Goal: Task Accomplishment & Management: Manage account settings

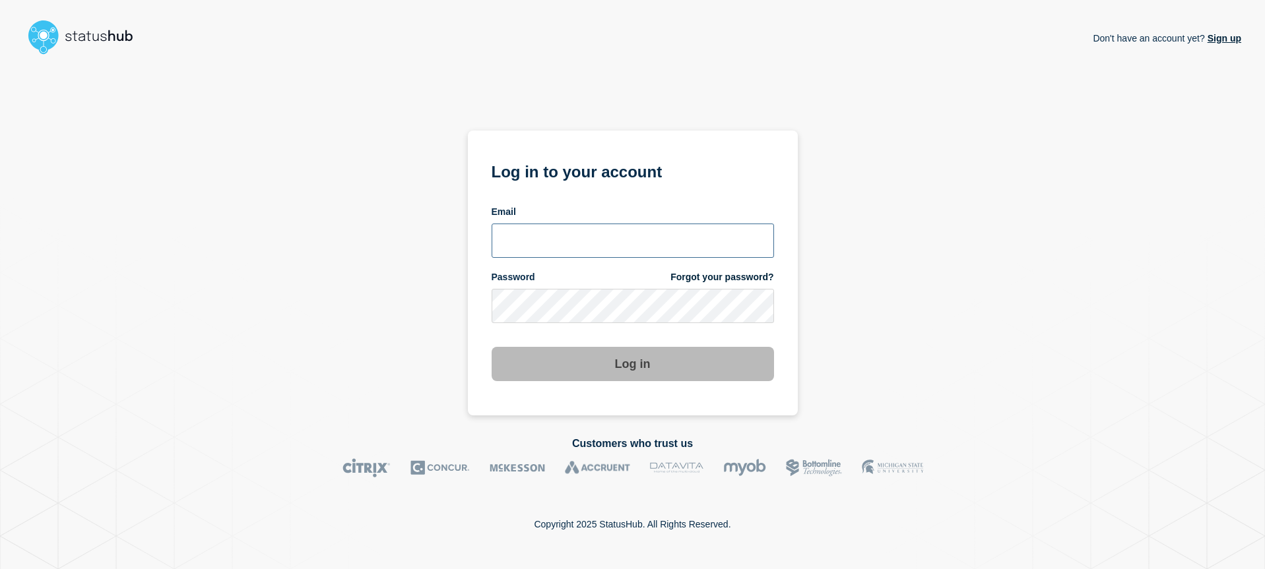
click at [690, 238] on input "email input" at bounding box center [633, 241] width 282 height 34
type input "[EMAIL_ADDRESS][DOMAIN_NAME]"
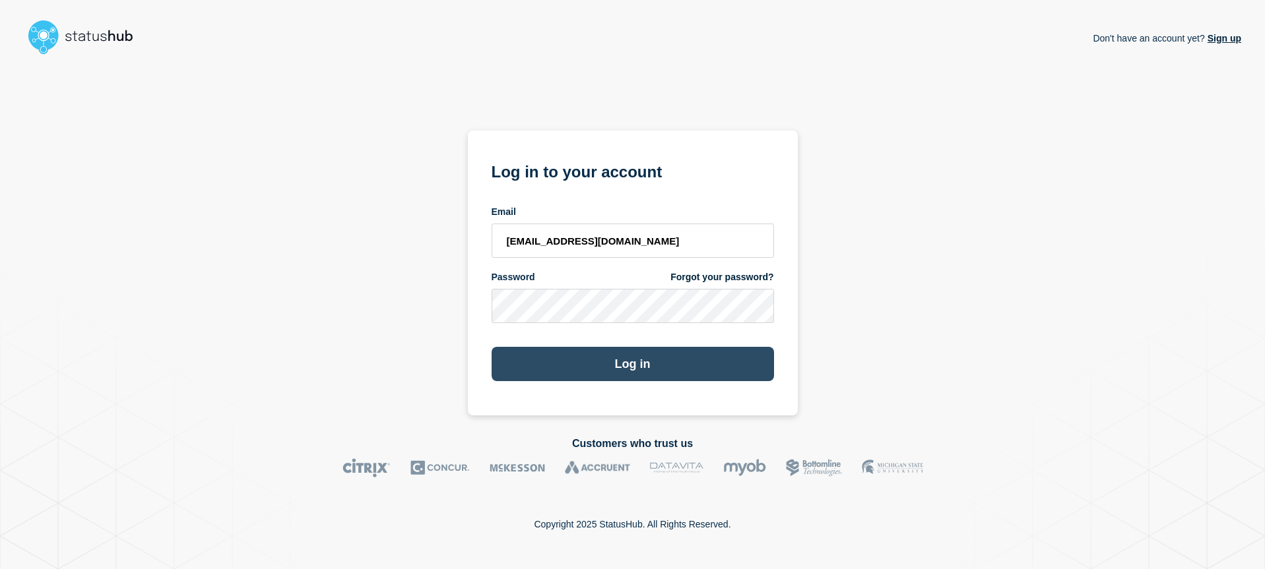
click at [620, 358] on button "Log in" at bounding box center [633, 364] width 282 height 34
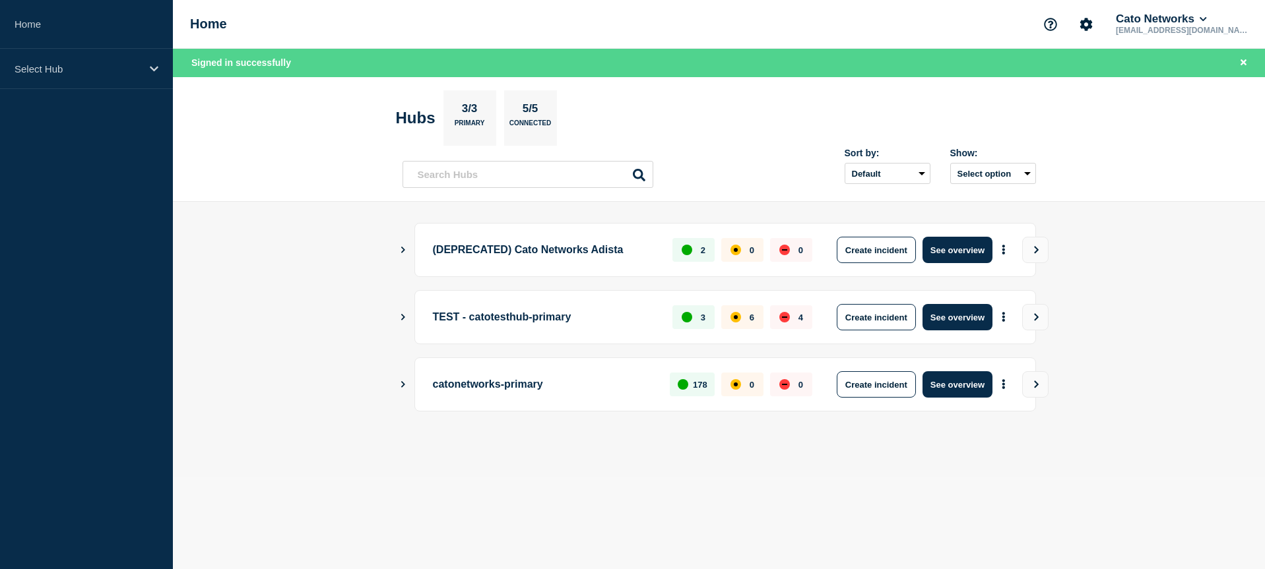
drag, startPoint x: 758, startPoint y: 497, endPoint x: 789, endPoint y: 489, distance: 32.0
click at [758, 497] on body "Home Select Hub Home Cato Networks noc@catonetworks.com Signed in successfully …" at bounding box center [632, 284] width 1265 height 569
click at [1140, 313] on main "(DEPRECATED) Cato Networks Adista 2 0 0 Create incident See overview TEST - cat…" at bounding box center [719, 339] width 1092 height 275
click at [947, 389] on button "See overview" at bounding box center [957, 385] width 70 height 26
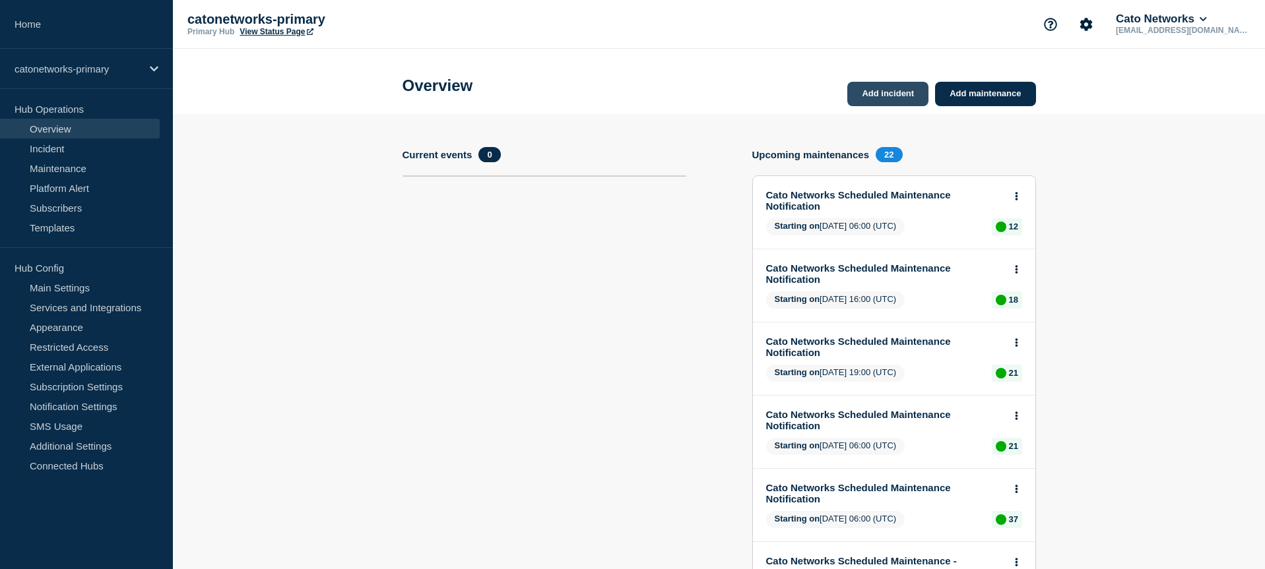
click at [891, 94] on link "Add incident" at bounding box center [887, 94] width 81 height 24
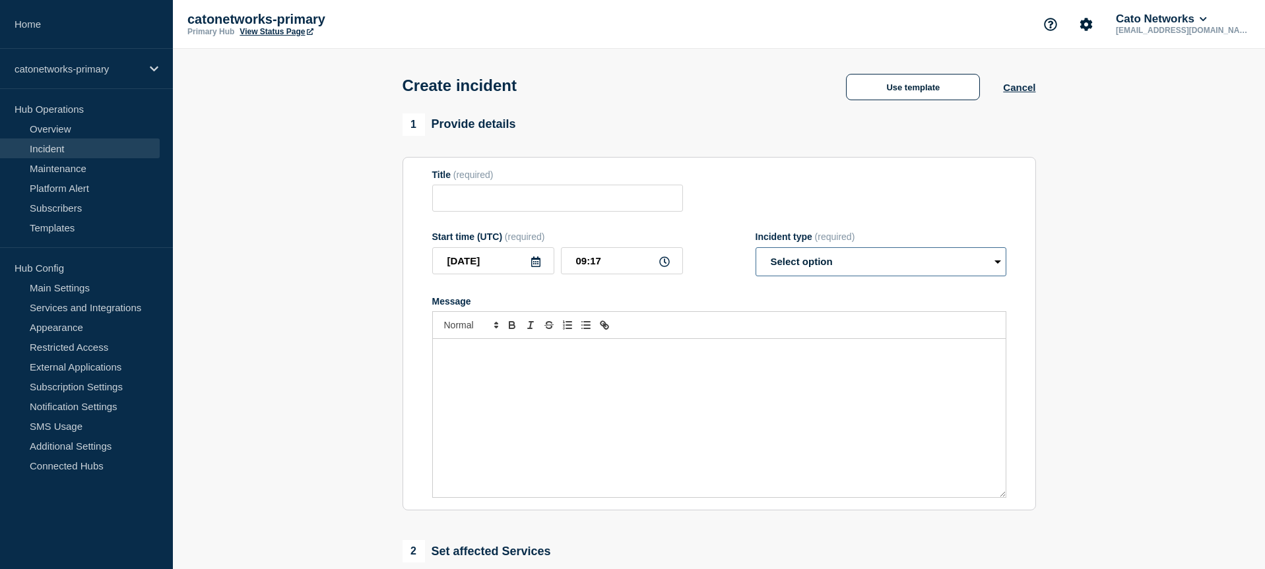
click at [864, 270] on select "Select option Investigating Identified Monitoring" at bounding box center [881, 261] width 251 height 29
click at [914, 92] on button "Use template" at bounding box center [913, 87] width 134 height 26
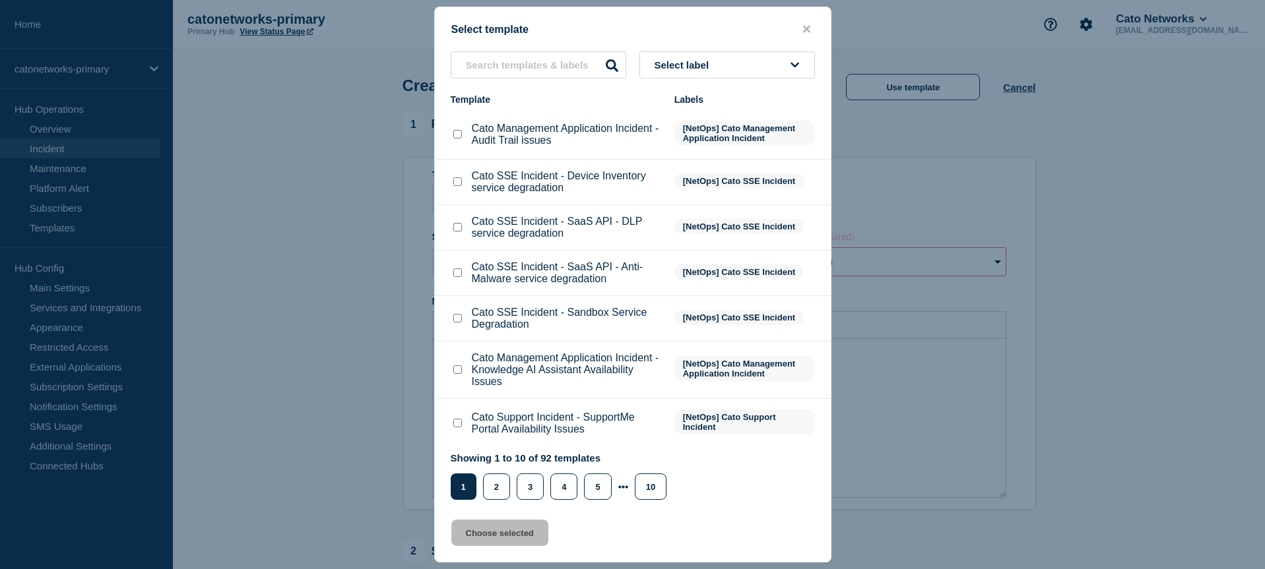
click at [690, 68] on span "Select label" at bounding box center [685, 64] width 60 height 11
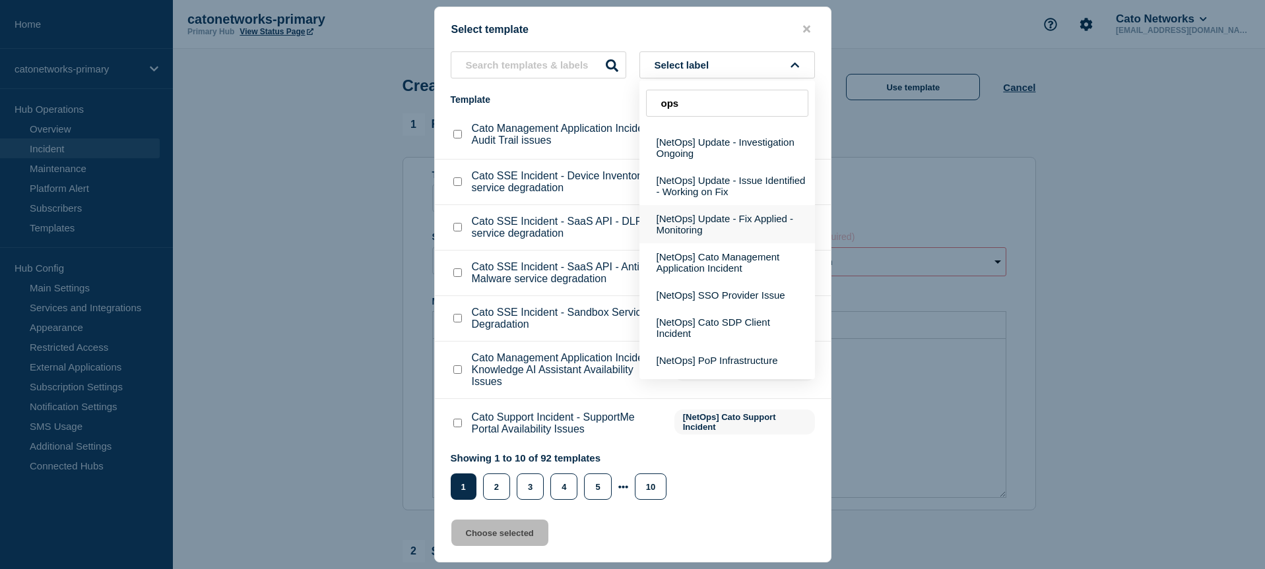
scroll to position [92, 0]
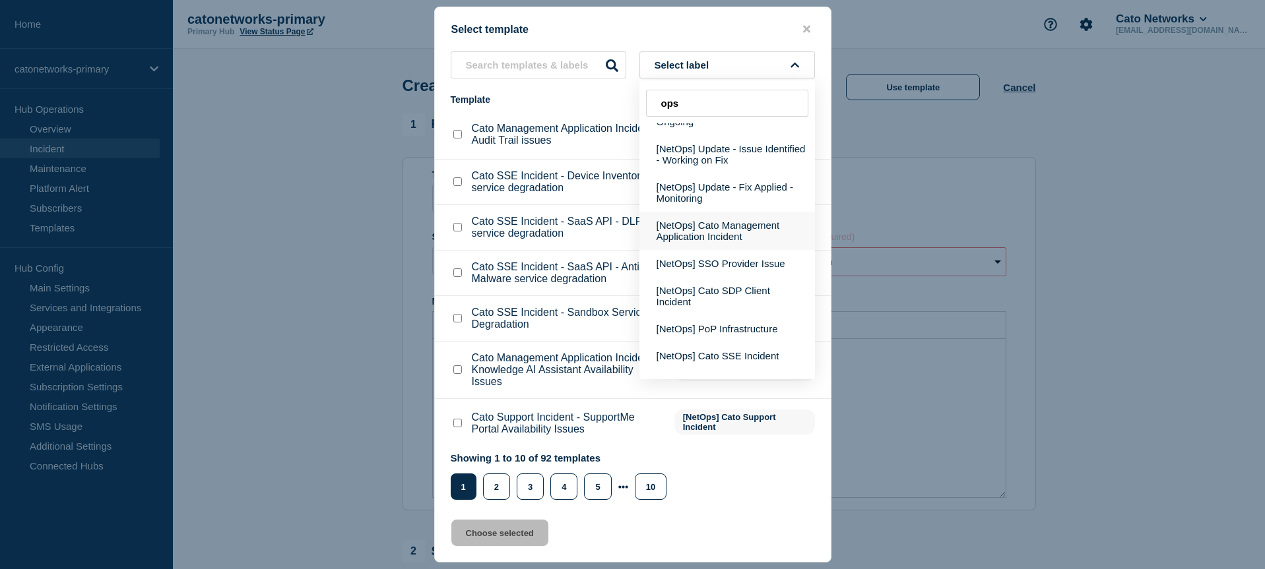
type input "ops"
click at [719, 249] on button "[NetOps] Cato Management Application Incident" at bounding box center [727, 231] width 176 height 38
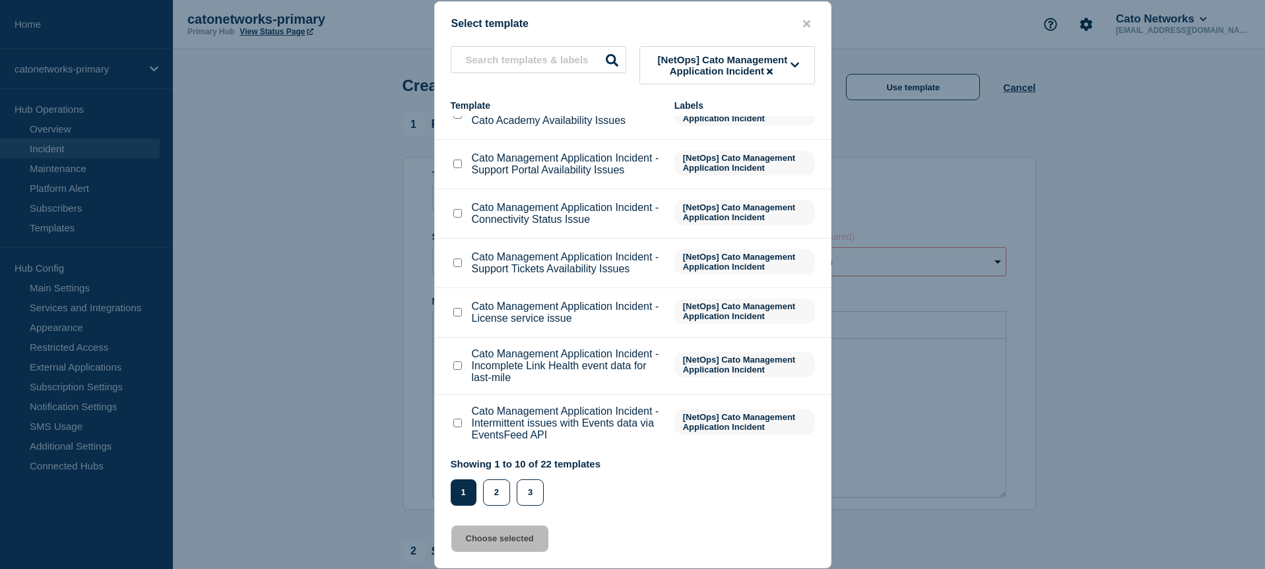
scroll to position [191, 0]
click at [496, 500] on button "2" at bounding box center [496, 493] width 27 height 26
click at [499, 501] on button "2" at bounding box center [496, 493] width 27 height 26
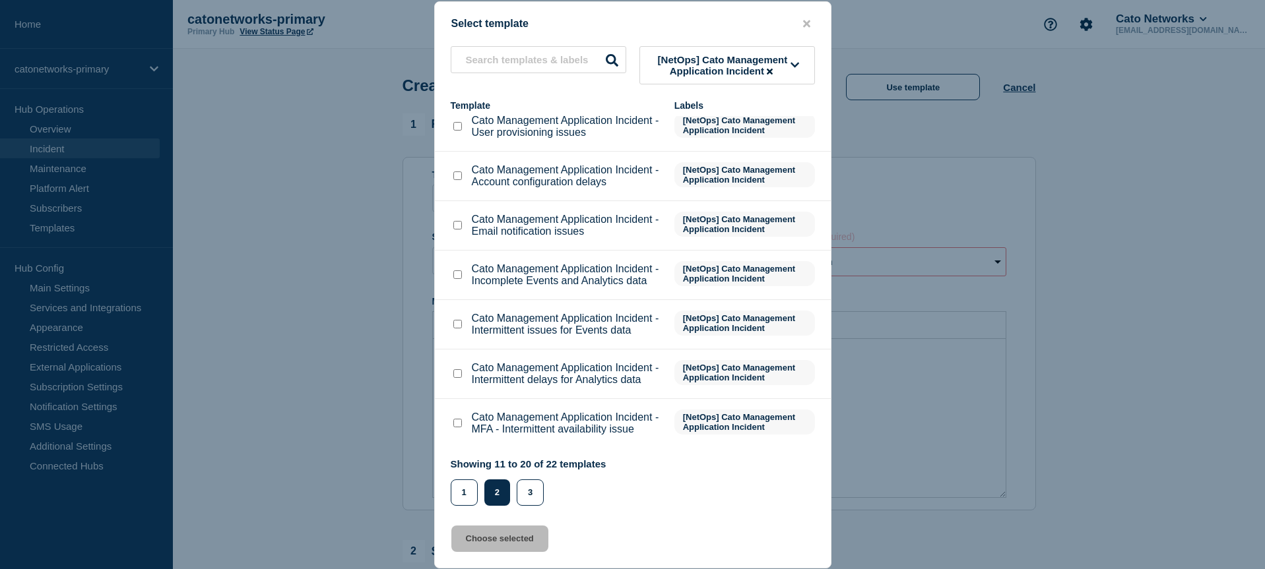
scroll to position [202, 0]
click at [525, 496] on button "3" at bounding box center [530, 493] width 27 height 26
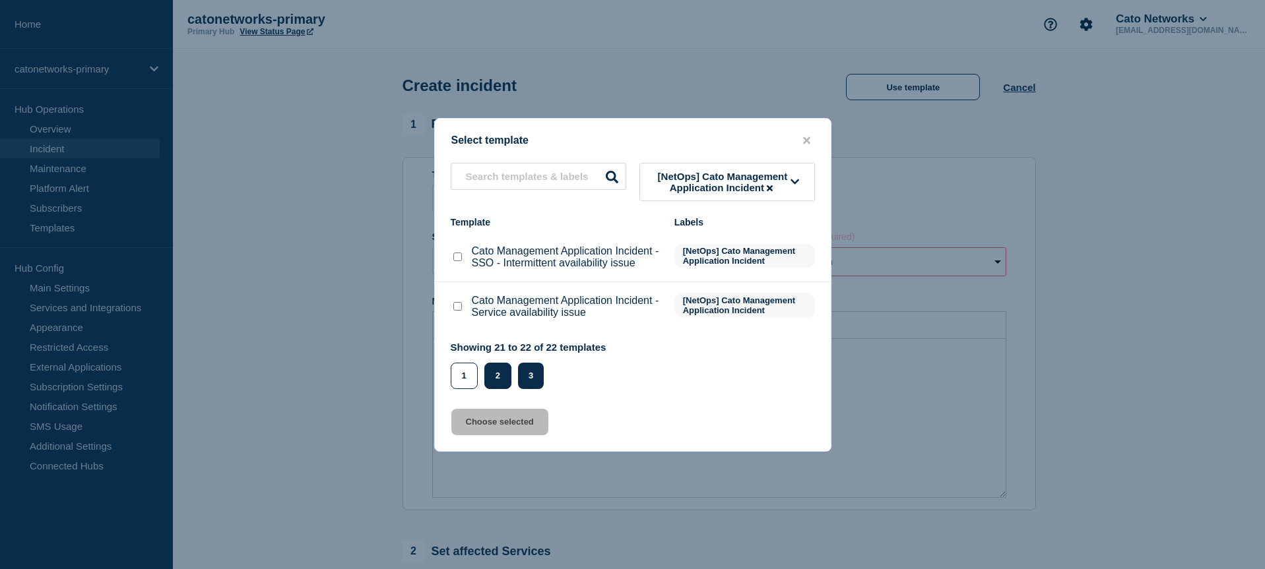
click at [494, 381] on button "2" at bounding box center [497, 376] width 27 height 26
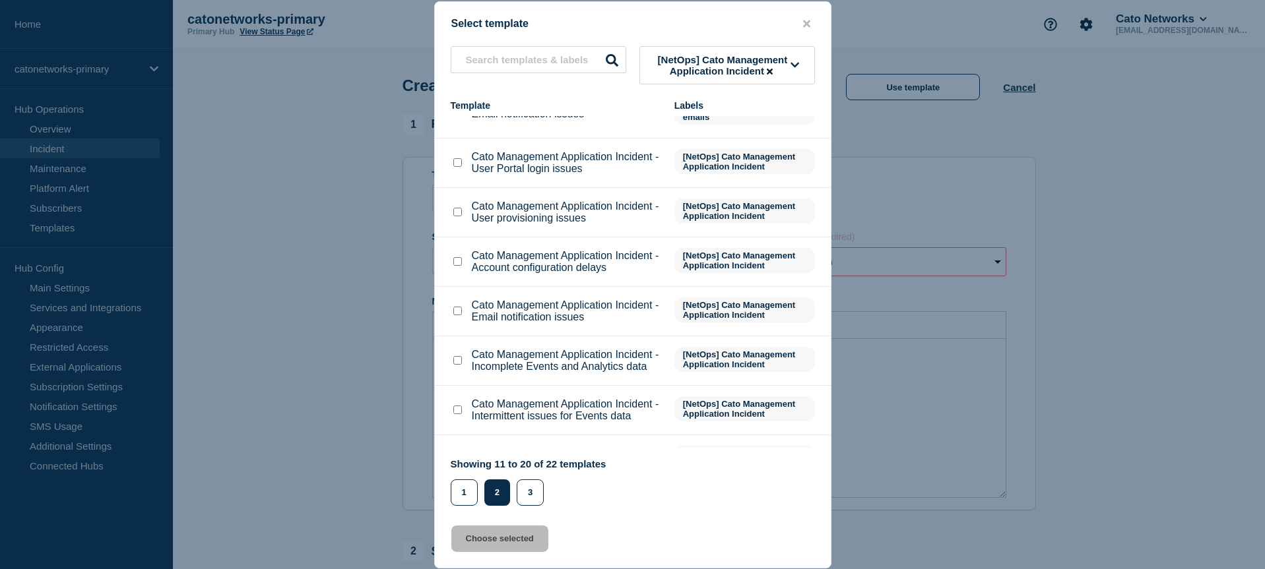
scroll to position [87, 0]
click at [616, 224] on p "Cato Management Application Incident - User provisioning issues" at bounding box center [566, 212] width 189 height 24
click at [589, 224] on p "Cato Management Application Incident - User provisioning issues" at bounding box center [566, 212] width 189 height 24
drag, startPoint x: 548, startPoint y: 214, endPoint x: 527, endPoint y: 220, distance: 21.8
click at [548, 214] on p "Cato Management Application Incident - User provisioning issues" at bounding box center [566, 212] width 189 height 24
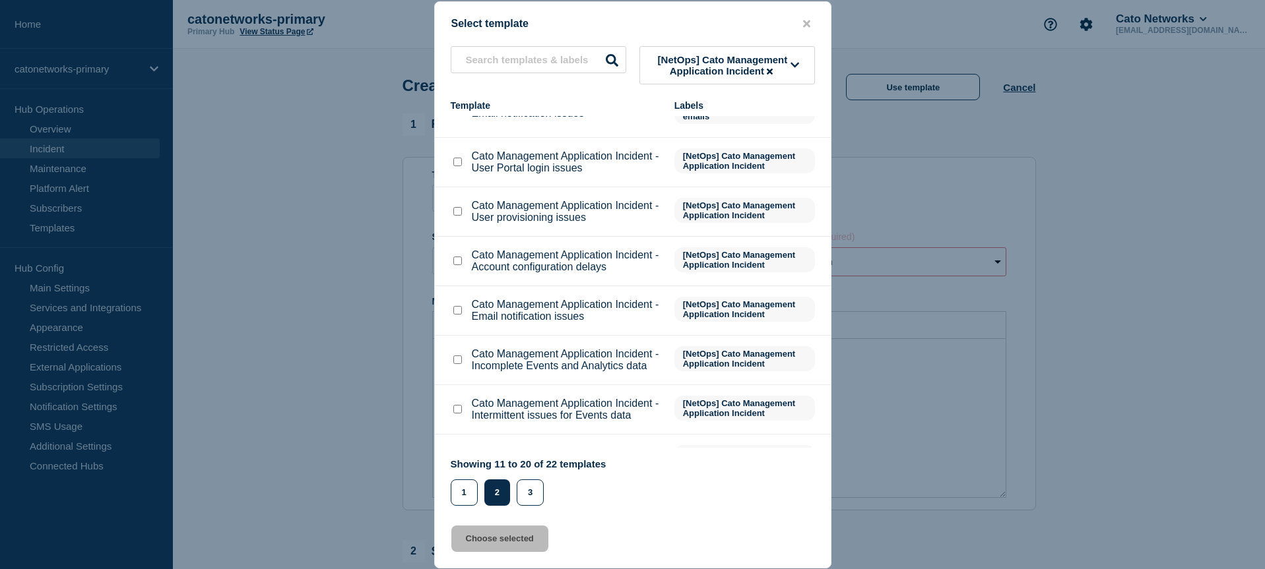
click at [454, 216] on input "Cato Management Application Incident - User provisioning issues checkbox" at bounding box center [457, 211] width 9 height 9
checkbox input "true"
click at [518, 542] on button "Choose selected" at bounding box center [499, 539] width 97 height 26
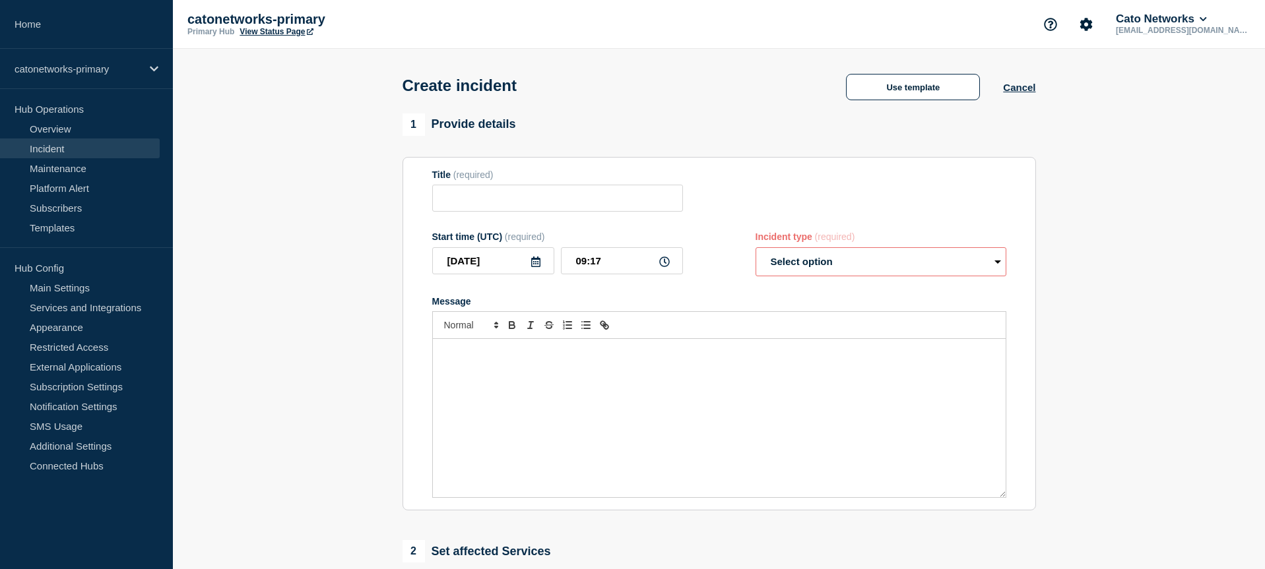
type input "Cato Management Application Incident - User provisioning issues"
select select "investigating"
radio input "false"
radio input "true"
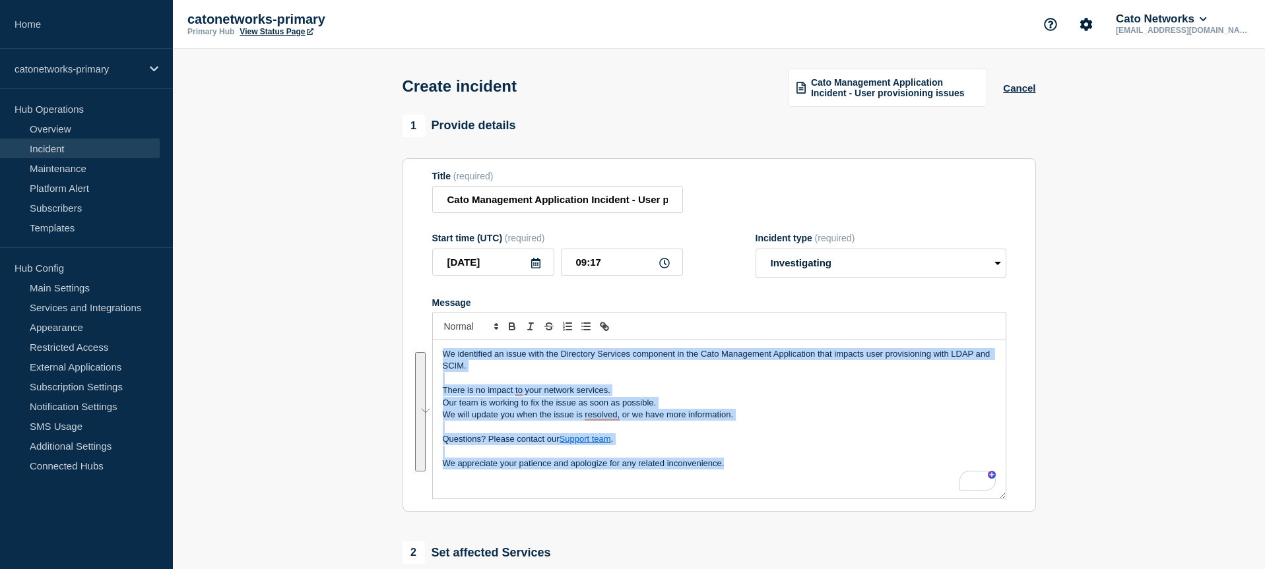
drag, startPoint x: 766, startPoint y: 482, endPoint x: 304, endPoint y: 337, distance: 484.8
click at [303, 333] on section "1 Provide details Title (required) Cato Management Application Incident - User …" at bounding box center [719, 493] width 1092 height 756
copy div "We identified an issue with the Directory Services component in the Cato Manage…"
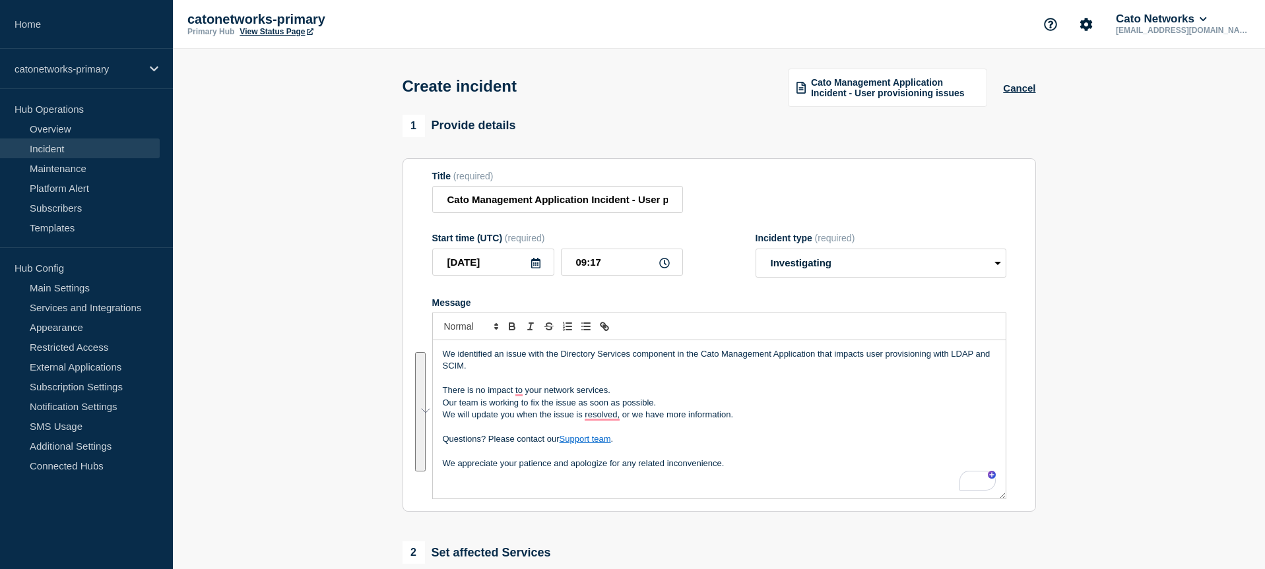
click at [896, 384] on p "To enrich screen reader interactions, please activate Accessibility in Grammarl…" at bounding box center [719, 379] width 553 height 12
click at [885, 366] on p "We identified an issue with the Directory Services component in the Cato Manage…" at bounding box center [719, 360] width 553 height 24
click at [658, 373] on p "We identified an issue with the Directory Services component in the Cato Manage…" at bounding box center [719, 360] width 553 height 24
drag, startPoint x: 490, startPoint y: 383, endPoint x: 482, endPoint y: 381, distance: 8.0
click at [487, 373] on p "We identified an issue with the Directory Services component in the Cato Manage…" at bounding box center [719, 360] width 553 height 24
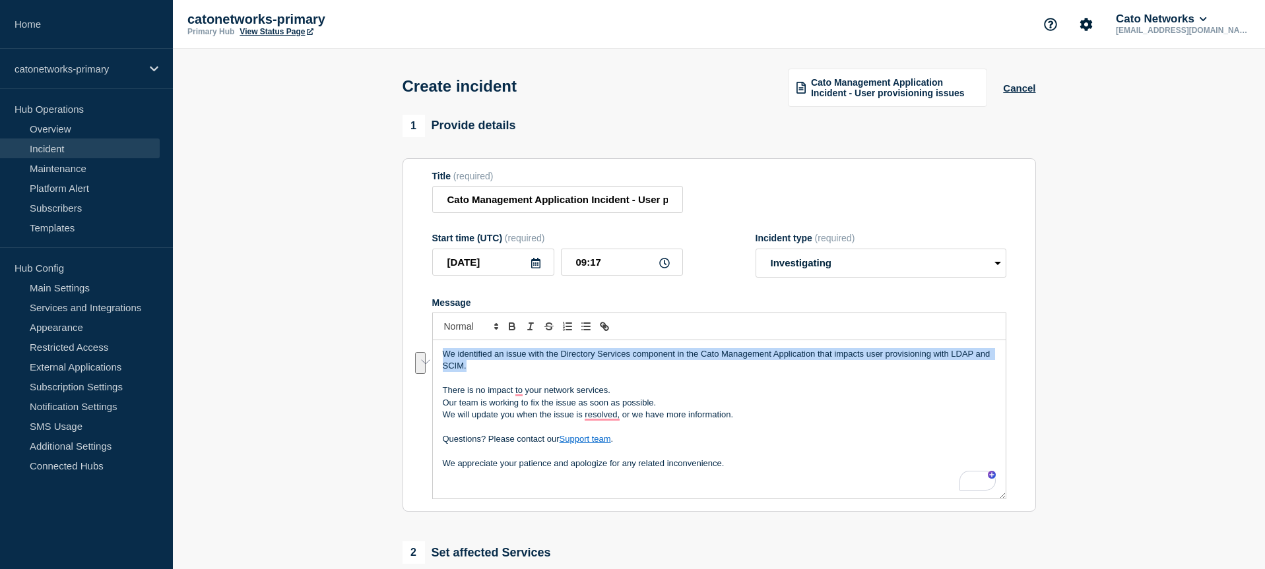
drag, startPoint x: 478, startPoint y: 380, endPoint x: 468, endPoint y: 379, distance: 10.0
click at [429, 368] on html "Home catonetworks-primary Hub Operations Overview Incident Maintenance Platform…" at bounding box center [632, 284] width 1265 height 569
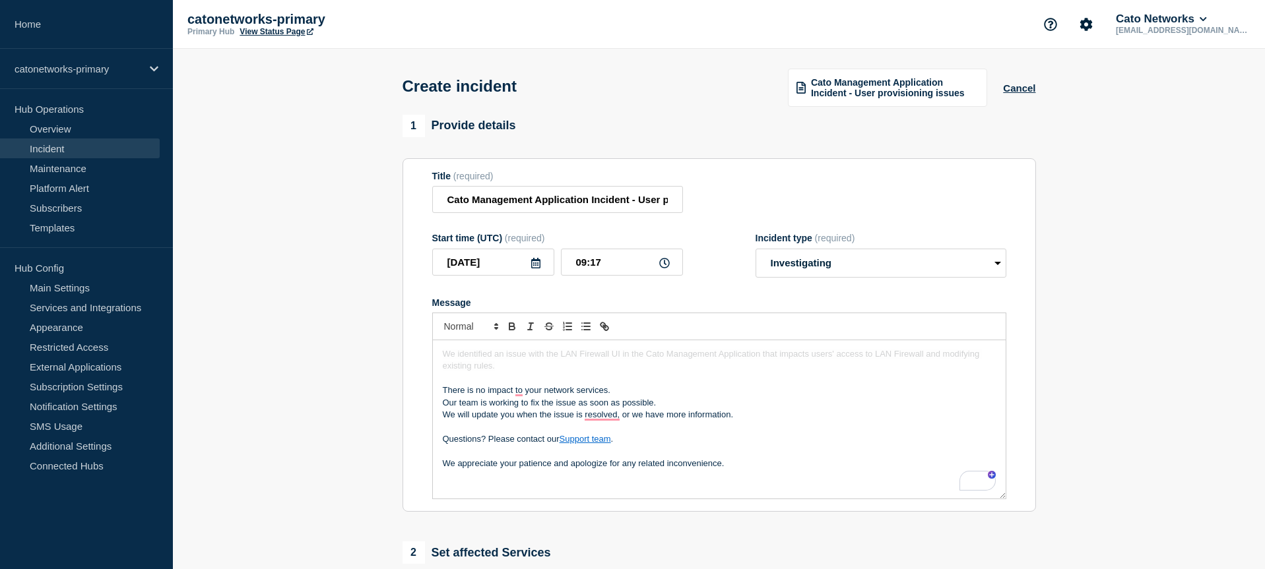
click at [531, 385] on p "To enrich screen reader interactions, please activate Accessibility in Grammarl…" at bounding box center [719, 379] width 553 height 12
click at [519, 373] on p "We identified an issue with the LAN Firewall UI in the Cato Management Applicat…" at bounding box center [719, 360] width 553 height 24
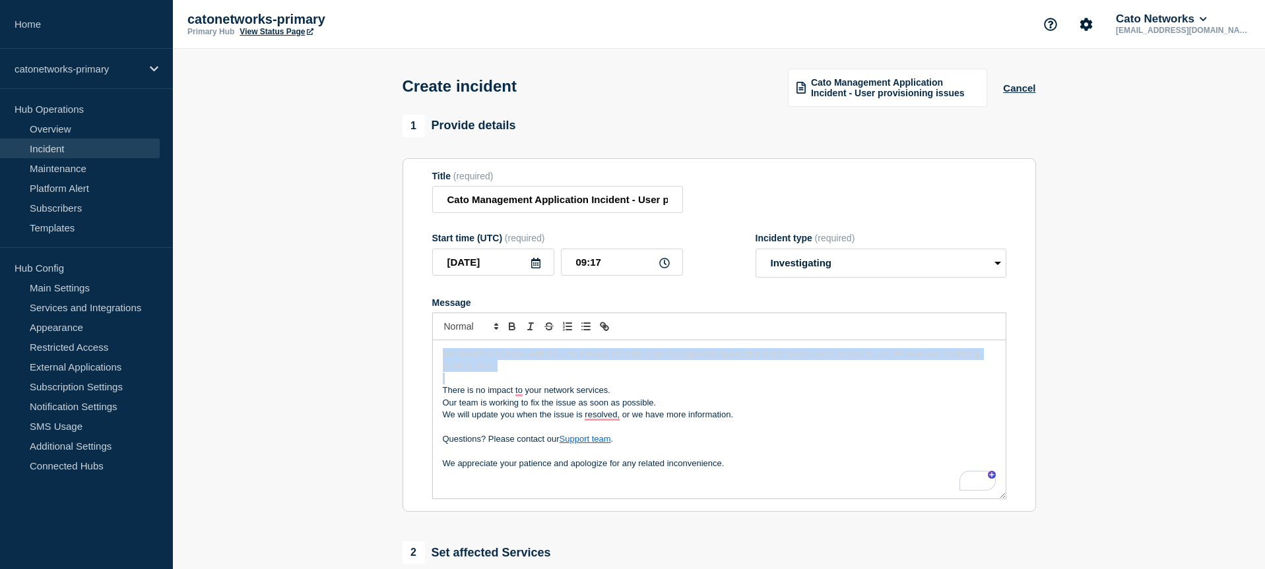
click at [391, 346] on section "1 Provide details Title (required) Cato Management Application Incident - User …" at bounding box center [719, 493] width 1092 height 756
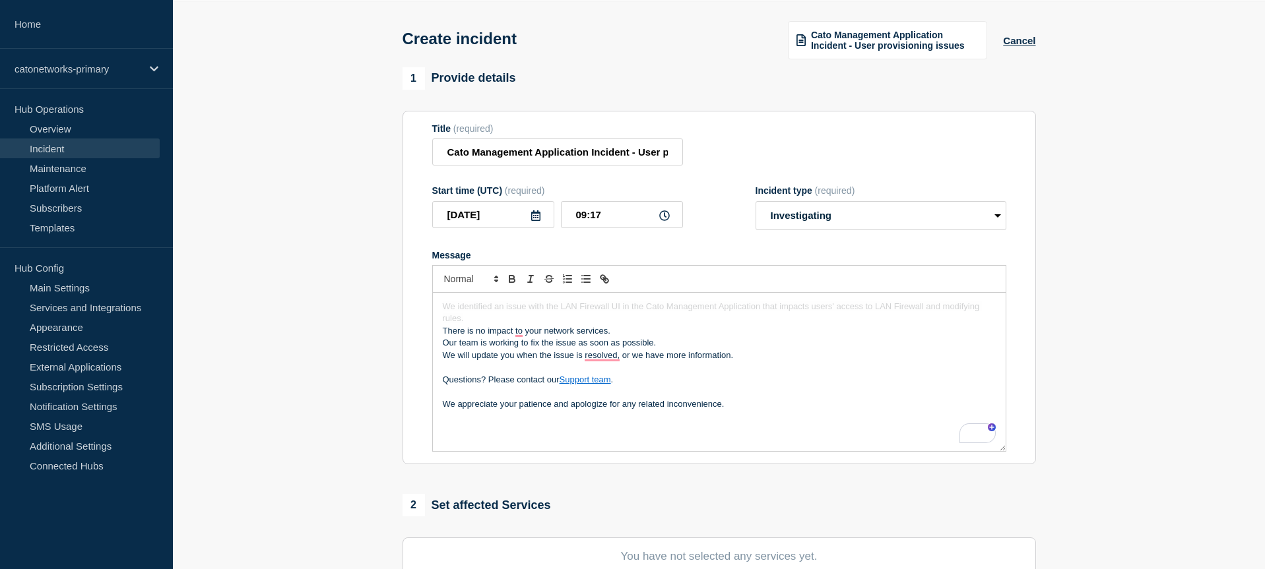
scroll to position [59, 0]
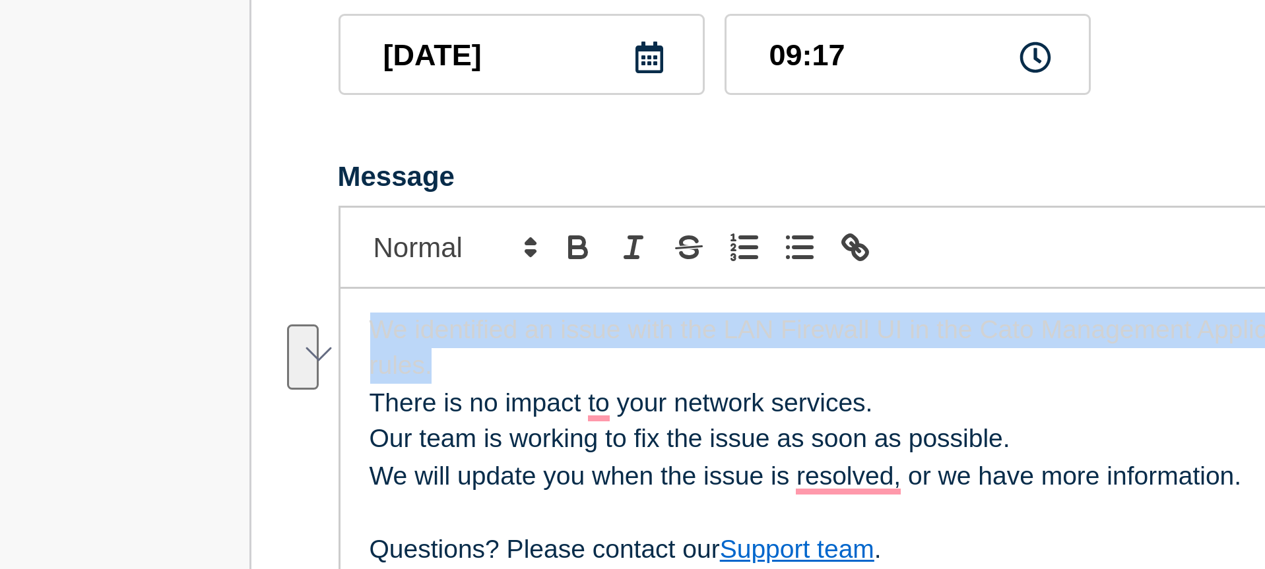
drag, startPoint x: 490, startPoint y: 323, endPoint x: 437, endPoint y: 303, distance: 57.2
click at [432, 302] on html "Home catonetworks-primary Hub Operations Overview Incident Maintenance Platform…" at bounding box center [632, 225] width 1265 height 569
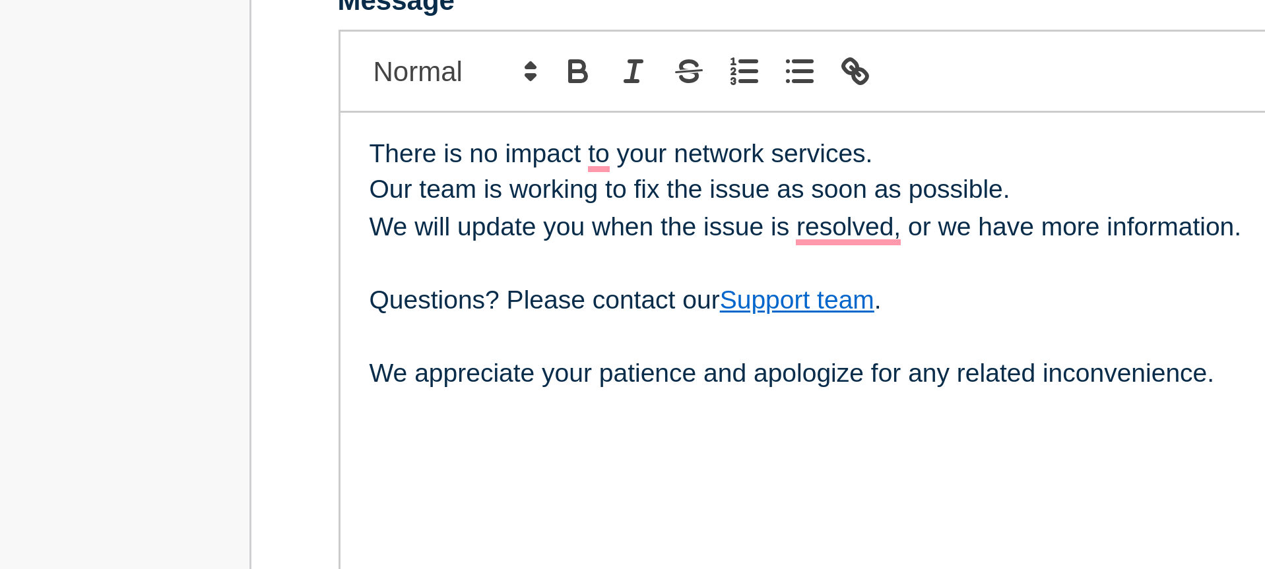
scroll to position [193, 0]
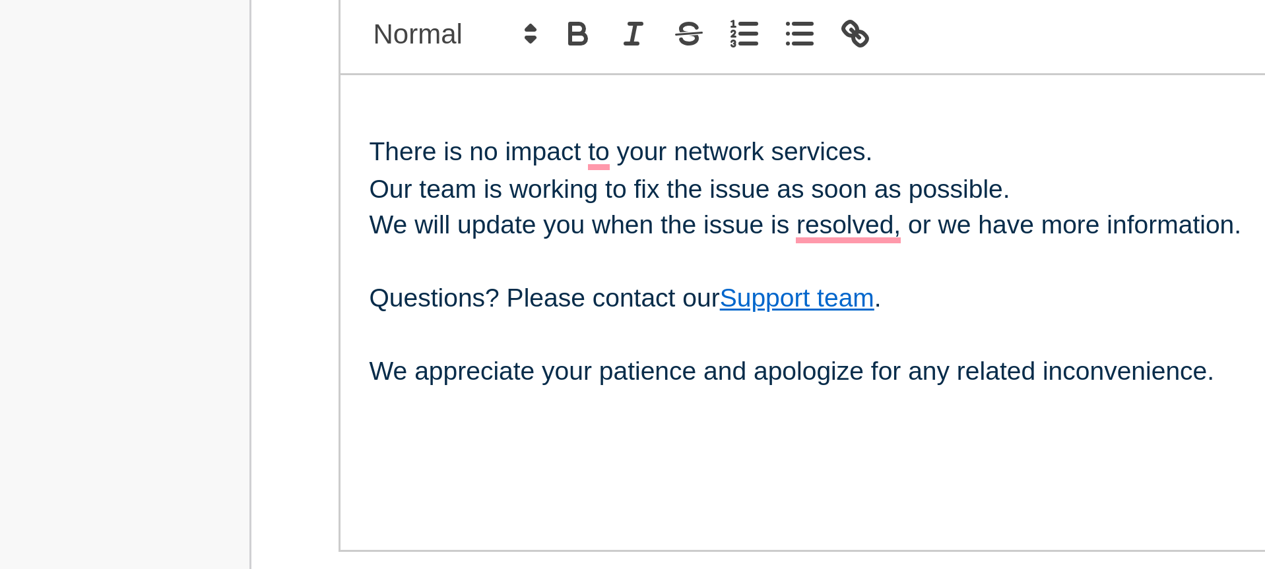
click at [453, 167] on p "To enrich screen reader interactions, please activate Accessibility in Grammarl…" at bounding box center [719, 161] width 553 height 12
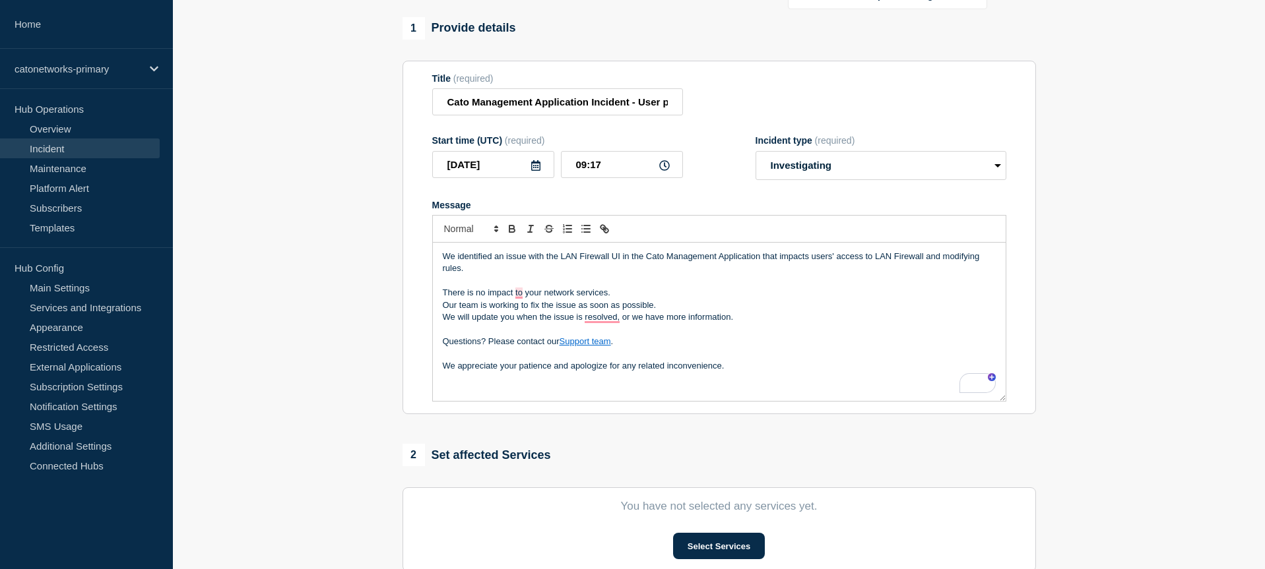
scroll to position [116, 0]
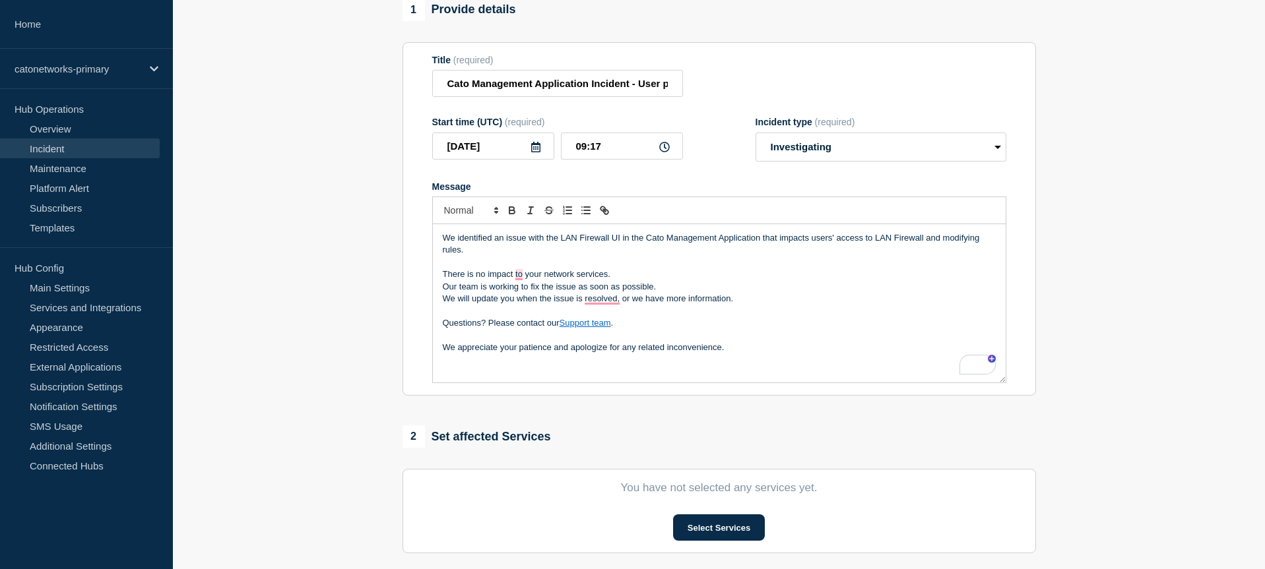
click at [804, 317] on p "To enrich screen reader interactions, please activate Accessibility in Grammarl…" at bounding box center [719, 312] width 553 height 12
click at [525, 375] on div "We identified an issue with the LAN Firewall UI in the Cato Management Applicat…" at bounding box center [719, 303] width 573 height 158
click at [466, 378] on p "[Ref: /INCIDNT-7786]" at bounding box center [719, 372] width 553 height 12
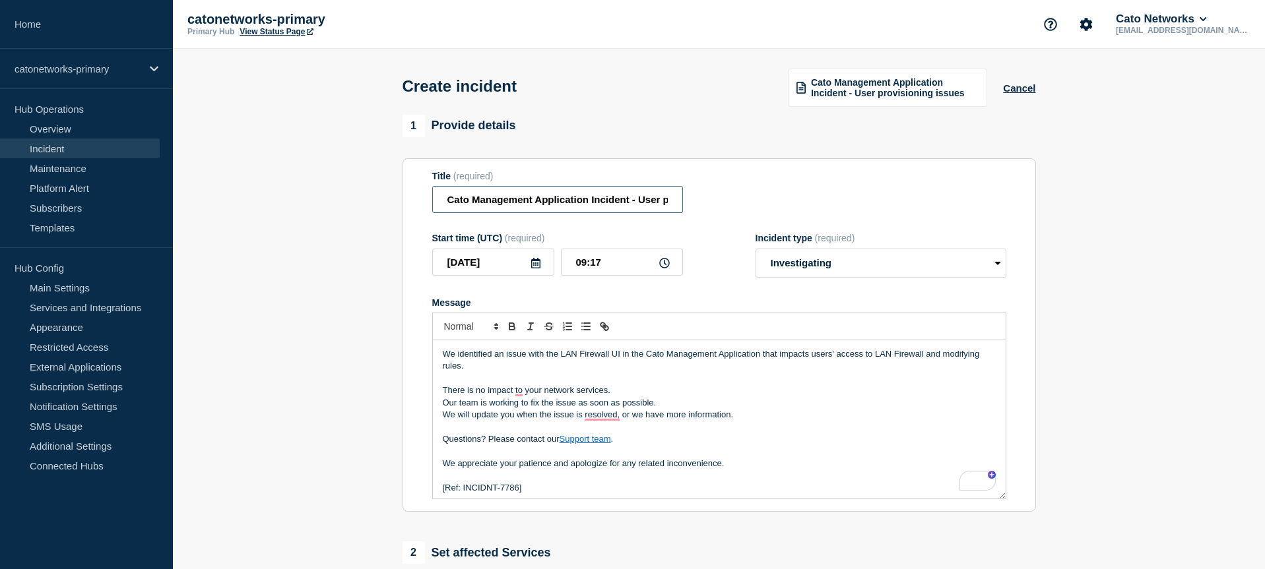
click at [570, 199] on input "Cato Management Application Incident - User provisioning issues" at bounding box center [557, 199] width 251 height 27
drag, startPoint x: 550, startPoint y: 210, endPoint x: 631, endPoint y: 207, distance: 81.2
click at [701, 210] on div "Title (required) Cato Management Application Incident - User provisioning issues" at bounding box center [719, 192] width 574 height 43
click at [585, 207] on input "Cato Management Application Incident - User provisioning issues" at bounding box center [557, 199] width 251 height 27
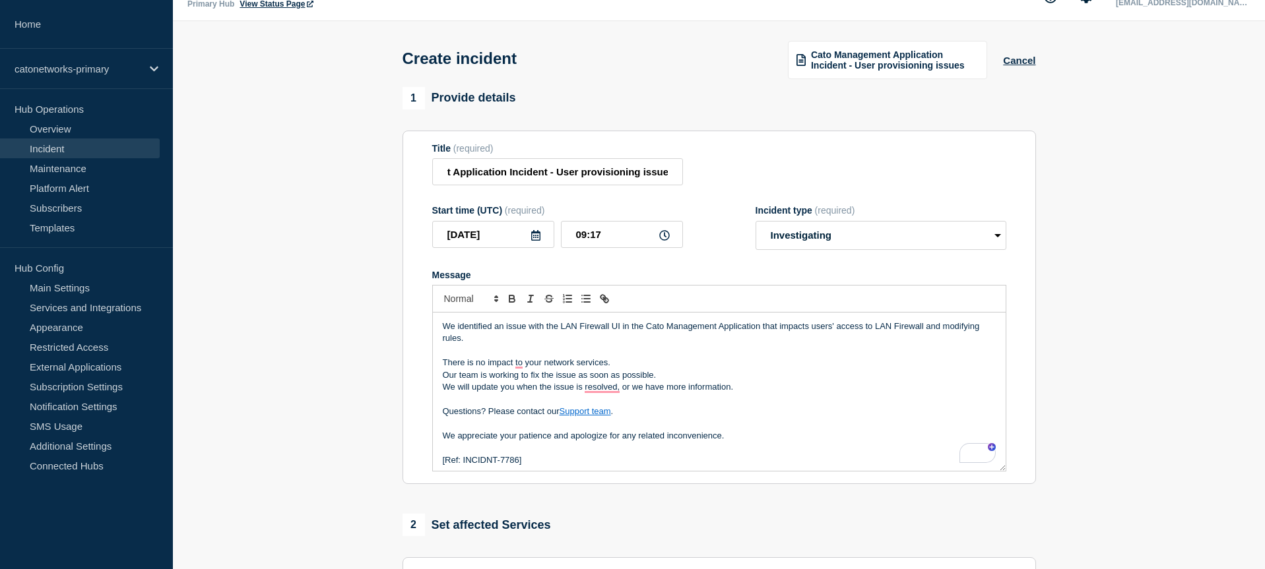
scroll to position [0, 0]
drag, startPoint x: 560, startPoint y: 337, endPoint x: 623, endPoint y: 286, distance: 80.7
click at [609, 335] on p "We identified an issue with the LAN Firewall UI in the Cato Management Applicat…" at bounding box center [719, 333] width 553 height 24
copy p "LAN Firewall"
click at [644, 178] on input "Cato Management Application Incident - User provisioning issues" at bounding box center [557, 171] width 251 height 27
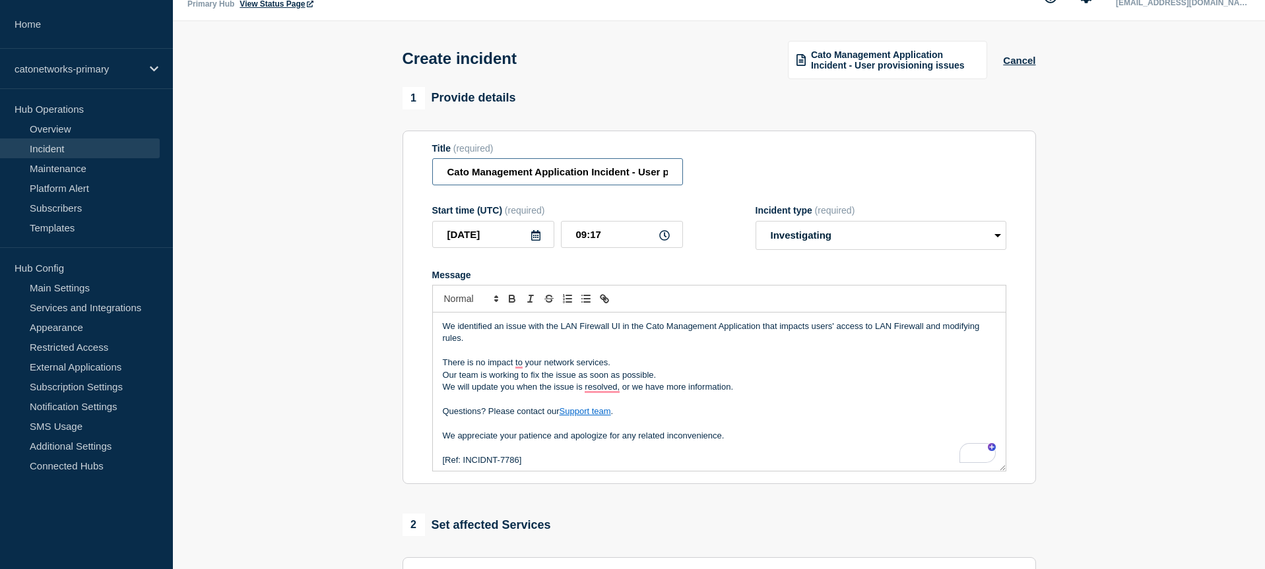
scroll to position [0, 82]
click at [637, 176] on input "Cato Management Application Incident - User provisioning issues" at bounding box center [557, 171] width 251 height 27
paste input "LAN Firewall"
type input "Cato Management Application Incident - LAN Firewall issues"
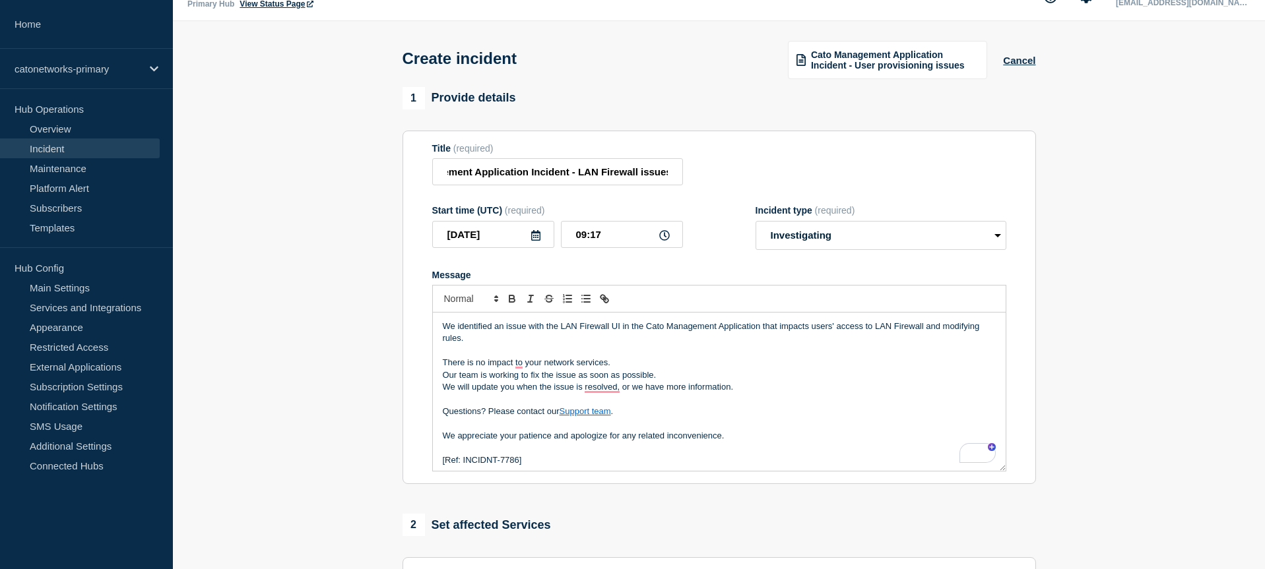
scroll to position [0, 0]
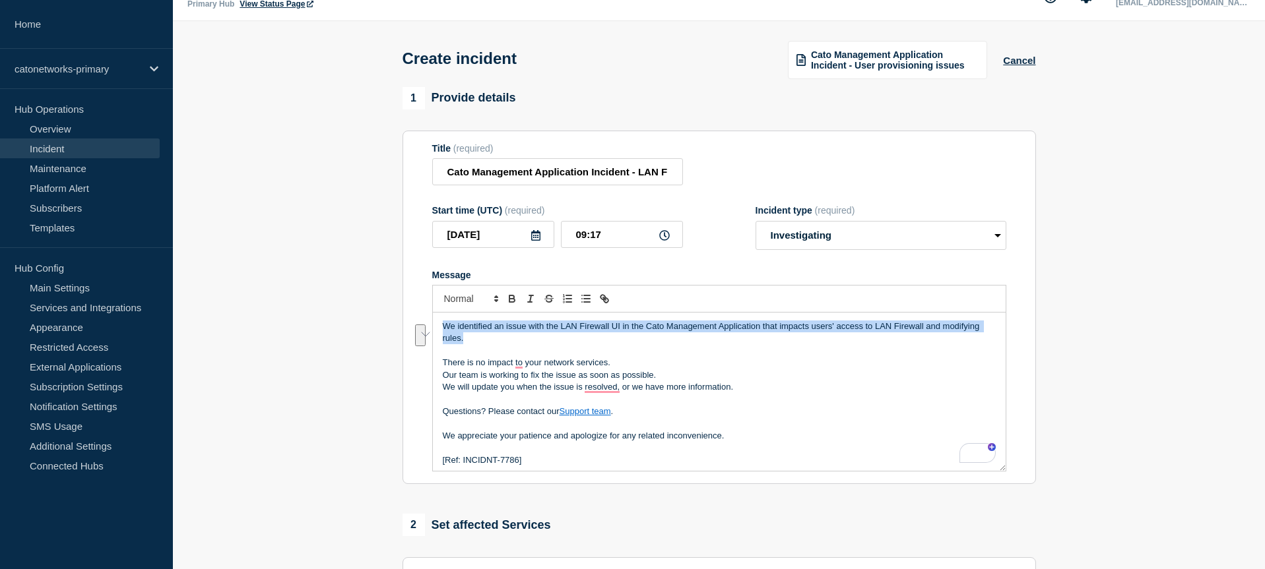
drag, startPoint x: 487, startPoint y: 350, endPoint x: 420, endPoint y: 331, distance: 70.0
click at [420, 331] on section "Title (required) Cato Management Application Incident - LAN Firewall issues Sta…" at bounding box center [719, 308] width 633 height 354
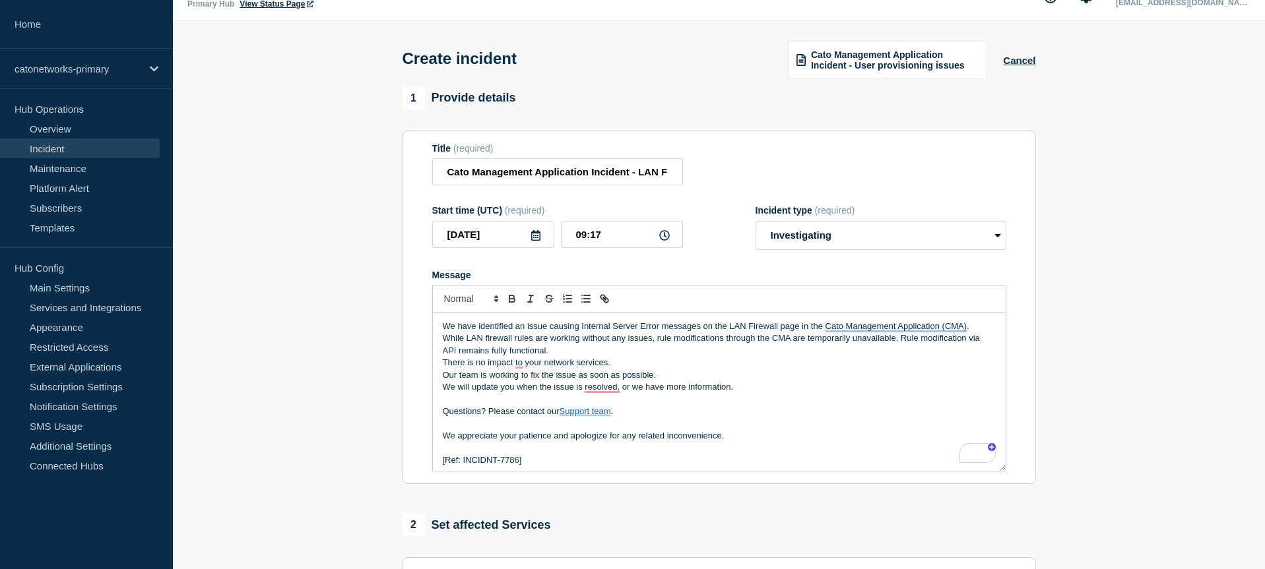
click at [566, 357] on p "While LAN firewall rules are working without any issues, rule modifications thr…" at bounding box center [719, 345] width 553 height 24
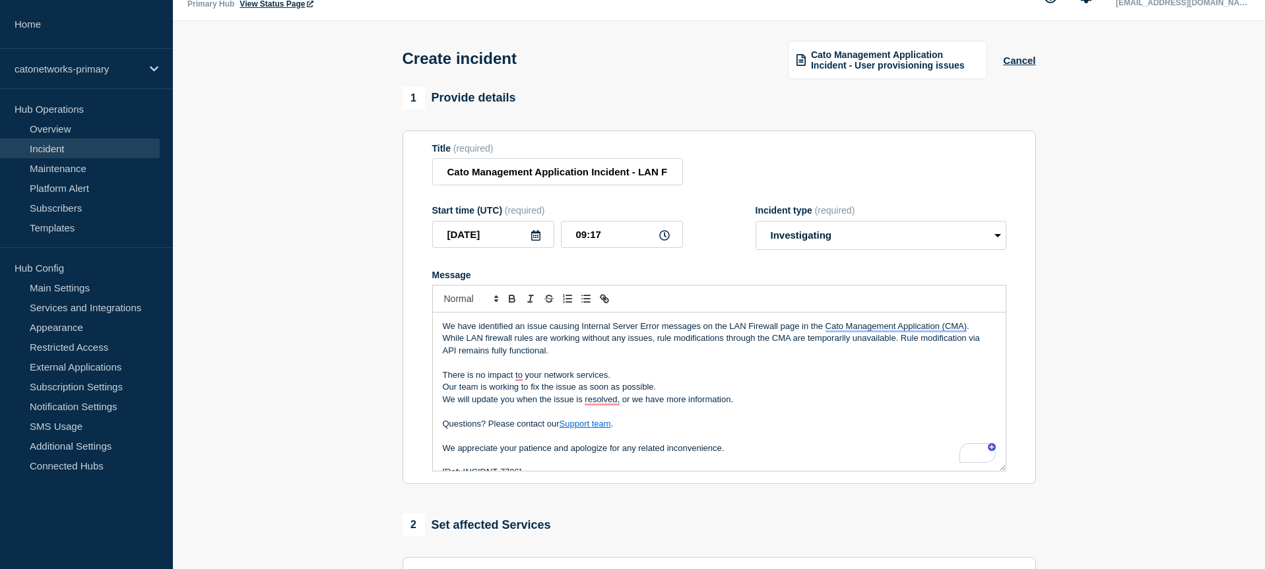
scroll to position [16, 0]
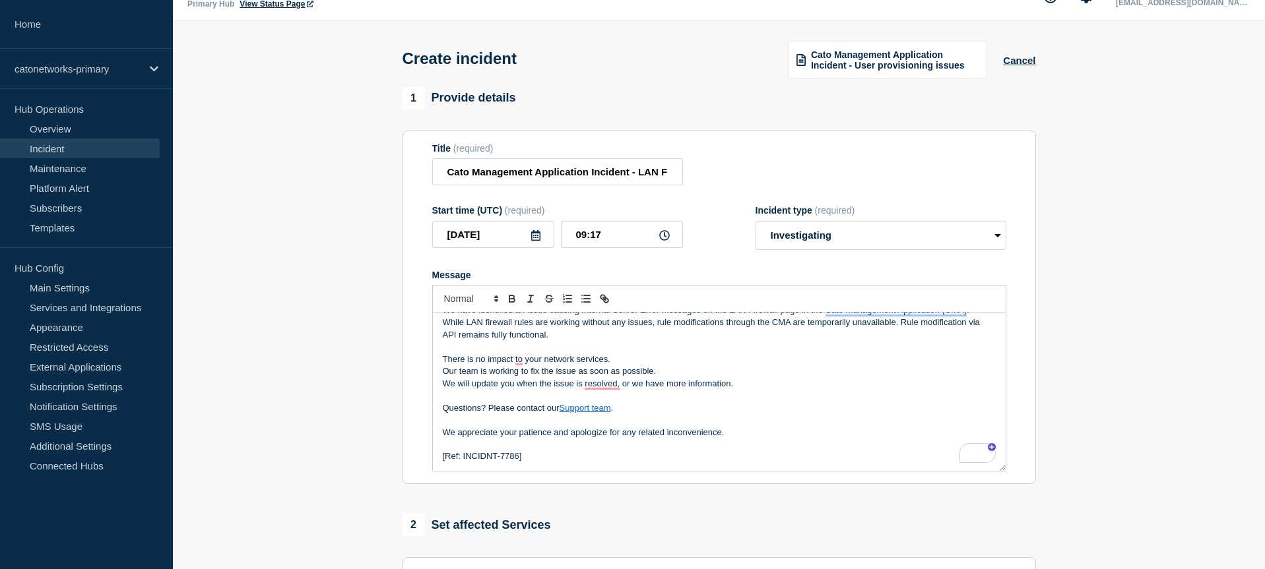
click at [538, 241] on icon at bounding box center [536, 235] width 11 height 11
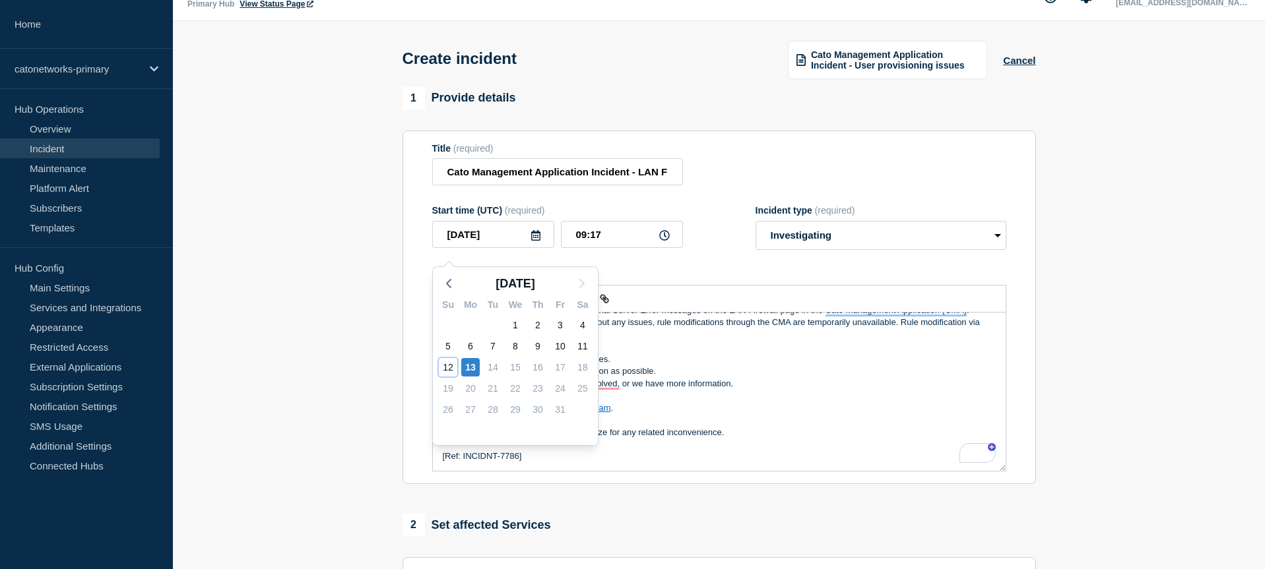
click at [447, 365] on div "12" at bounding box center [448, 367] width 18 height 18
type input "2025-10-12"
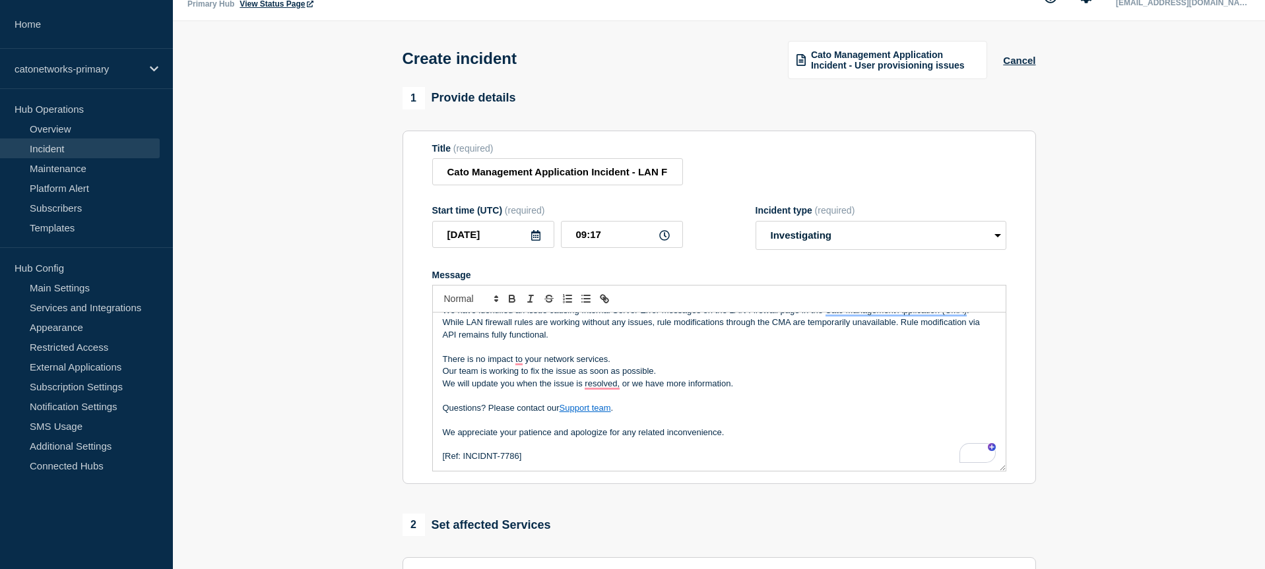
drag, startPoint x: 238, startPoint y: 338, endPoint x: 251, endPoint y: 339, distance: 13.9
click at [238, 338] on section "1 Provide details Title (required) Cato Management Application Incident - LAN F…" at bounding box center [719, 465] width 1092 height 756
click at [664, 276] on form "Title (required) Cato Management Application Incident - LAN Firewall issues Sta…" at bounding box center [719, 307] width 574 height 329
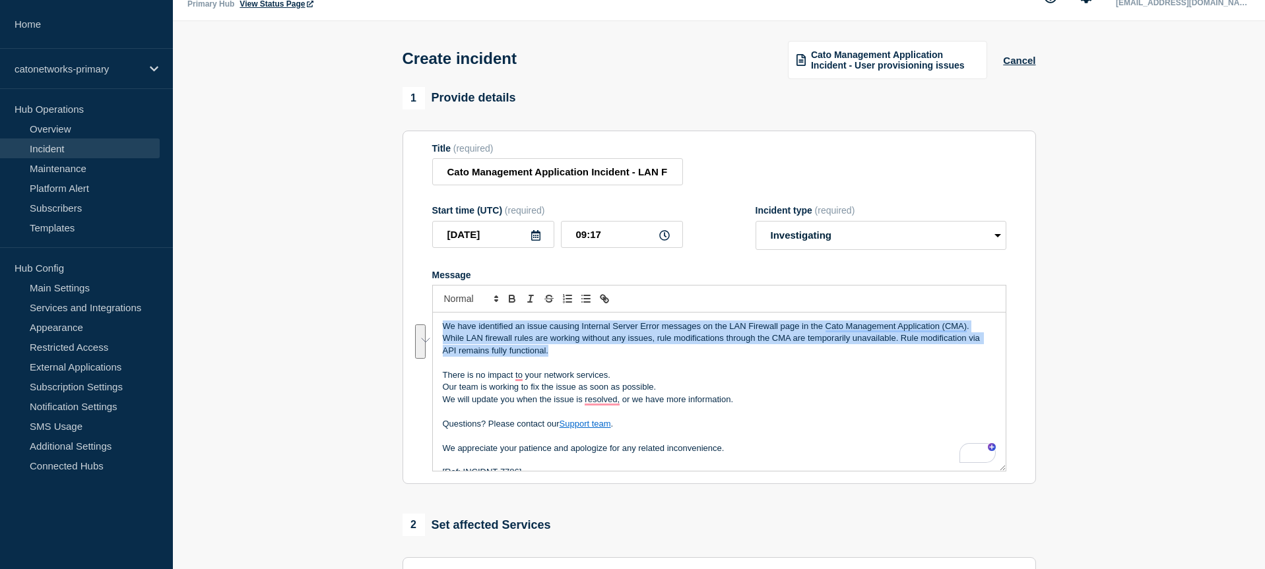
drag, startPoint x: 560, startPoint y: 365, endPoint x: 628, endPoint y: 414, distance: 84.6
click at [459, 337] on div "We have identified an issue causing Internal Server Error messages on the LAN F…" at bounding box center [719, 392] width 573 height 158
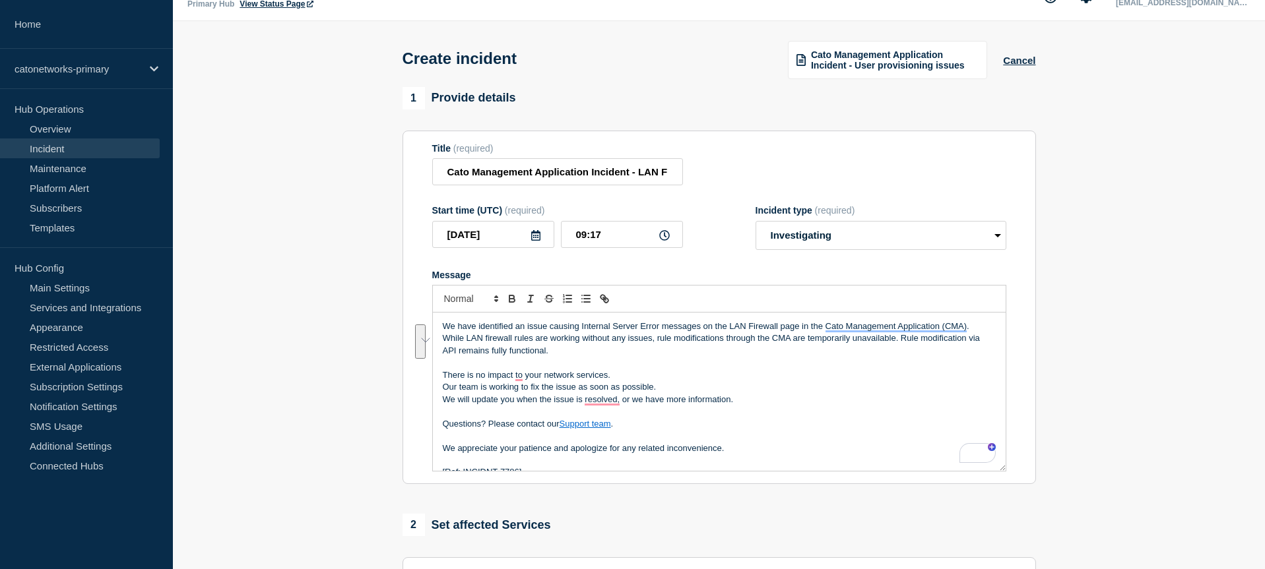
click at [577, 357] on p "While LAN firewall rules are working without any issues, rule modifications thr…" at bounding box center [719, 345] width 553 height 24
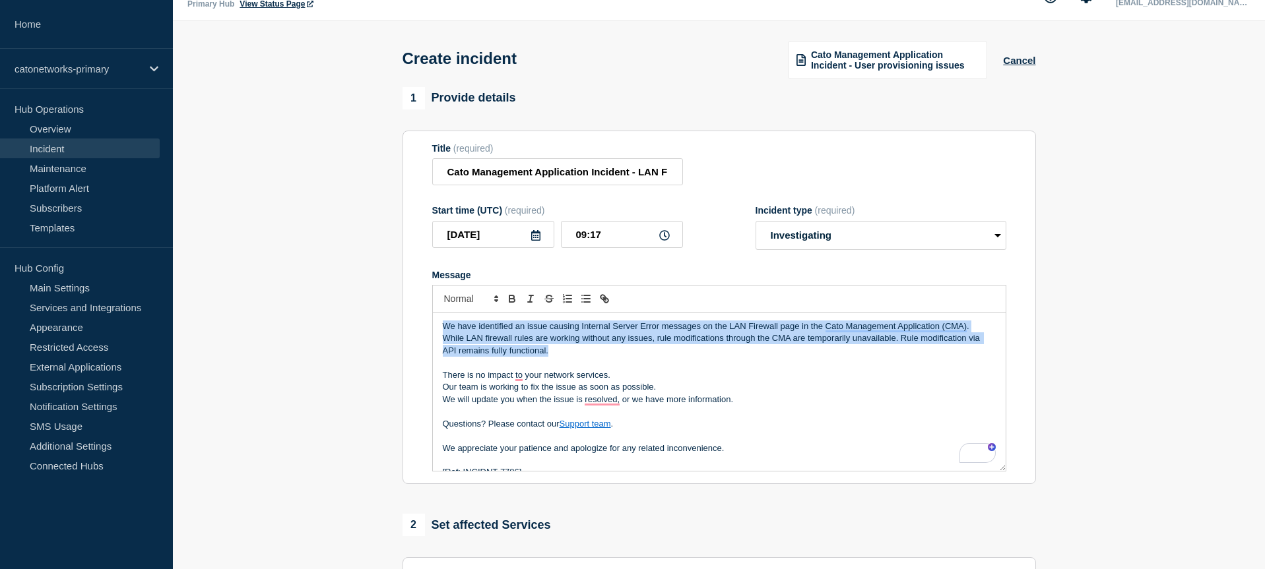
drag, startPoint x: 573, startPoint y: 362, endPoint x: 435, endPoint y: 332, distance: 141.2
click at [435, 332] on div "We have identified an issue causing Internal Server Error messages on the LAN F…" at bounding box center [719, 392] width 573 height 158
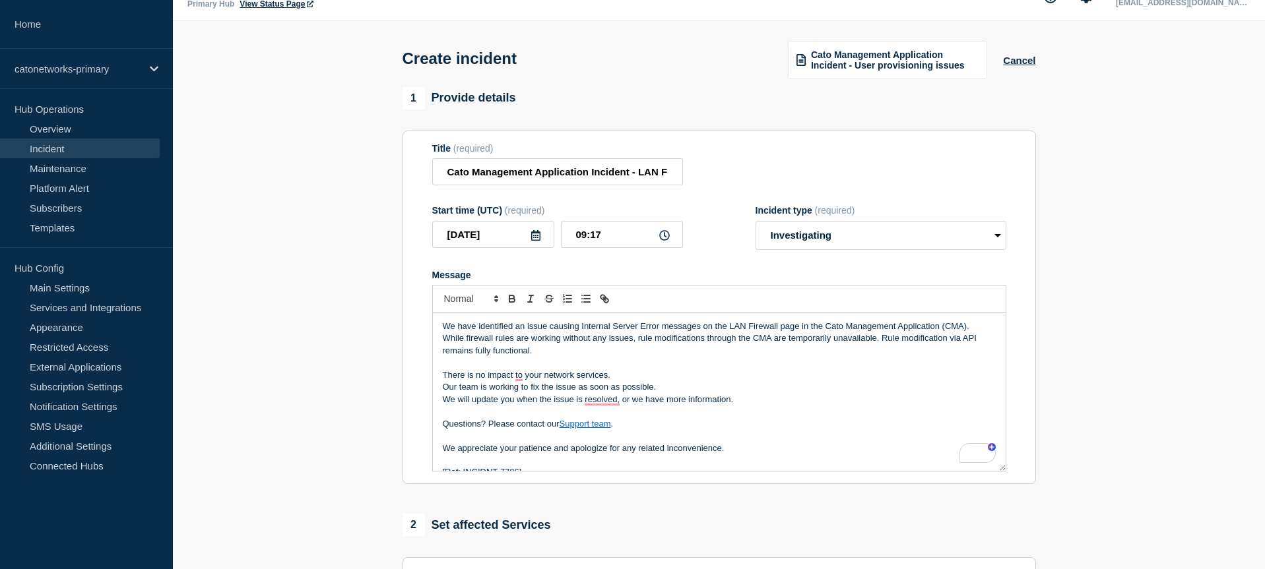
click at [617, 381] on p "There is no impact to your network services." at bounding box center [719, 376] width 553 height 12
click at [616, 246] on input "09:17" at bounding box center [622, 234] width 122 height 27
click at [584, 245] on input "09:17" at bounding box center [622, 234] width 122 height 27
type input "01:00"
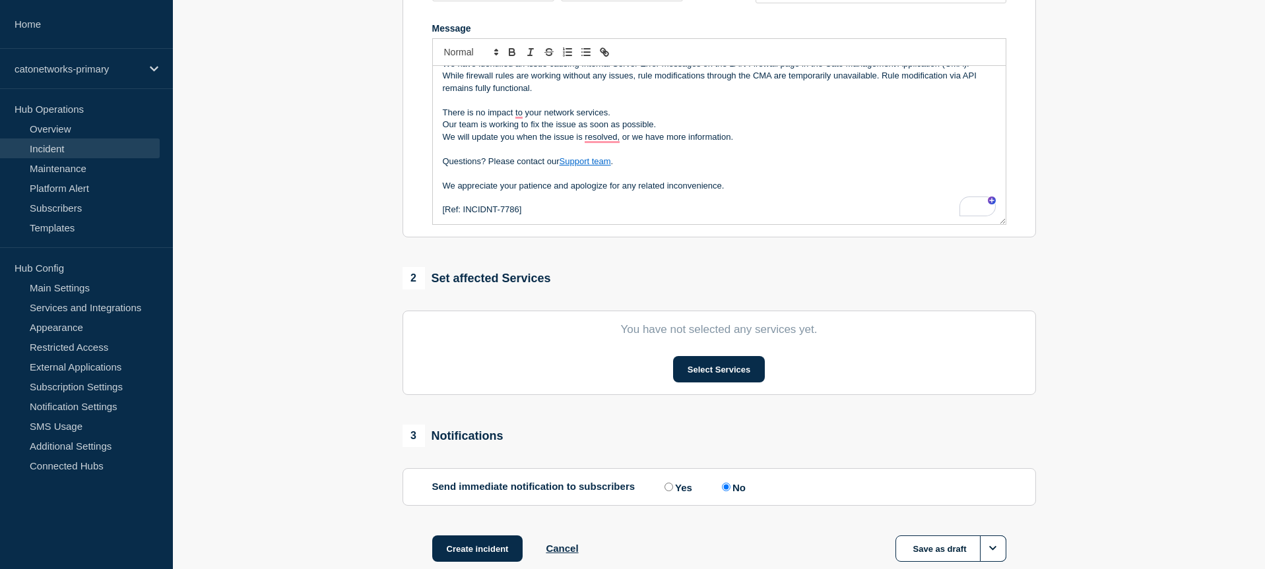
scroll to position [368, 0]
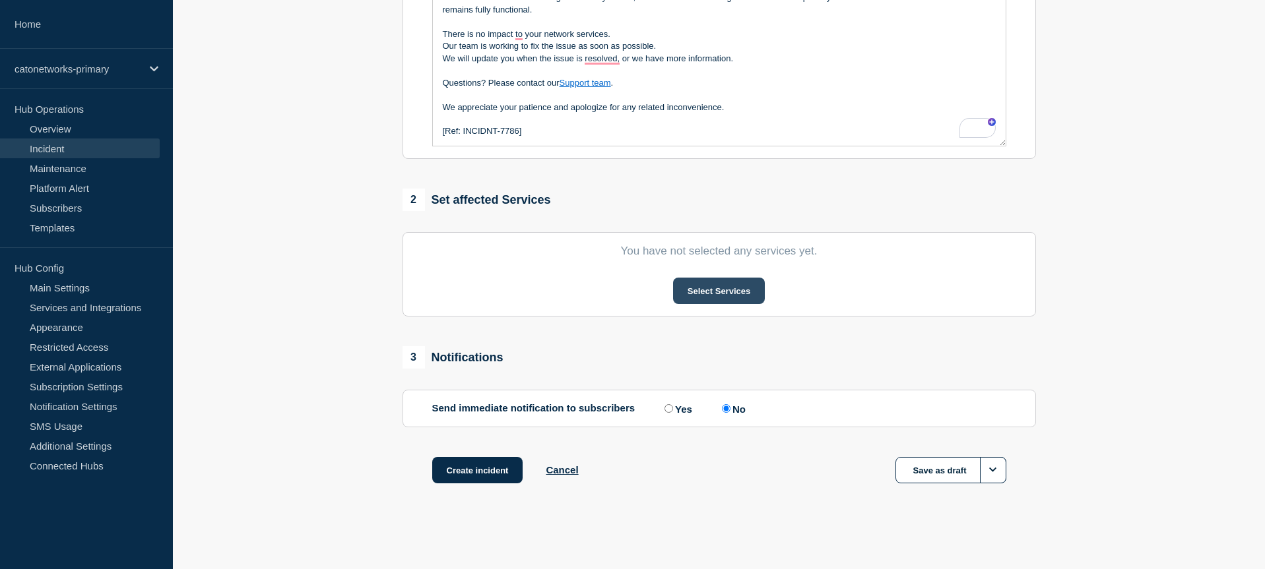
click at [722, 291] on button "Select Services" at bounding box center [719, 291] width 92 height 26
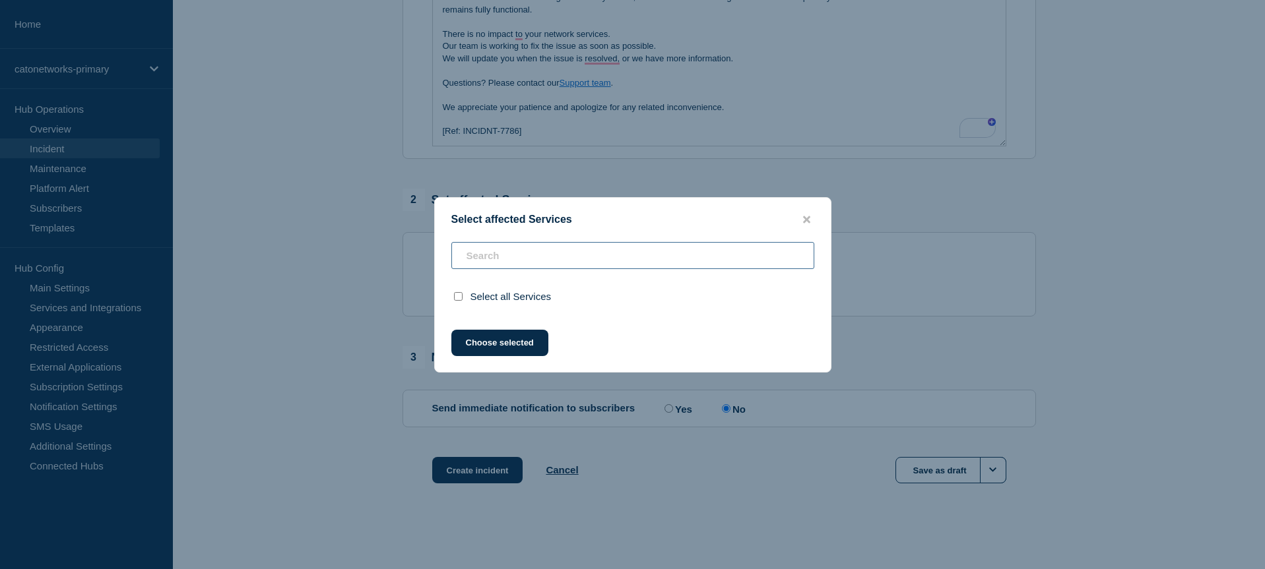
click at [581, 263] on input "text" at bounding box center [632, 255] width 363 height 27
type input "c"
checkbox input "true"
type input "c"
checkbox input "false"
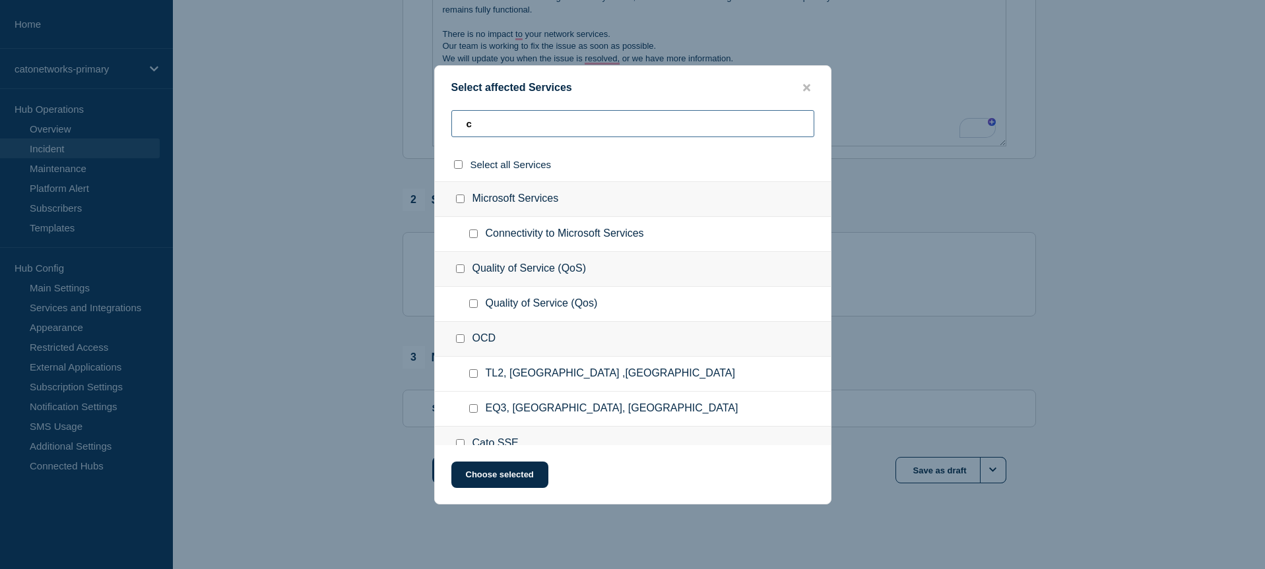
type input "cm"
checkbox input "true"
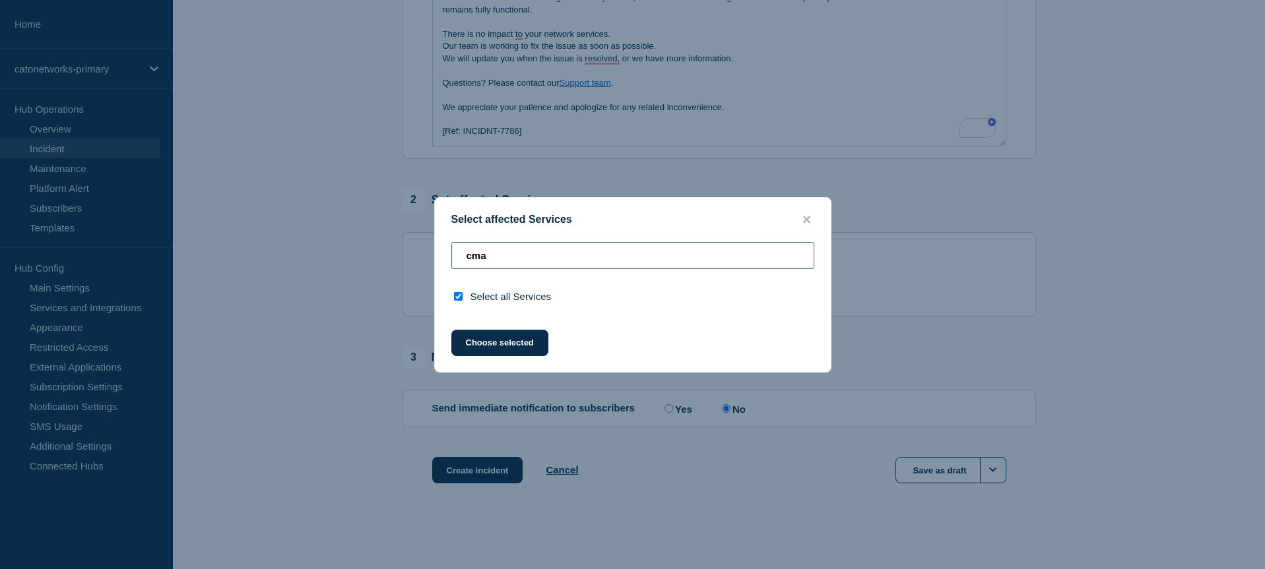
type input "c"
checkbox input "false"
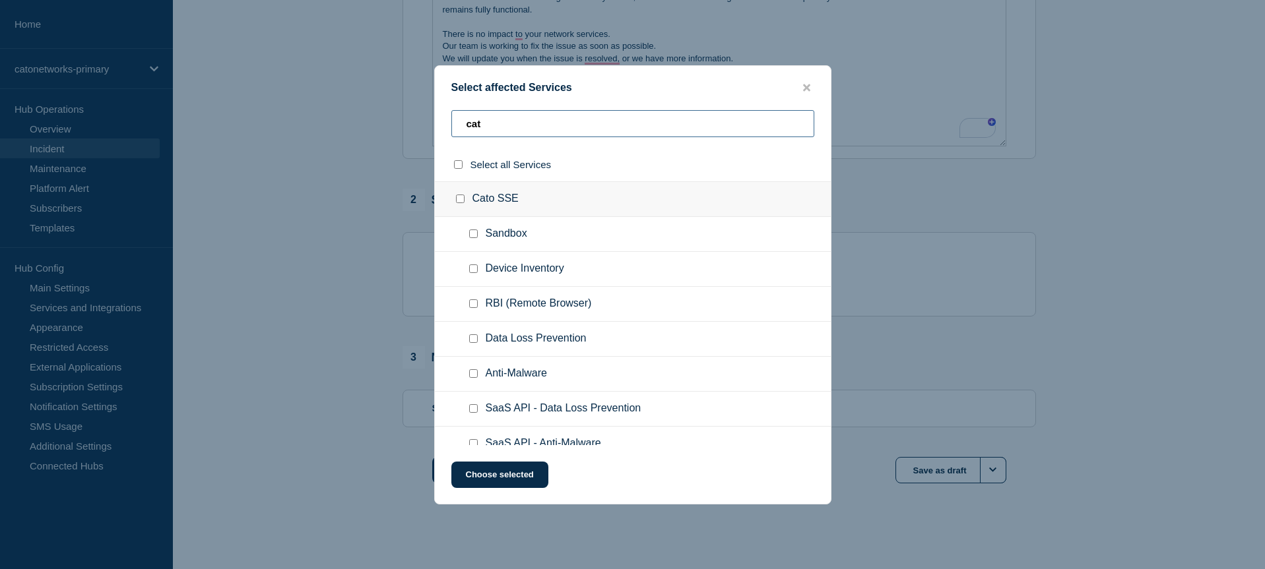
type input "catp"
checkbox input "true"
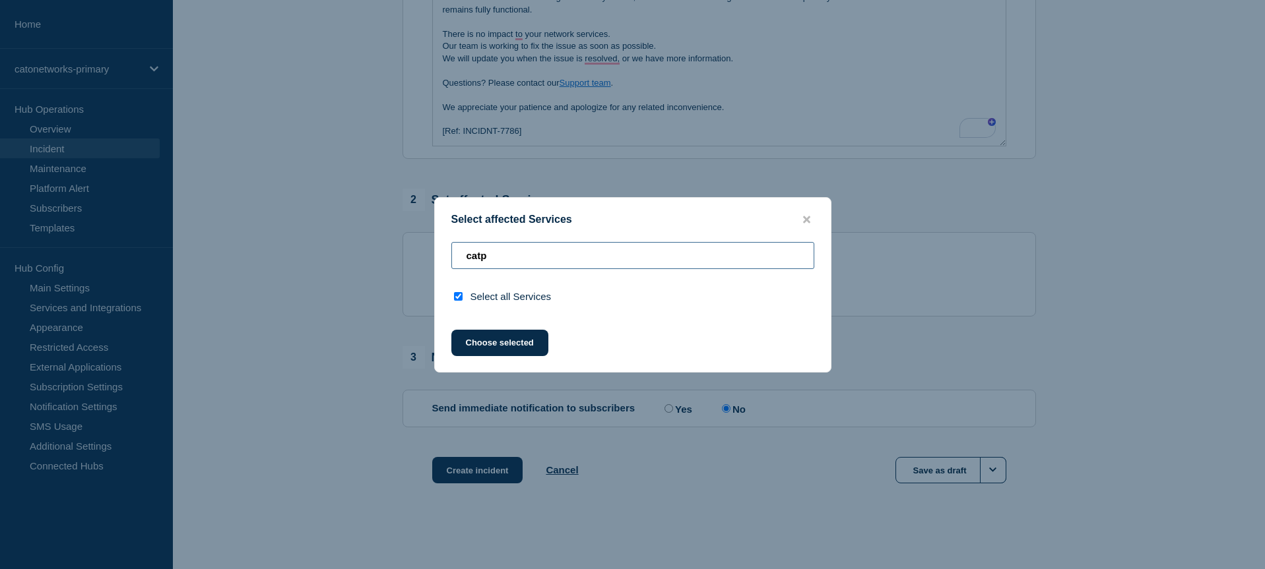
type input "cat"
checkbox input "false"
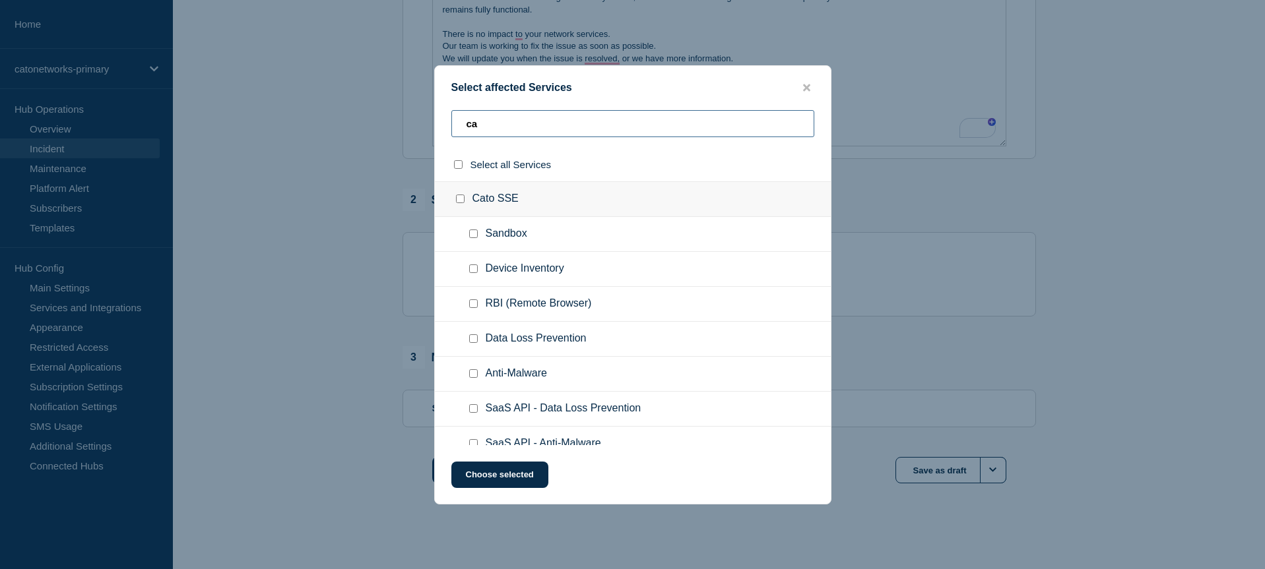
type input "c"
type input "manage"
click at [803, 85] on icon "close button" at bounding box center [806, 87] width 7 height 11
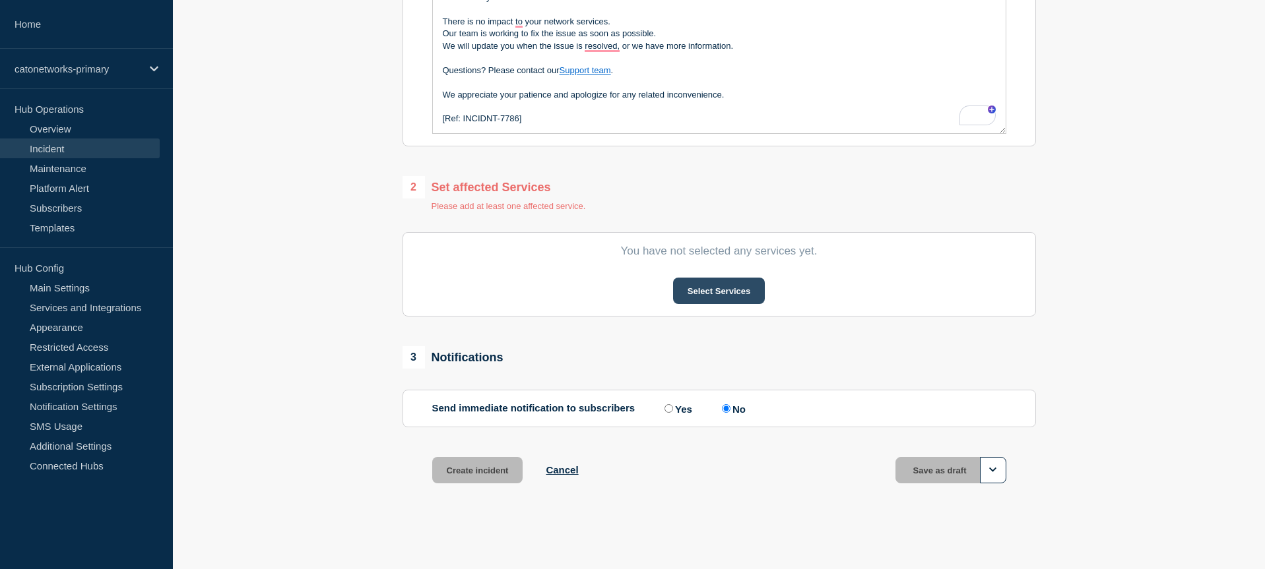
click at [717, 304] on button "Select Services" at bounding box center [719, 291] width 92 height 26
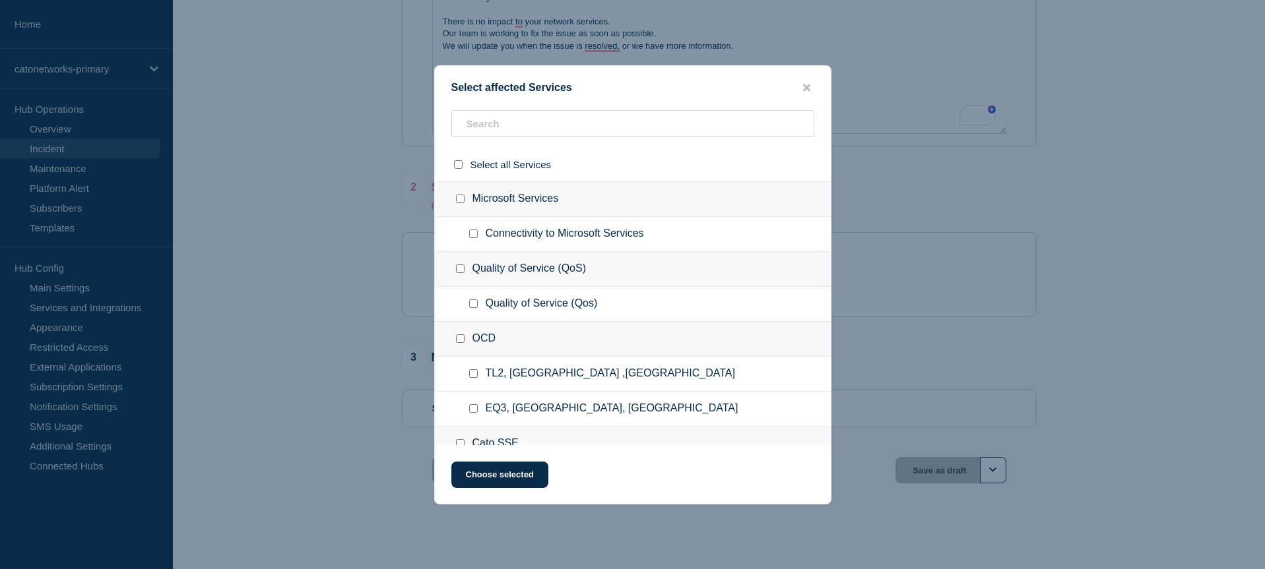
click at [585, 251] on ul "Connectivity to Microsoft Services" at bounding box center [633, 234] width 396 height 35
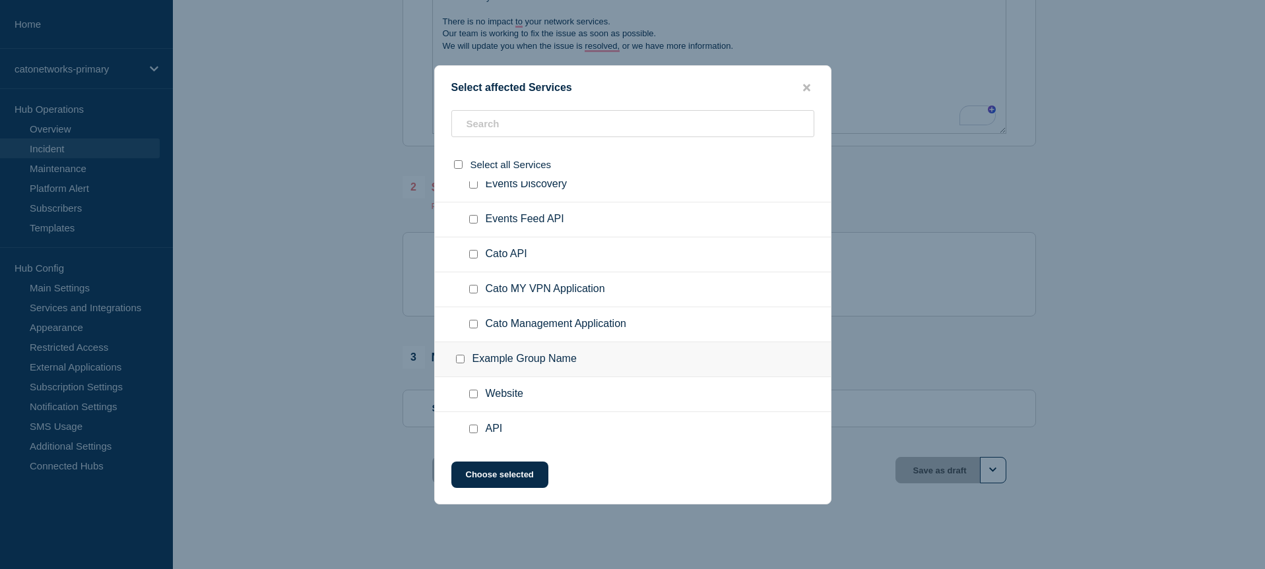
scroll to position [1380, 0]
click at [471, 327] on input "Cato Management Application checkbox" at bounding box center [473, 323] width 9 height 9
checkbox input "true"
drag, startPoint x: 469, startPoint y: 482, endPoint x: 494, endPoint y: 478, distance: 25.4
click at [470, 482] on button "Choose selected" at bounding box center [499, 475] width 97 height 26
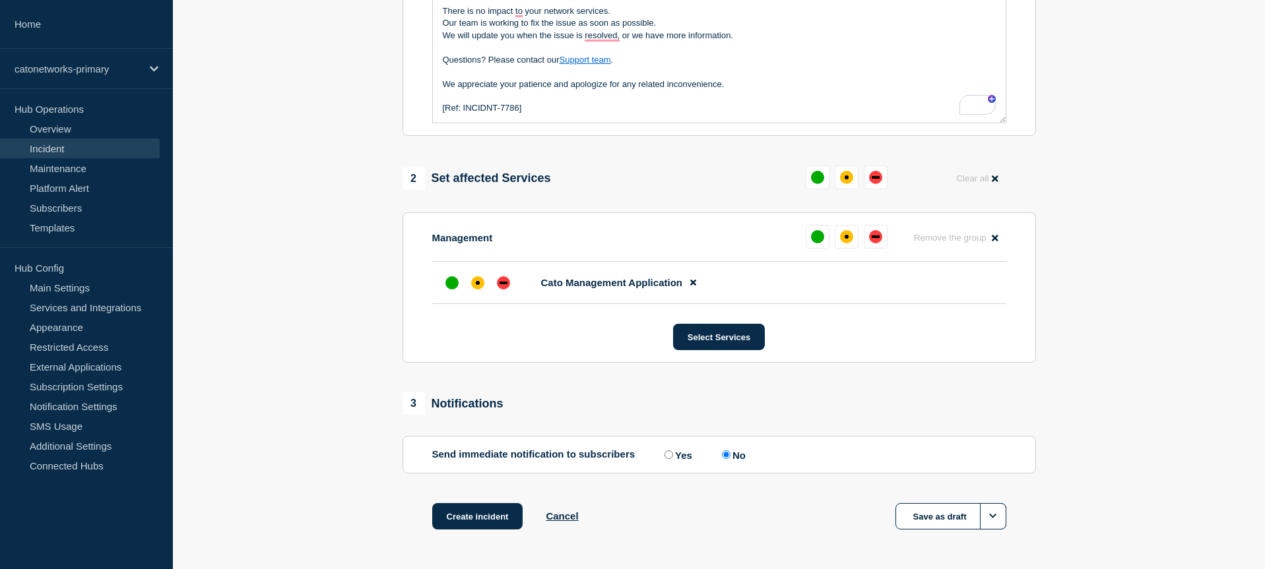
scroll to position [441, 0]
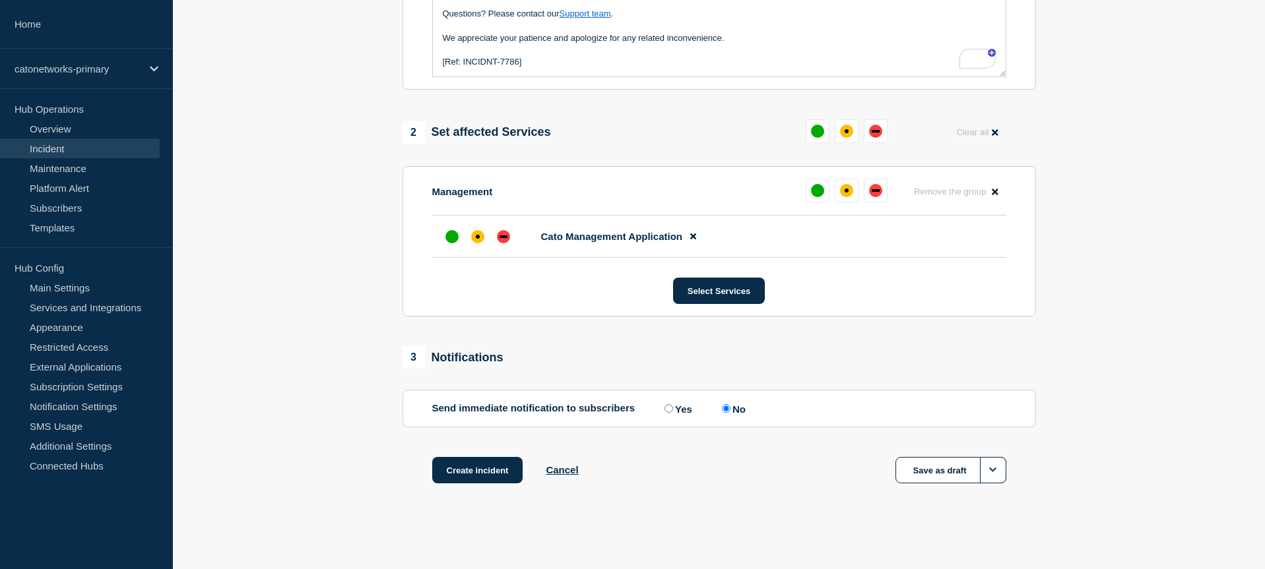
click at [664, 407] on input "Yes" at bounding box center [668, 408] width 9 height 9
radio input "true"
radio input "false"
click at [678, 486] on div "Create incident Cancel Save as draft" at bounding box center [719, 486] width 633 height 59
click at [470, 470] on button "Create incident" at bounding box center [477, 470] width 91 height 26
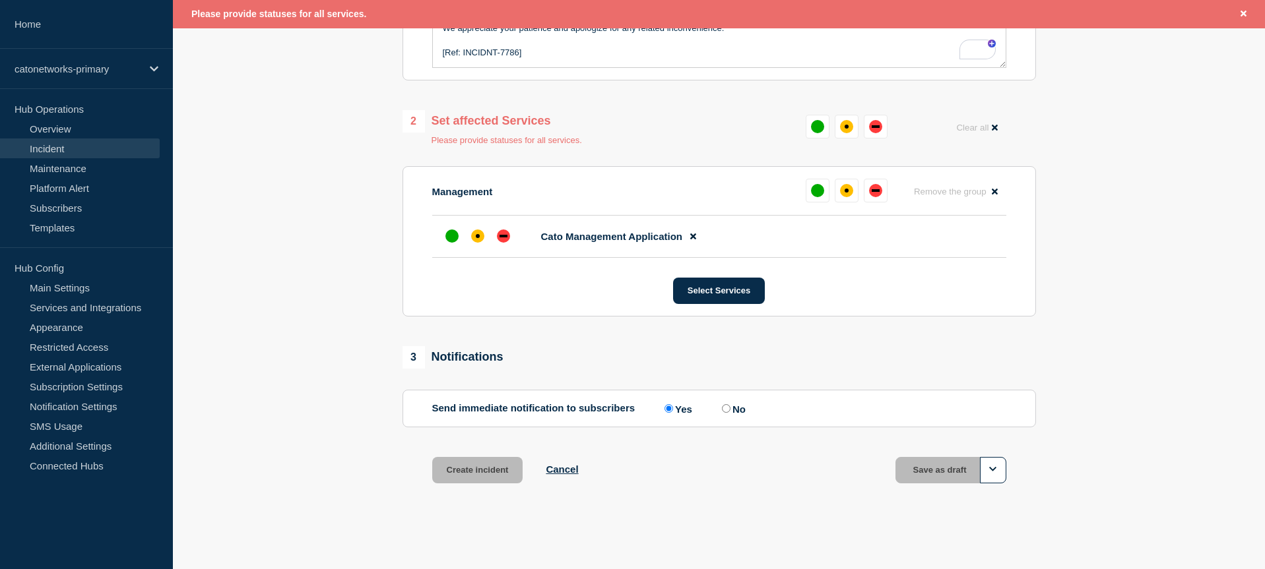
scroll to position [455, 0]
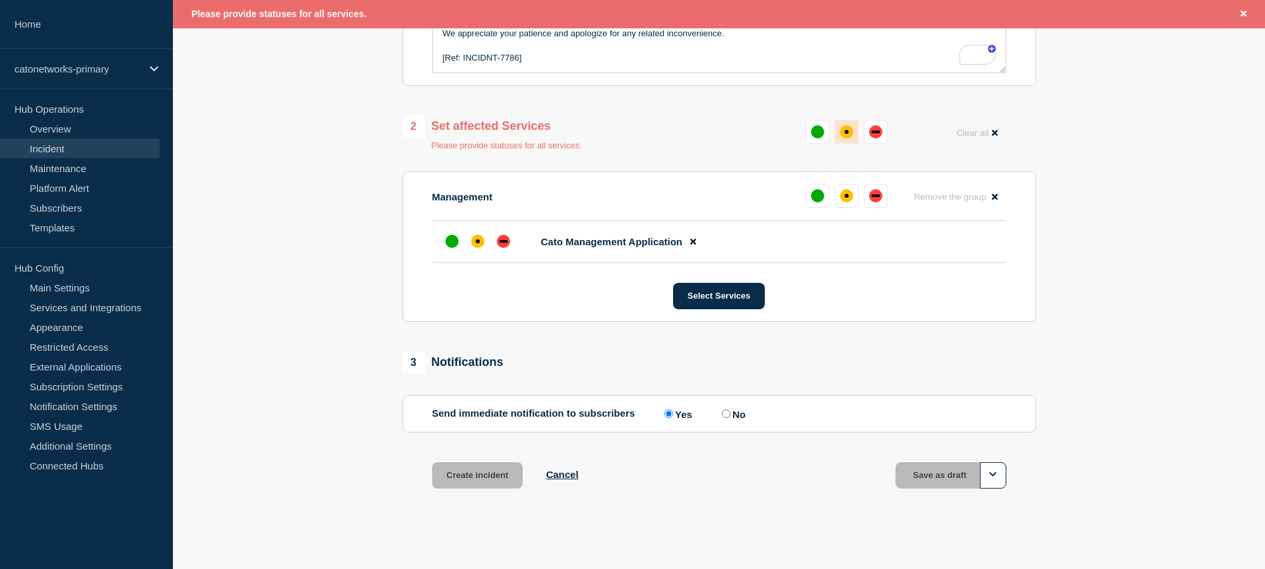
click at [845, 134] on div "affected" at bounding box center [847, 132] width 4 height 4
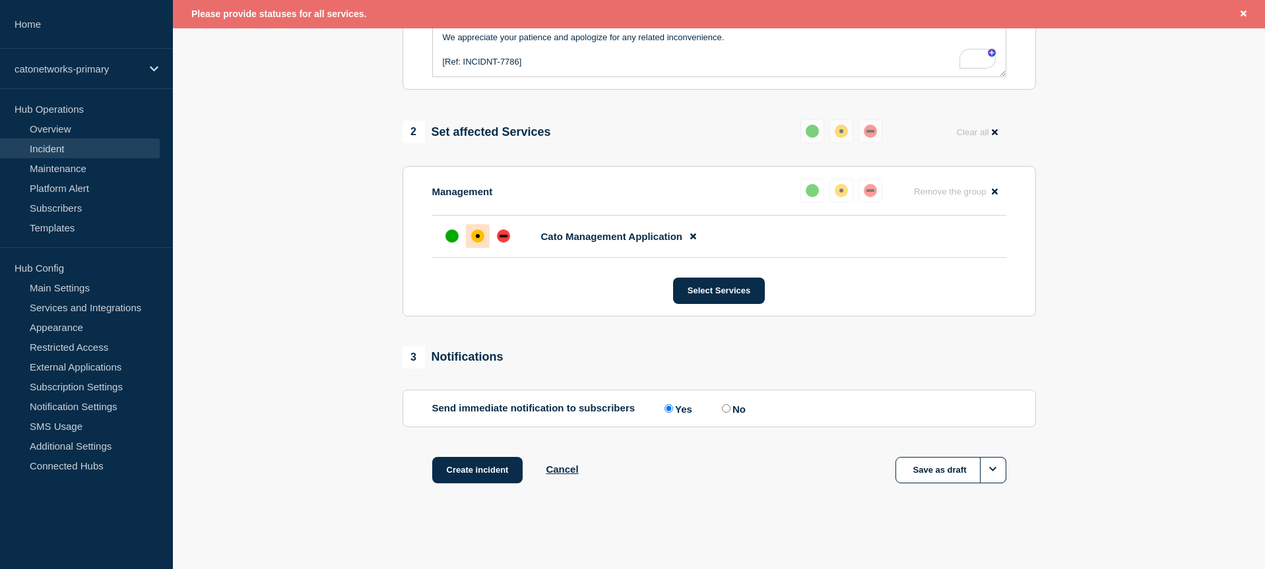
click at [1120, 274] on section "1 Provide details Title (required) Cato Management Application Incident - LAN F…" at bounding box center [719, 104] width 1092 height 825
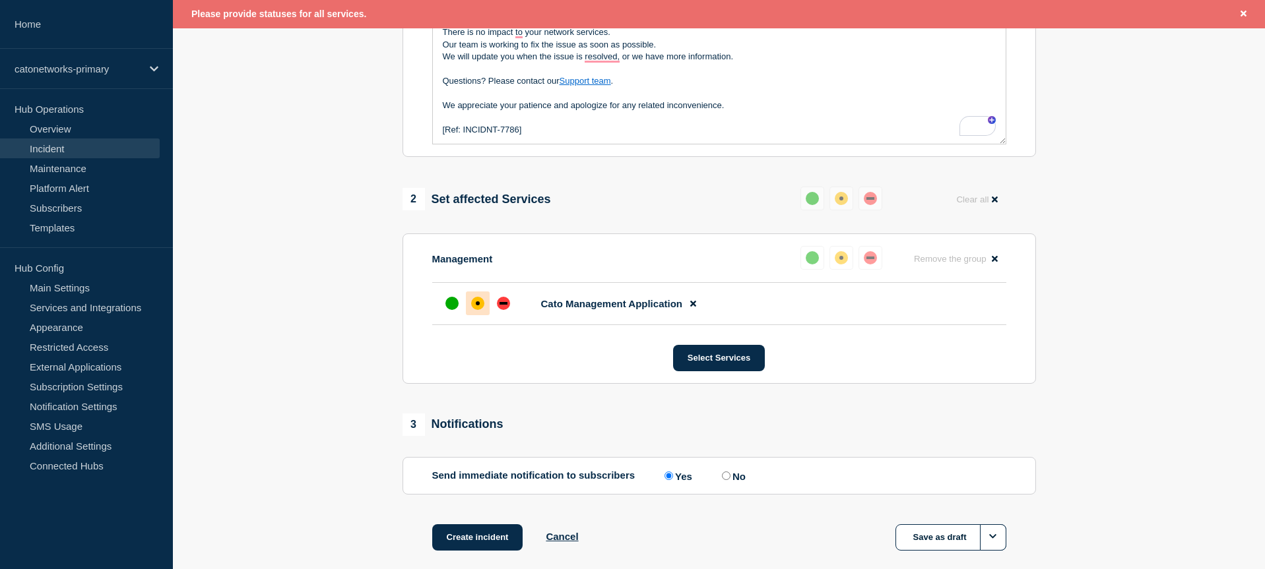
scroll to position [470, 0]
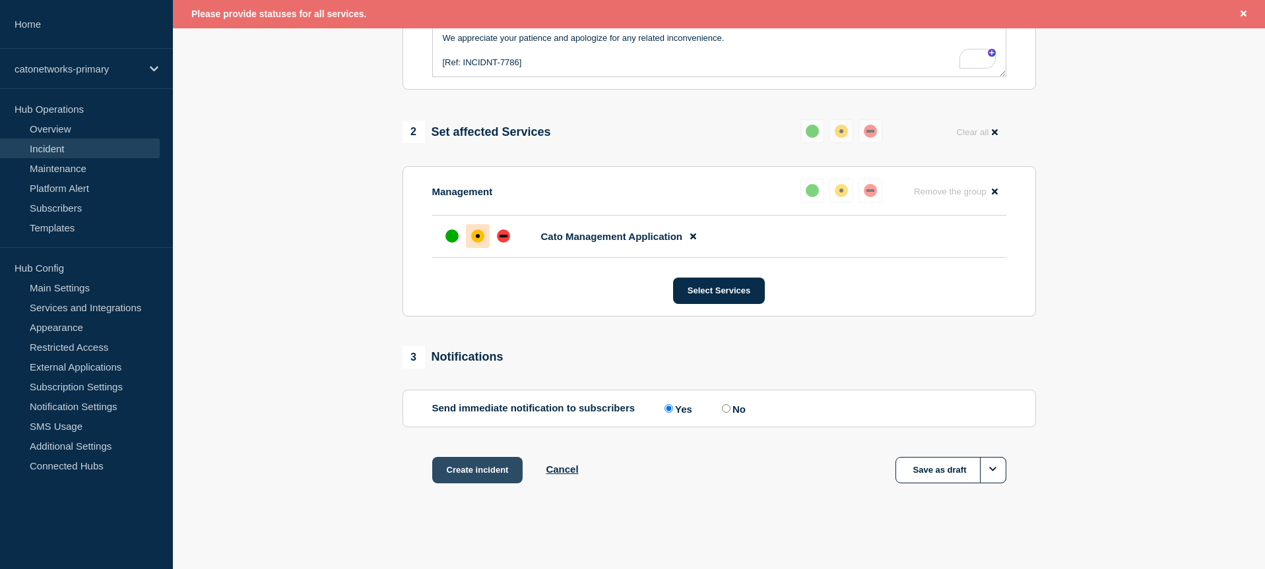
click at [487, 467] on button "Create incident" at bounding box center [477, 470] width 91 height 26
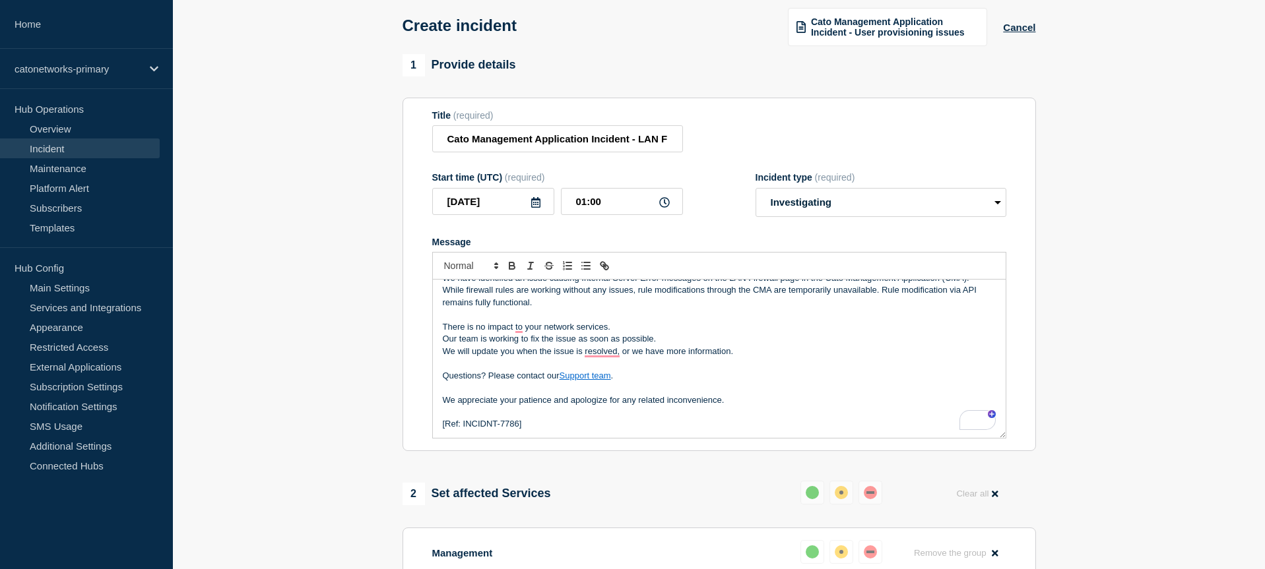
scroll to position [0, 0]
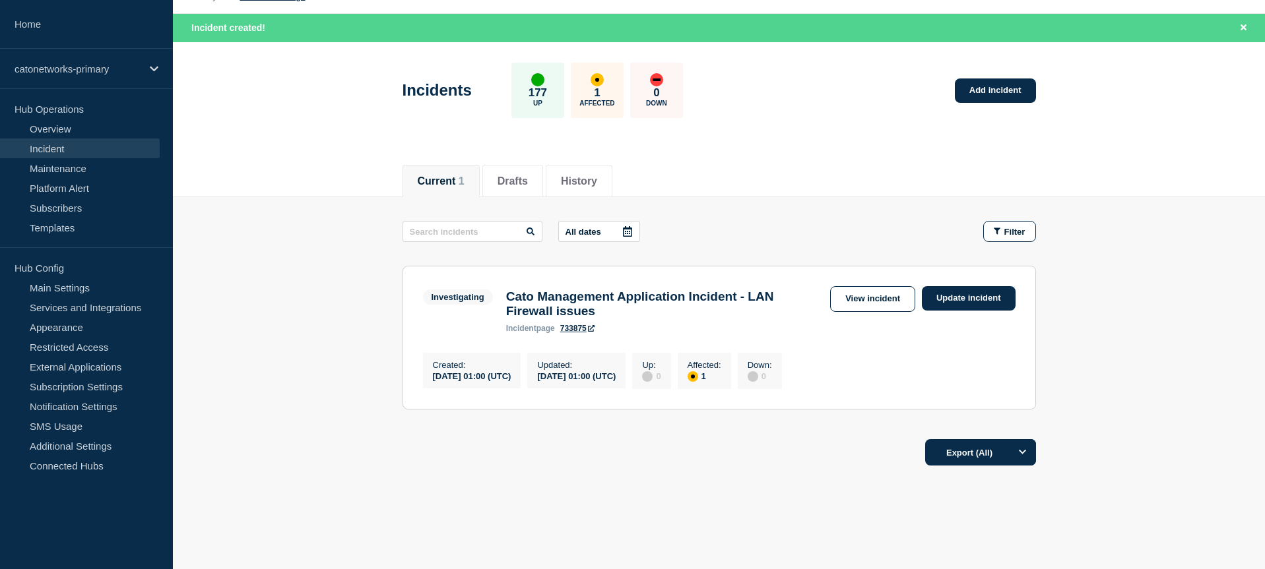
scroll to position [43, 0]
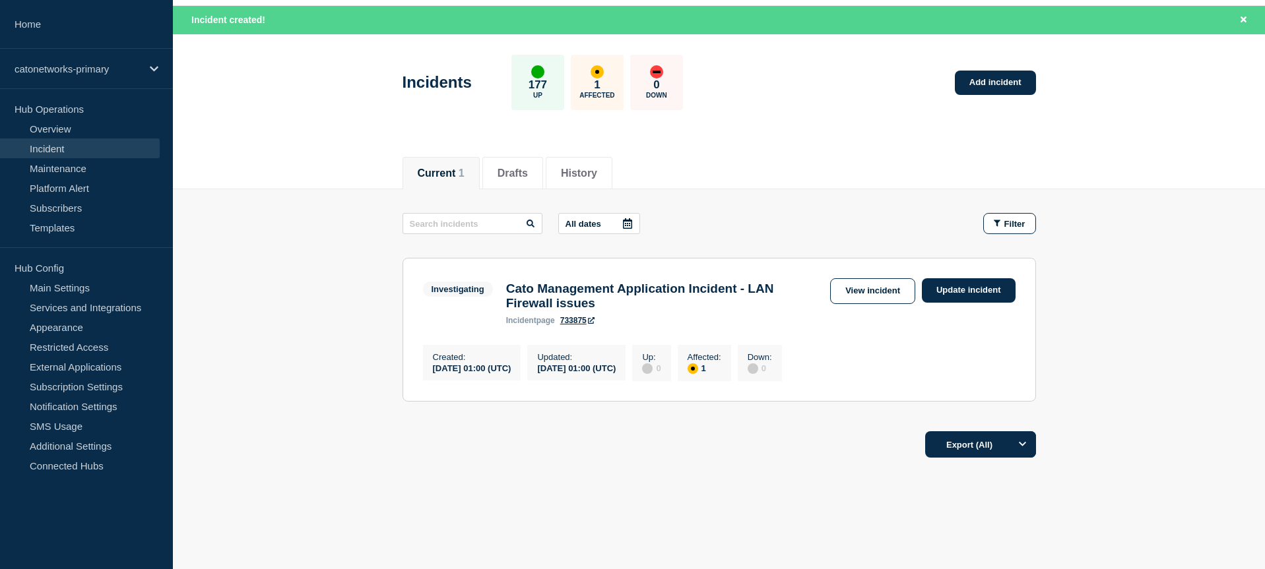
drag, startPoint x: 717, startPoint y: 322, endPoint x: 754, endPoint y: 317, distance: 37.3
click at [717, 322] on div "incident page 733875" at bounding box center [664, 320] width 317 height 9
click at [849, 291] on link "View incident" at bounding box center [872, 291] width 85 height 26
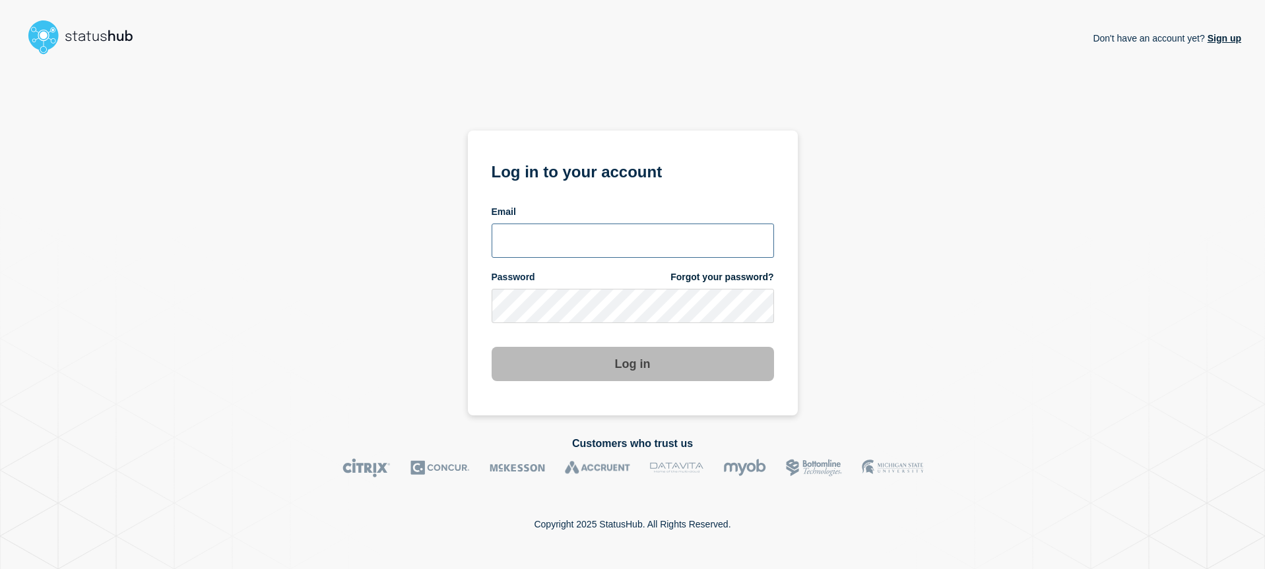
click at [618, 245] on input "email input" at bounding box center [633, 241] width 282 height 34
type input "[EMAIL_ADDRESS][DOMAIN_NAME]"
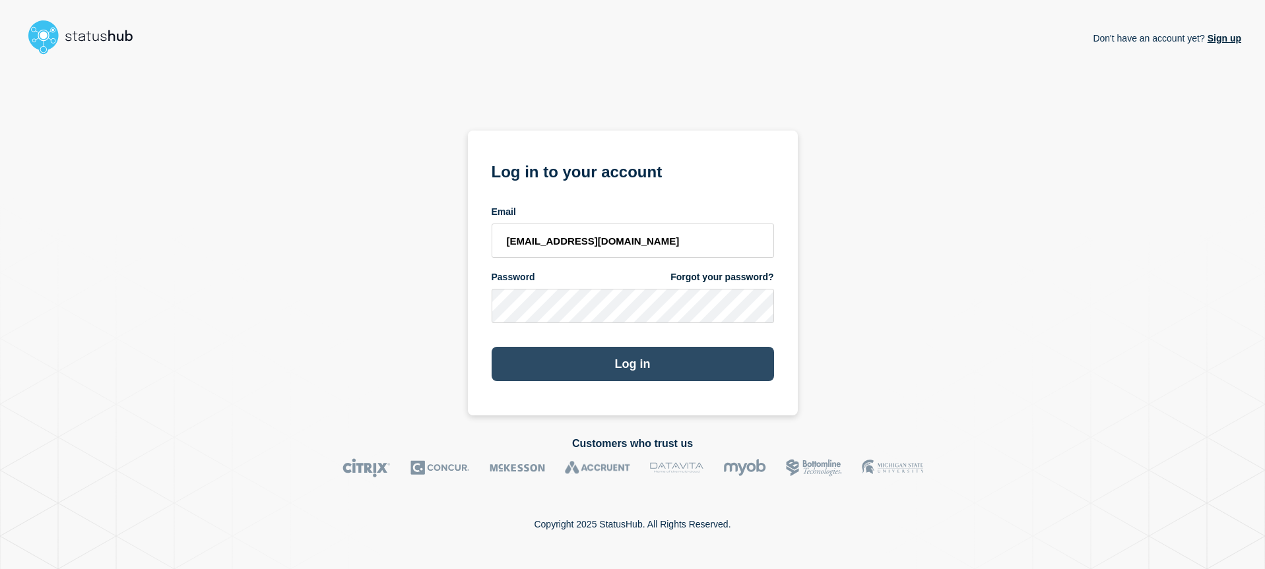
click at [651, 369] on button "Log in" at bounding box center [633, 364] width 282 height 34
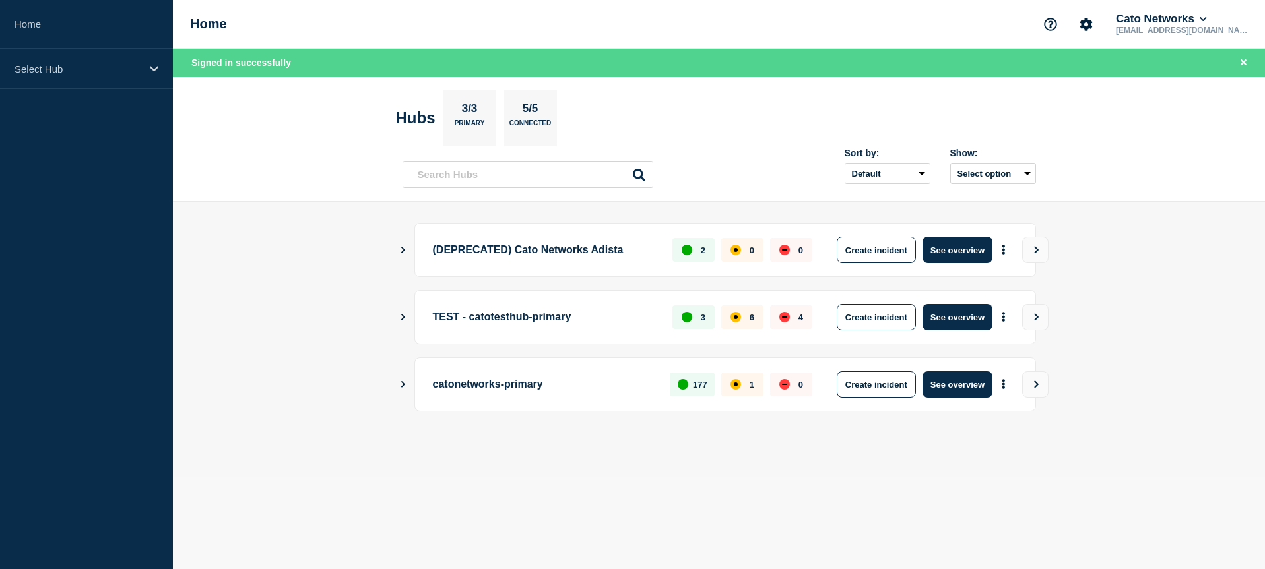
click at [697, 460] on main "(DEPRECATED) Cato Networks Adista 2 0 0 Create incident See overview TEST - cat…" at bounding box center [719, 339] width 1092 height 275
click at [967, 384] on button "See overview" at bounding box center [957, 385] width 70 height 26
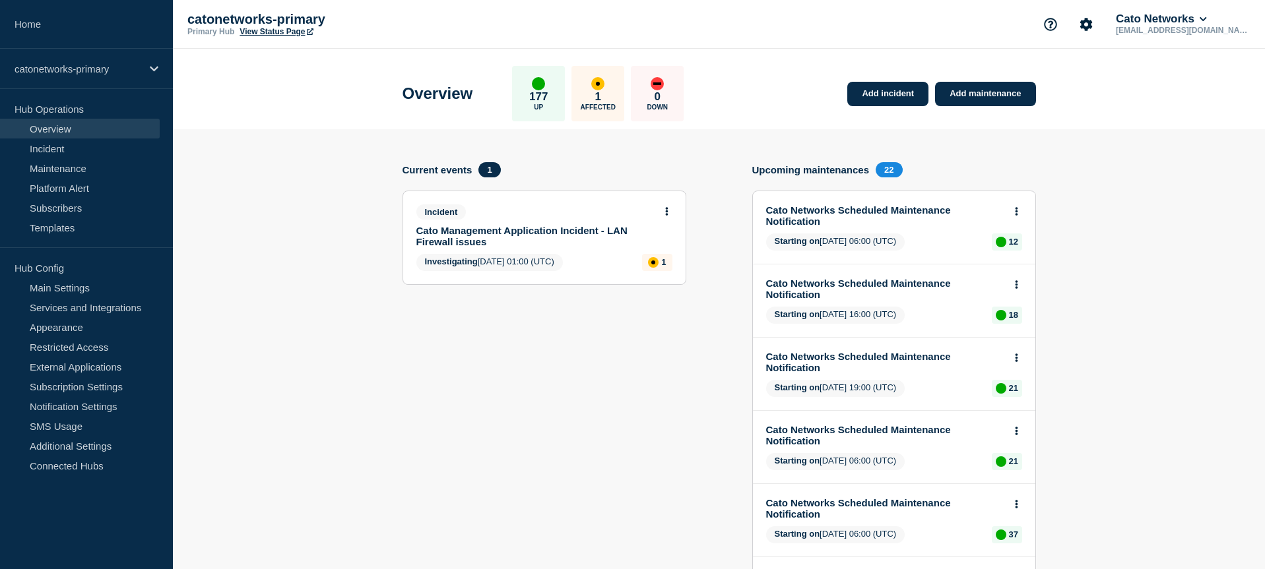
click at [550, 234] on link "Cato Management Application Incident - LAN Firewall issues" at bounding box center [535, 236] width 238 height 22
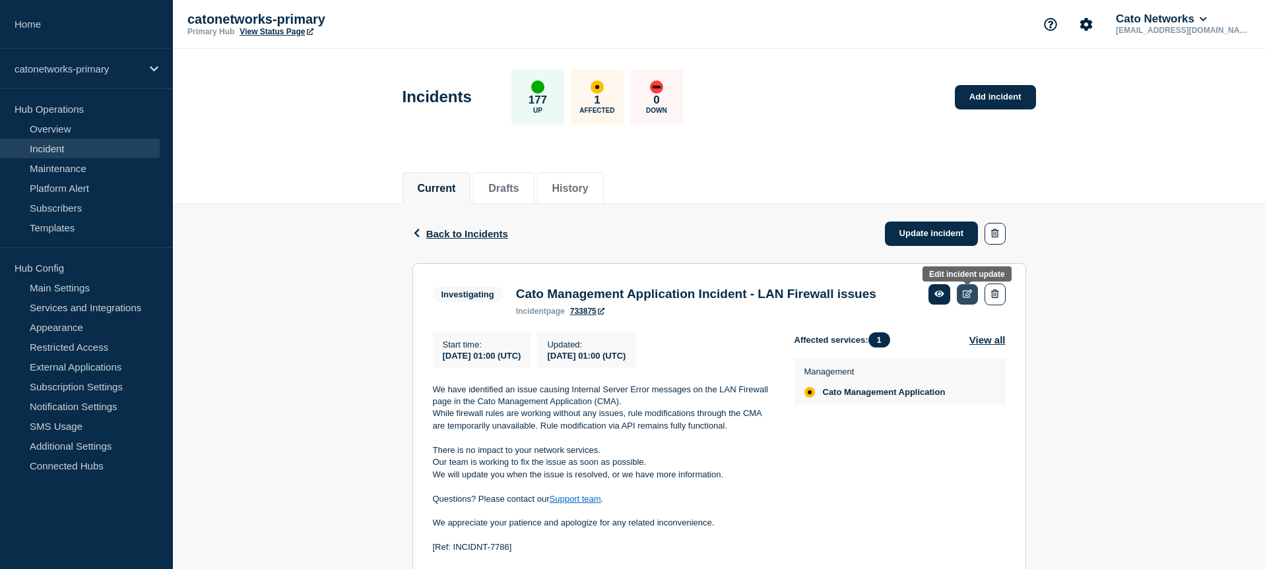
click at [963, 297] on icon at bounding box center [968, 294] width 10 height 9
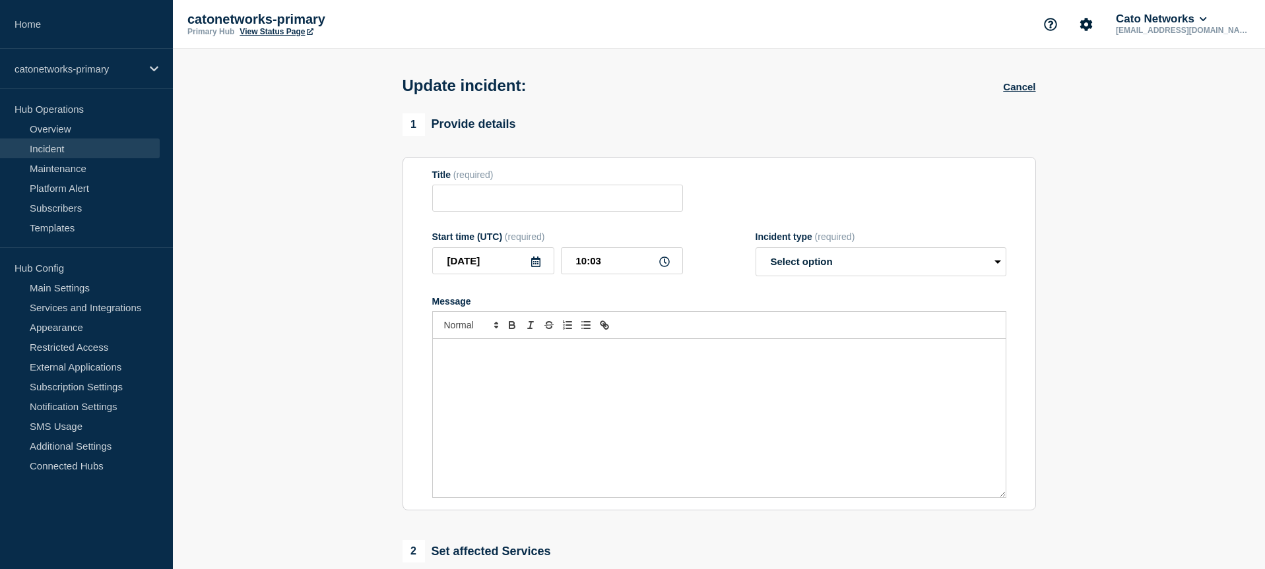
type input "Cato Management Application Incident - LAN Firewall issues"
type input "2025-10-12"
type input "01:00"
select select "investigating"
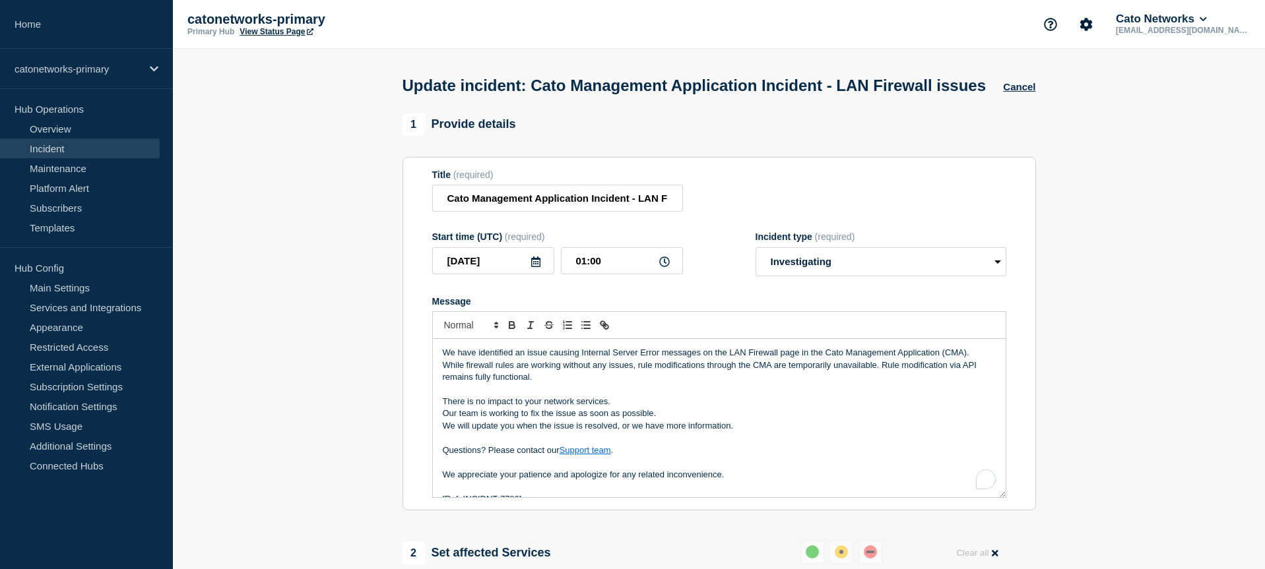
scroll to position [16, 0]
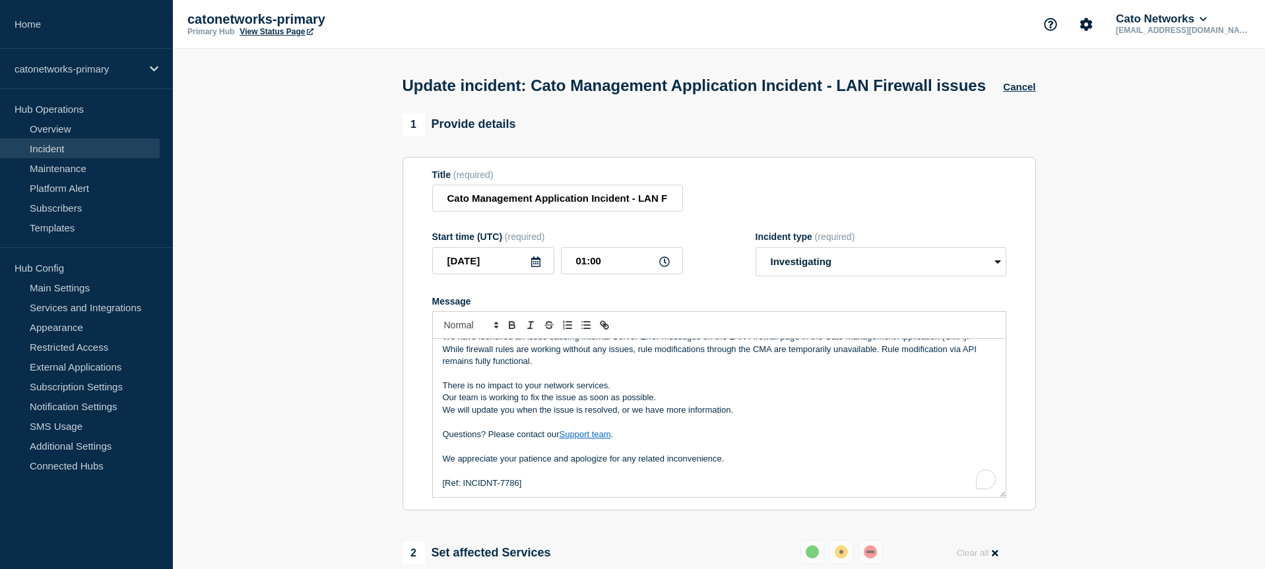
drag, startPoint x: 517, startPoint y: 492, endPoint x: 551, endPoint y: 511, distance: 39.3
click at [517, 490] on p "[Ref: INCIDNT-7786]" at bounding box center [719, 484] width 553 height 12
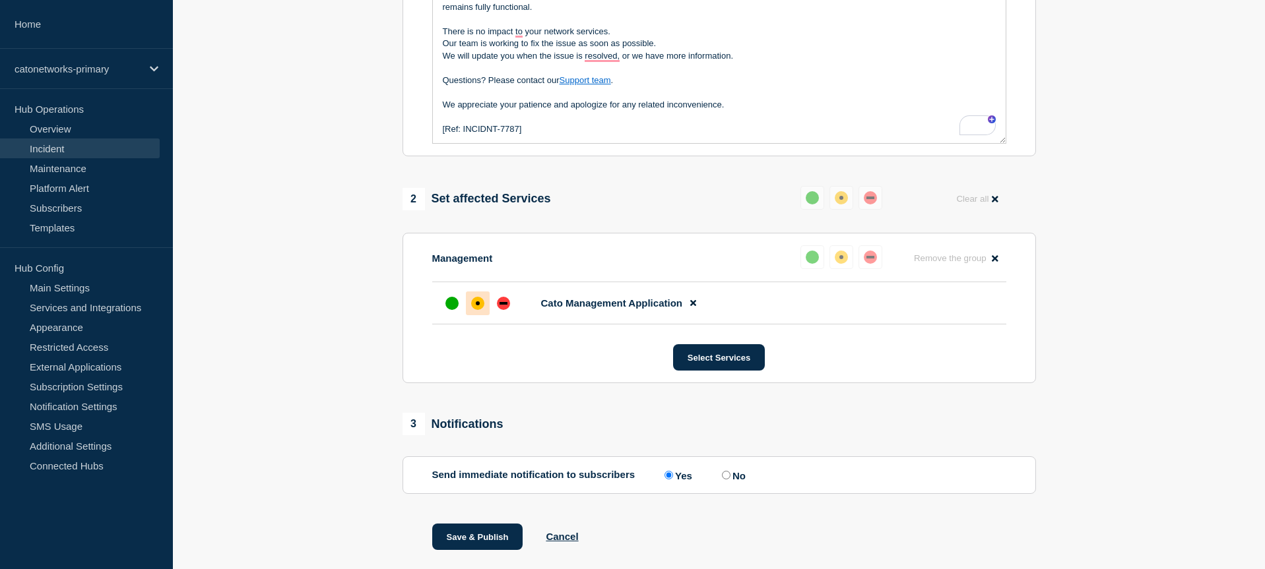
scroll to position [406, 0]
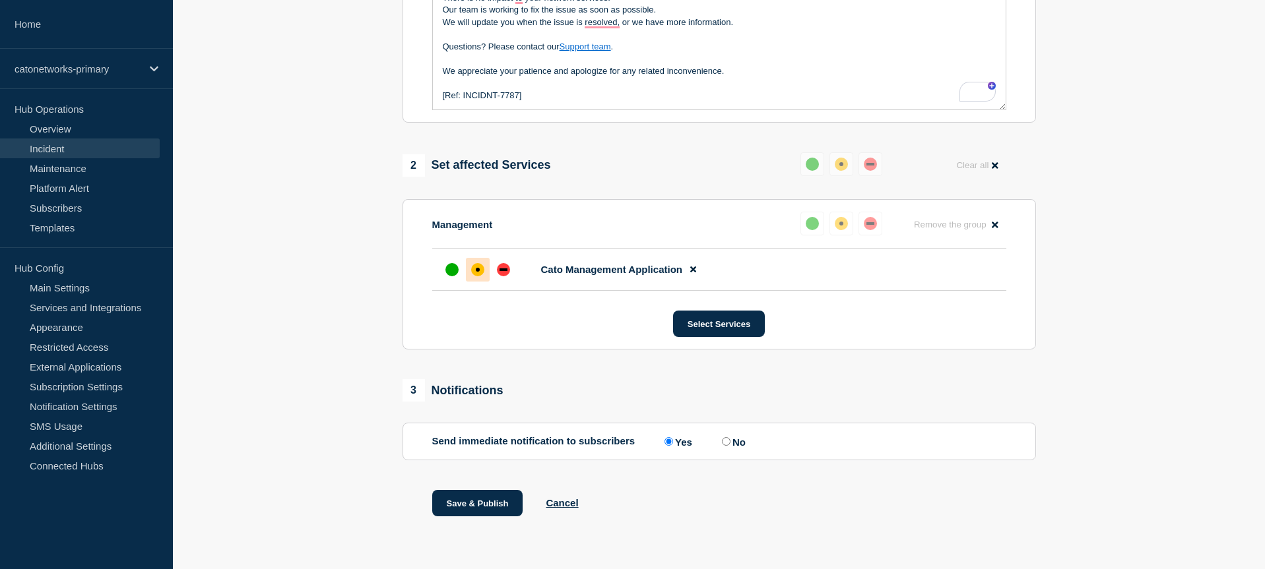
click at [723, 440] on input "No" at bounding box center [726, 441] width 9 height 9
radio input "true"
radio input "false"
click at [1132, 399] on section "1 Provide details Title (required) Cato Management Application Incident - LAN F…" at bounding box center [719, 137] width 1092 height 825
click at [485, 503] on button "Save & Publish" at bounding box center [477, 503] width 91 height 26
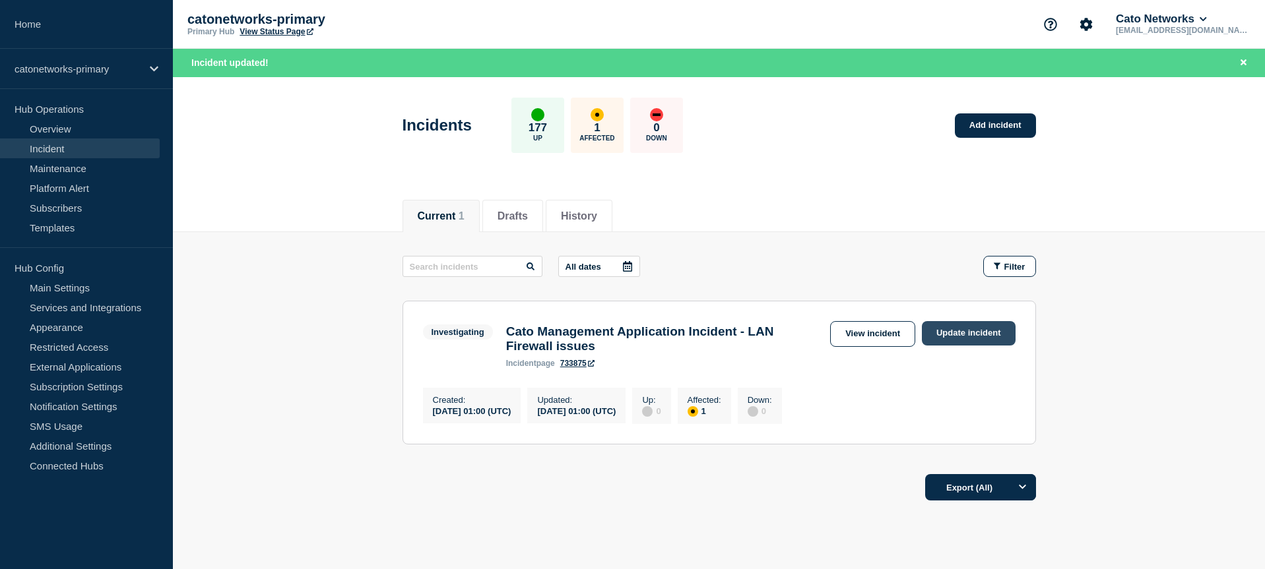
click at [976, 338] on link "Update incident" at bounding box center [969, 333] width 94 height 24
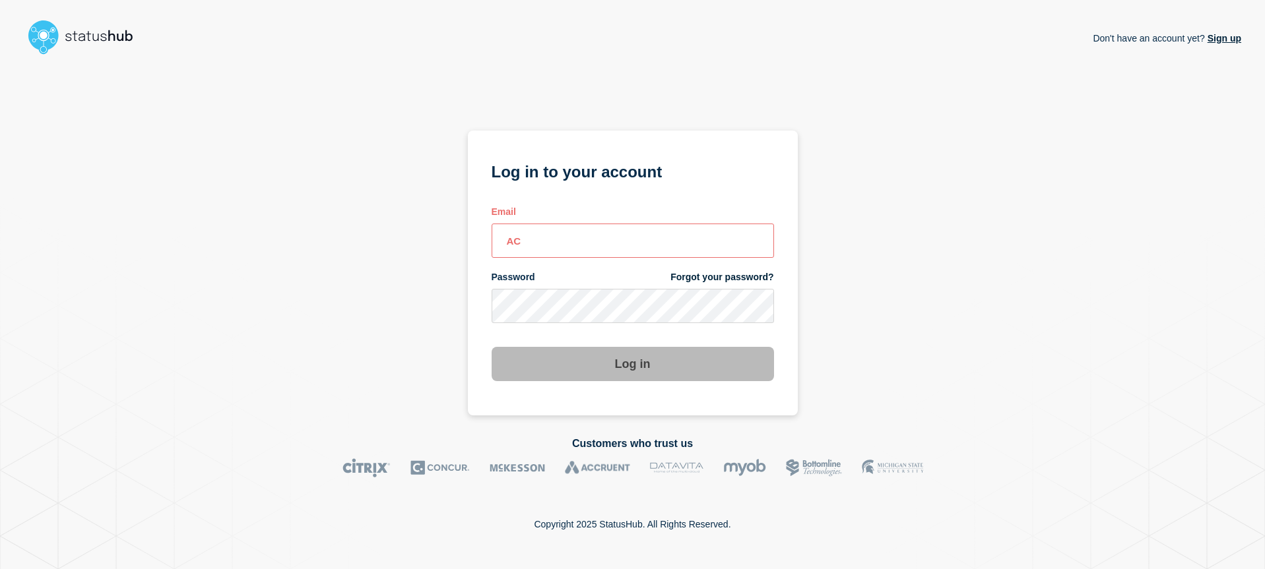
type input "A"
drag, startPoint x: 1087, startPoint y: 211, endPoint x: 936, endPoint y: 230, distance: 151.7
click at [1086, 211] on div "Don't have an account yet? Sign up Log in to your account Email Password Forgot…" at bounding box center [632, 238] width 1217 height 356
click at [695, 235] on input "email input" at bounding box center [633, 241] width 282 height 34
type input "[EMAIL_ADDRESS][DOMAIN_NAME]"
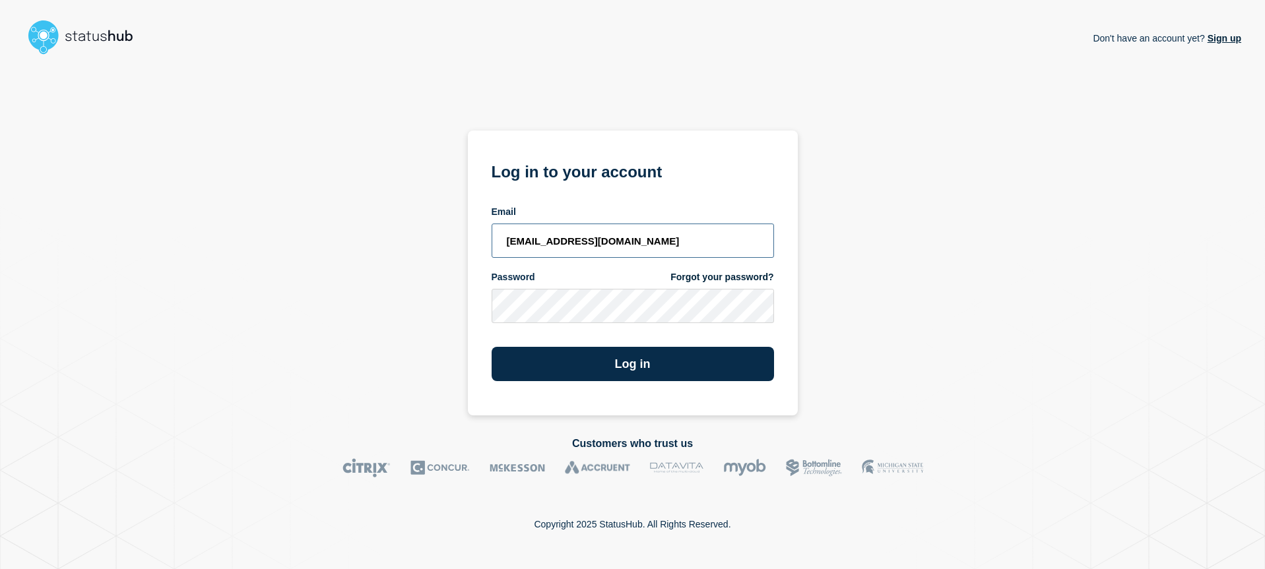
click at [492, 347] on button "Log in" at bounding box center [633, 364] width 282 height 34
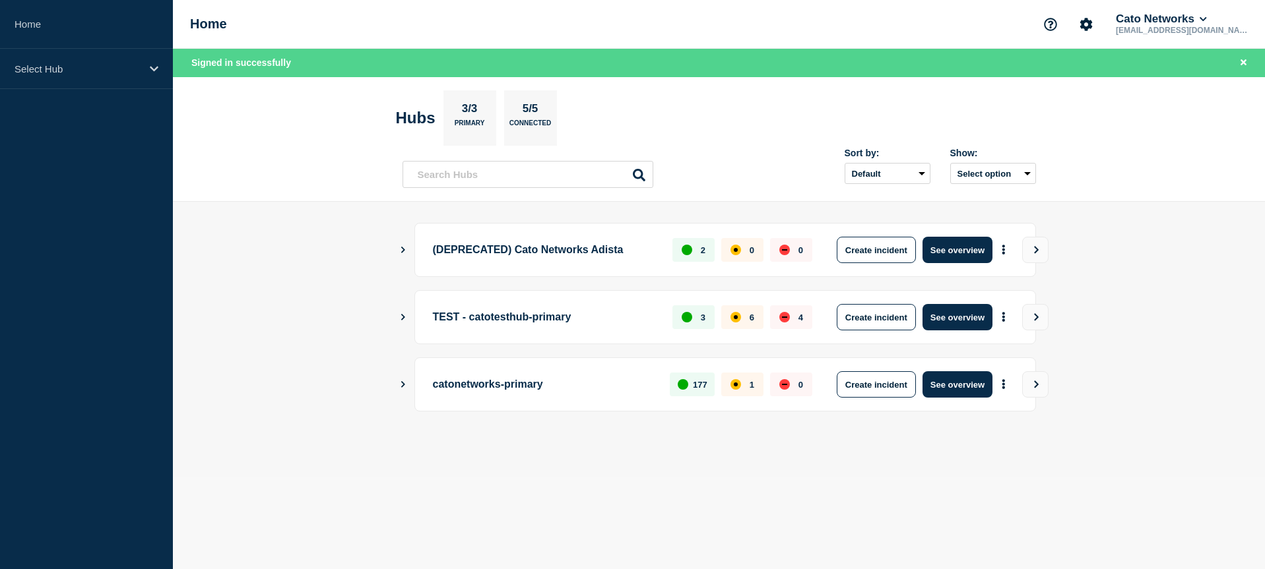
click at [952, 393] on button "See overview" at bounding box center [957, 385] width 70 height 26
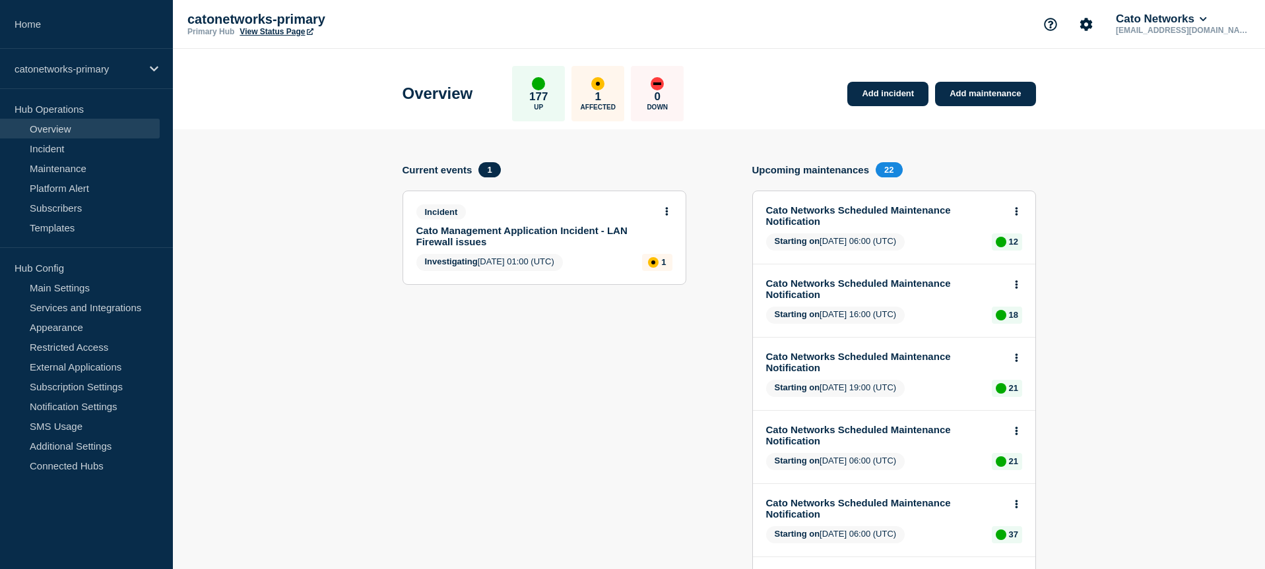
click at [551, 227] on div "Incident Cato Management Application Incident - LAN Firewall issues" at bounding box center [538, 226] width 245 height 43
click at [556, 232] on link "Cato Management Application Incident - LAN Firewall issues" at bounding box center [535, 236] width 238 height 22
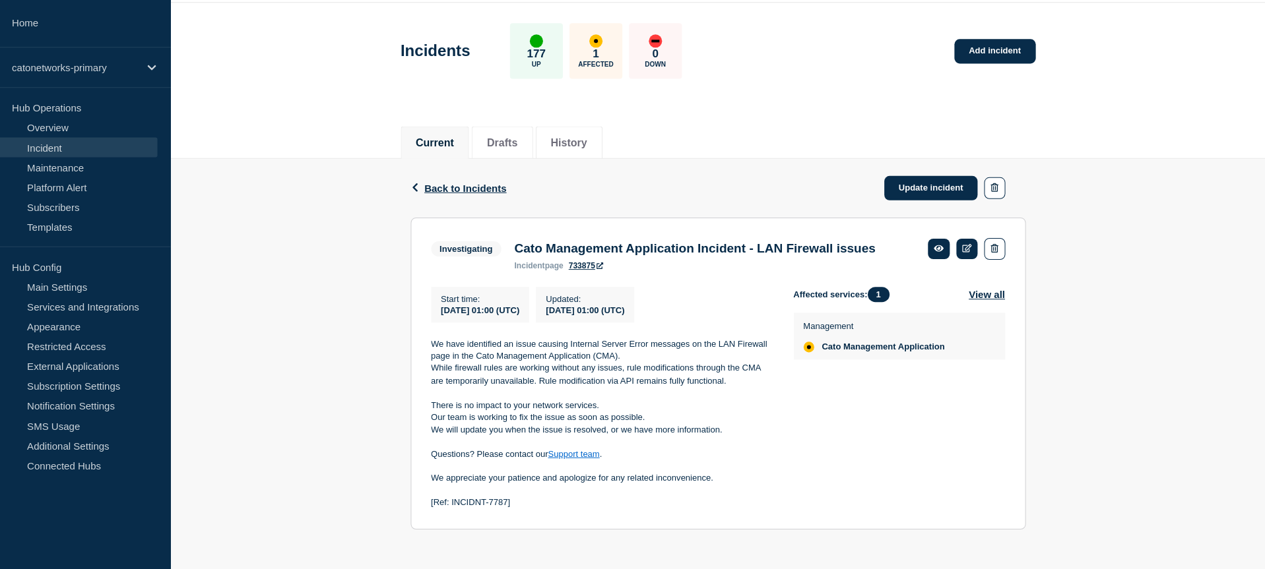
scroll to position [55, 0]
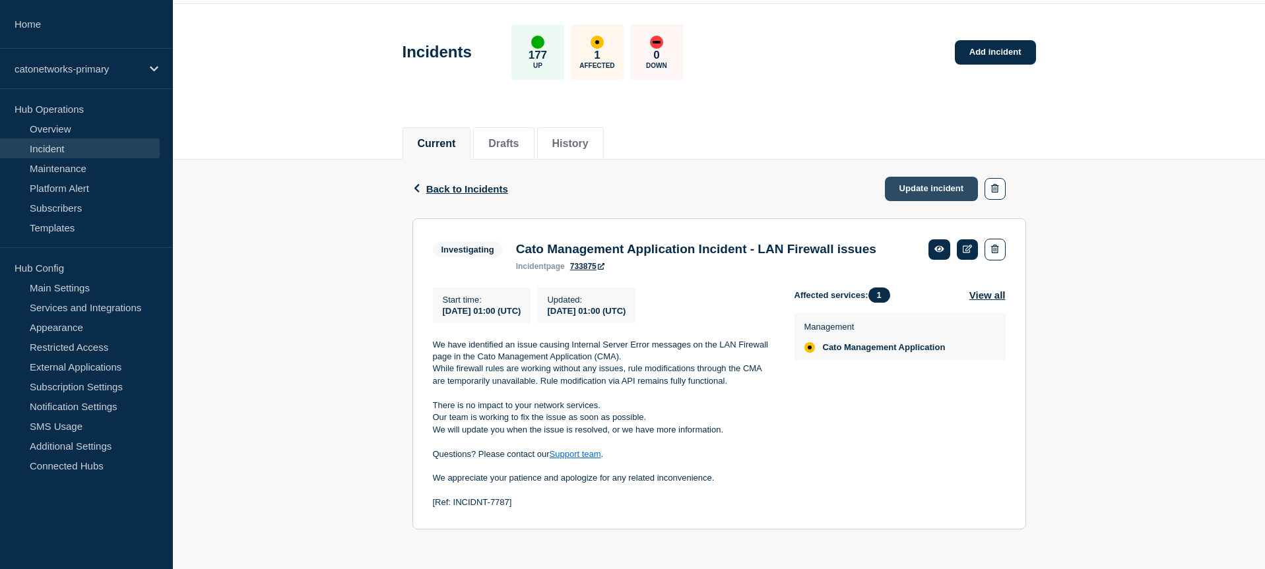
click at [917, 180] on link "Update incident" at bounding box center [932, 189] width 94 height 24
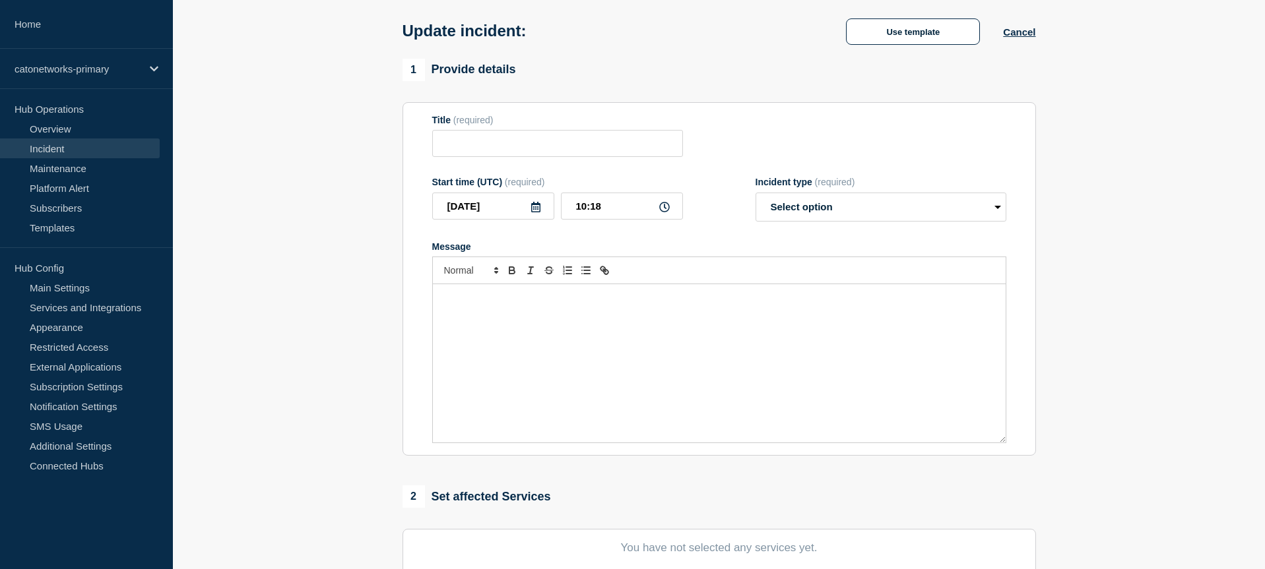
type input "Cato Management Application Incident - LAN Firewall issues"
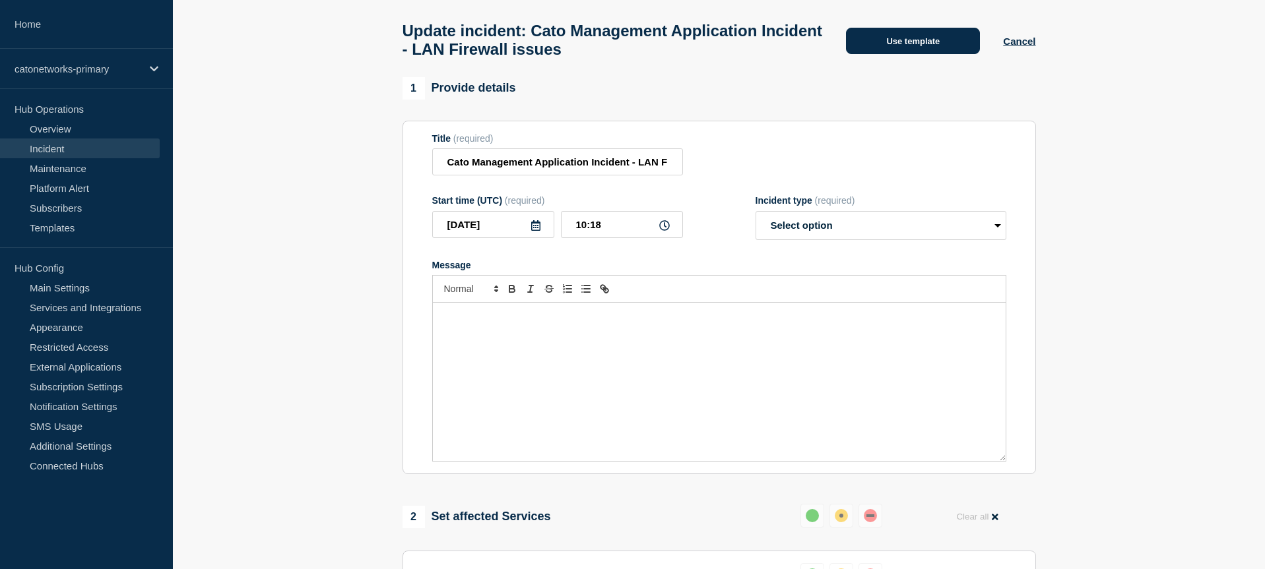
click at [921, 47] on button "Use template" at bounding box center [913, 41] width 134 height 26
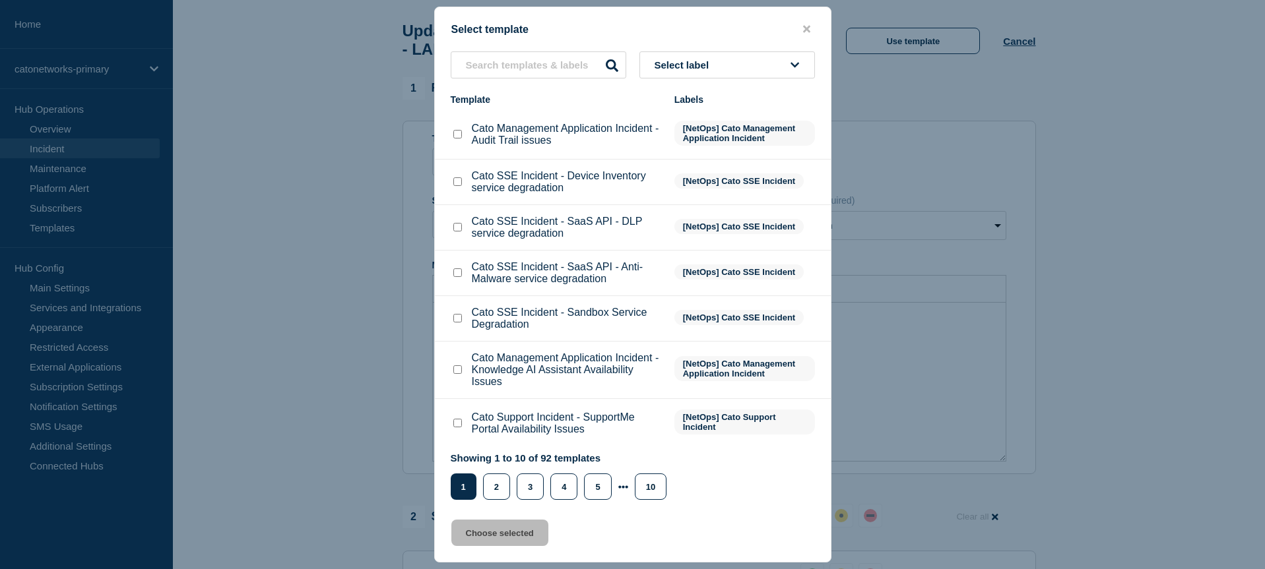
click at [717, 64] on button "Select label" at bounding box center [727, 64] width 176 height 27
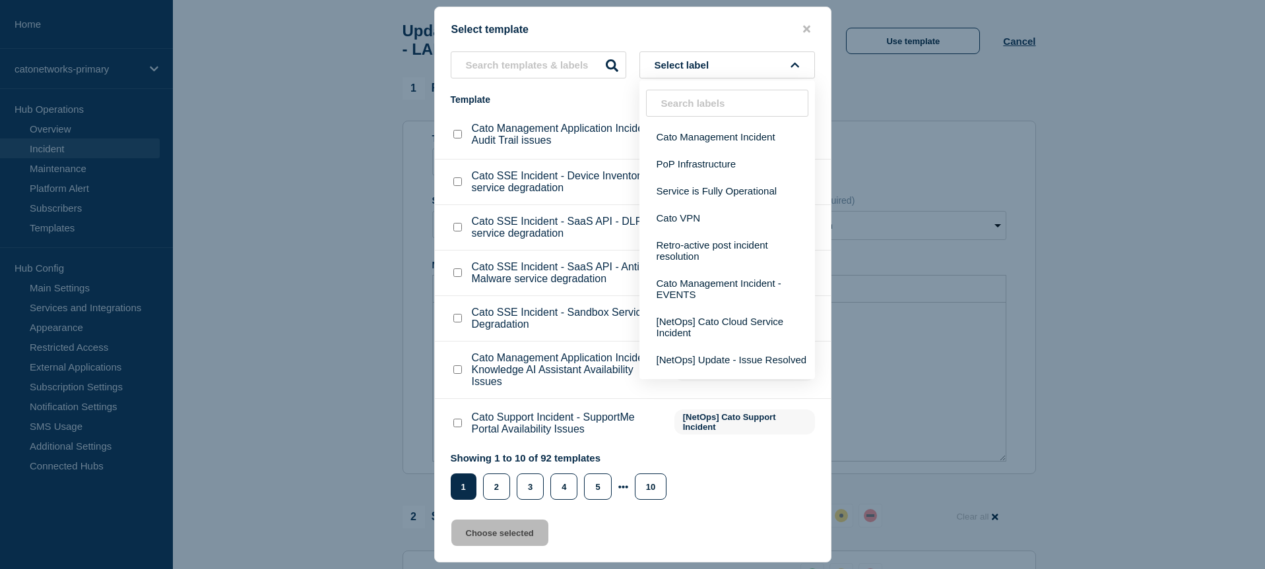
type input "r"
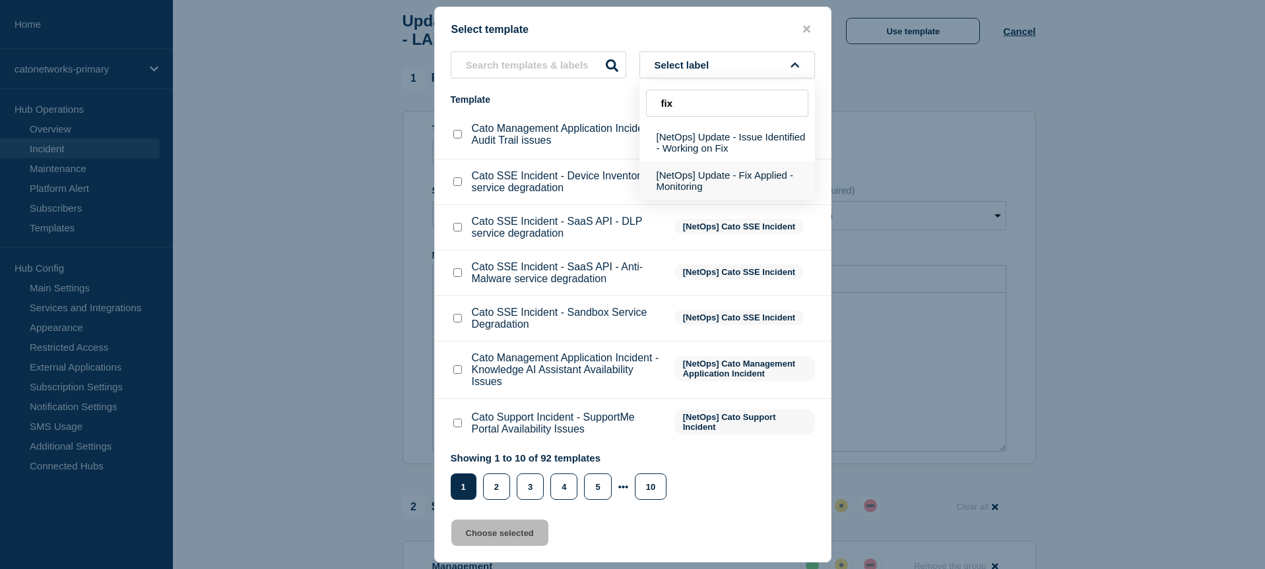
type input "fix"
click at [721, 186] on button "[NetOps] Update - Fix Applied - Monitoring" at bounding box center [727, 181] width 176 height 38
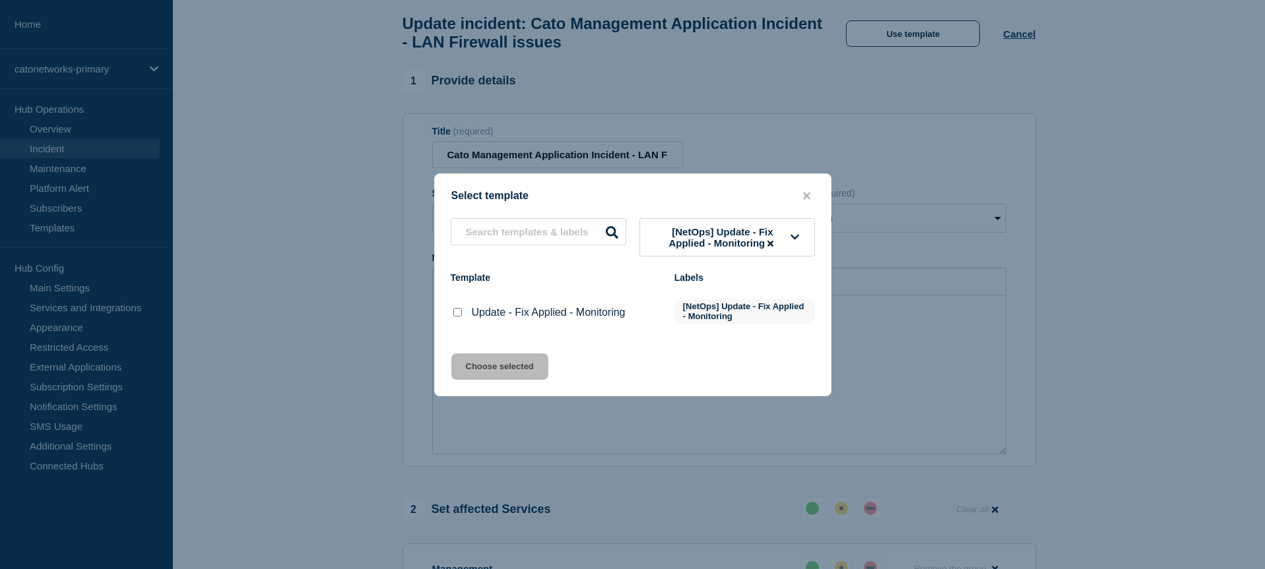
click at [457, 317] on input "Update - Fix Applied - Monitoring checkbox" at bounding box center [457, 312] width 9 height 9
checkbox input "true"
click at [472, 374] on button "Choose selected" at bounding box center [499, 367] width 97 height 26
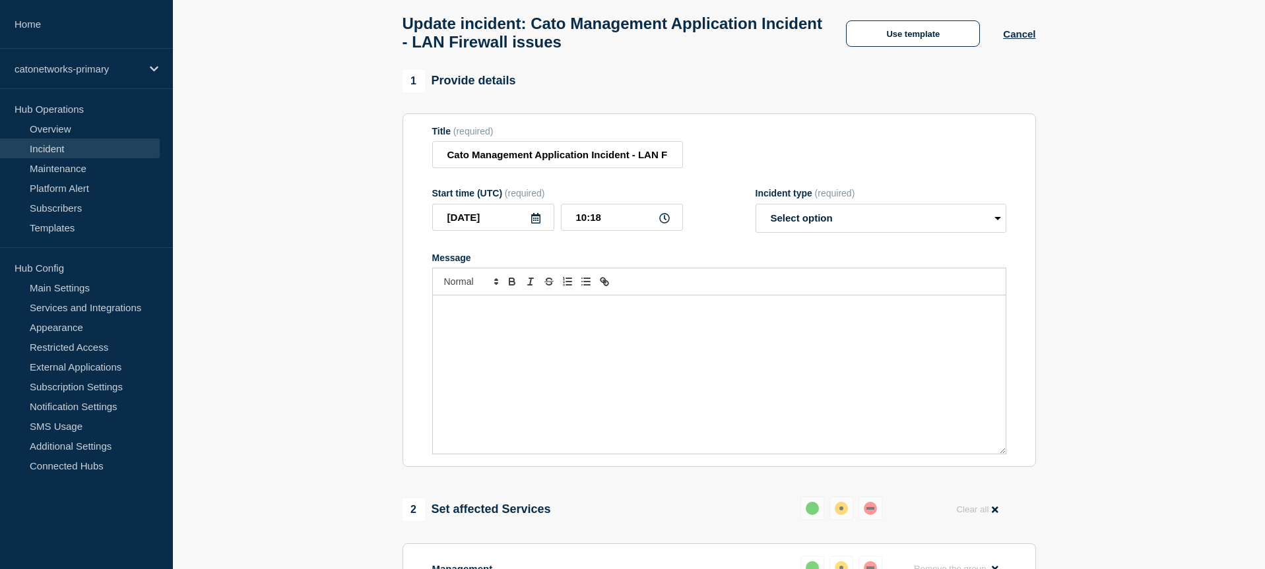
select select "monitoring"
radio input "false"
radio input "true"
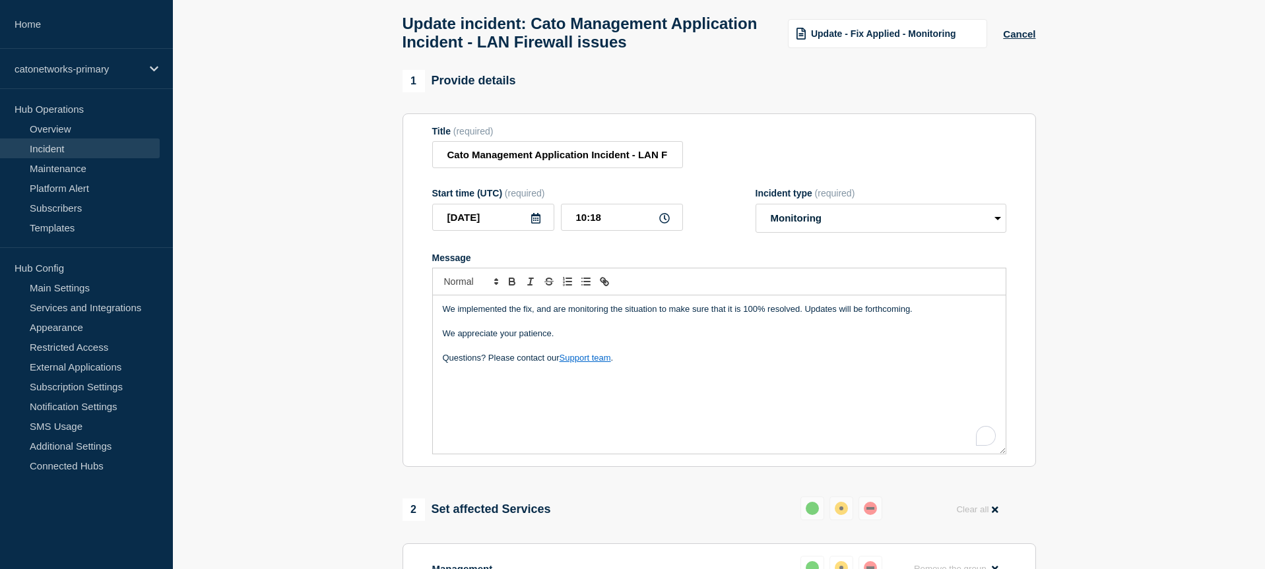
click at [630, 352] on p "To enrich screen reader interactions, please activate Accessibility in Grammarl…" at bounding box center [719, 346] width 553 height 12
click at [633, 364] on p "Questions? Please contact our Support team ." at bounding box center [719, 358] width 553 height 12
click at [606, 228] on input "10:18" at bounding box center [622, 217] width 122 height 27
type input "10:16"
drag, startPoint x: 1056, startPoint y: 252, endPoint x: 1045, endPoint y: 253, distance: 10.6
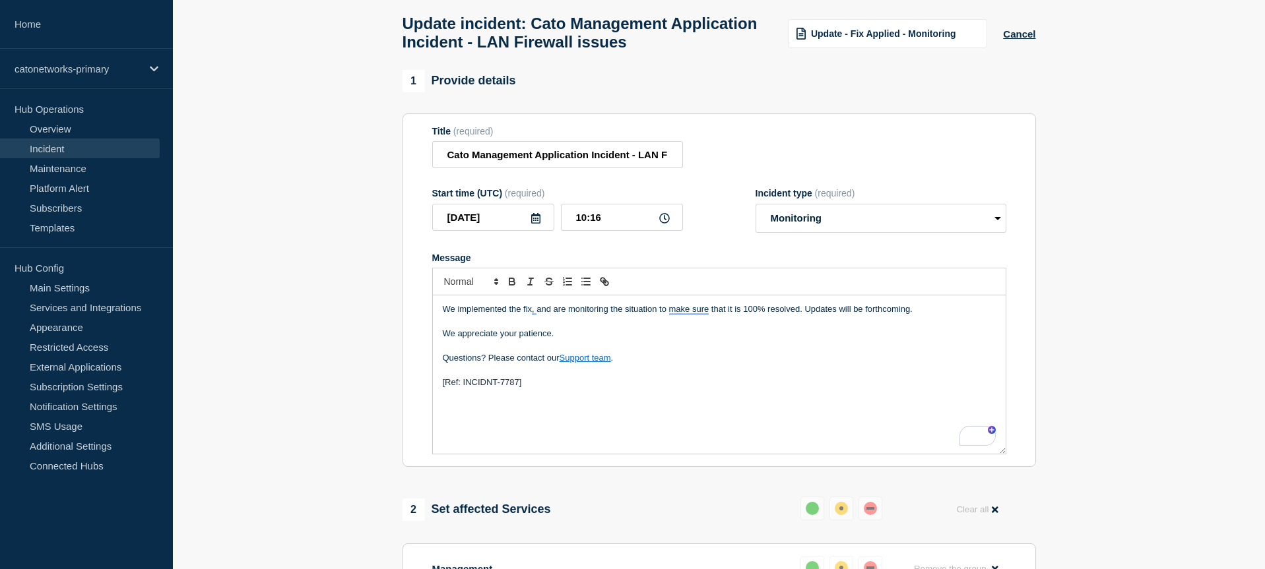
click at [1056, 252] on section "1 Provide details Title (required) Cato Management Application Incident - LAN F…" at bounding box center [719, 536] width 1092 height 932
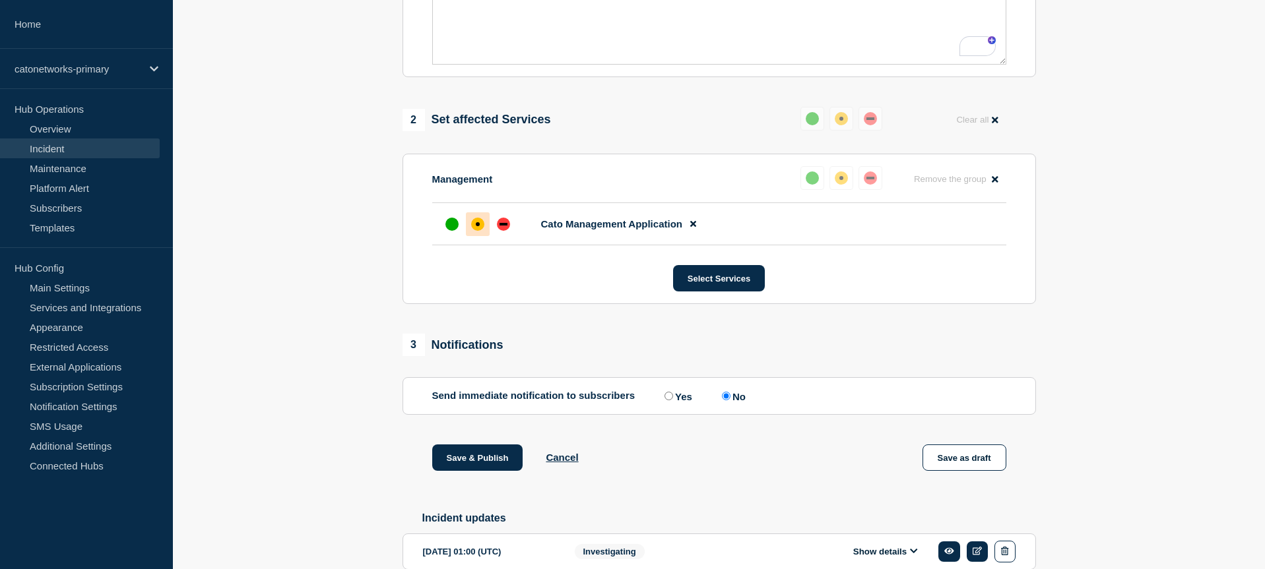
scroll to position [507, 0]
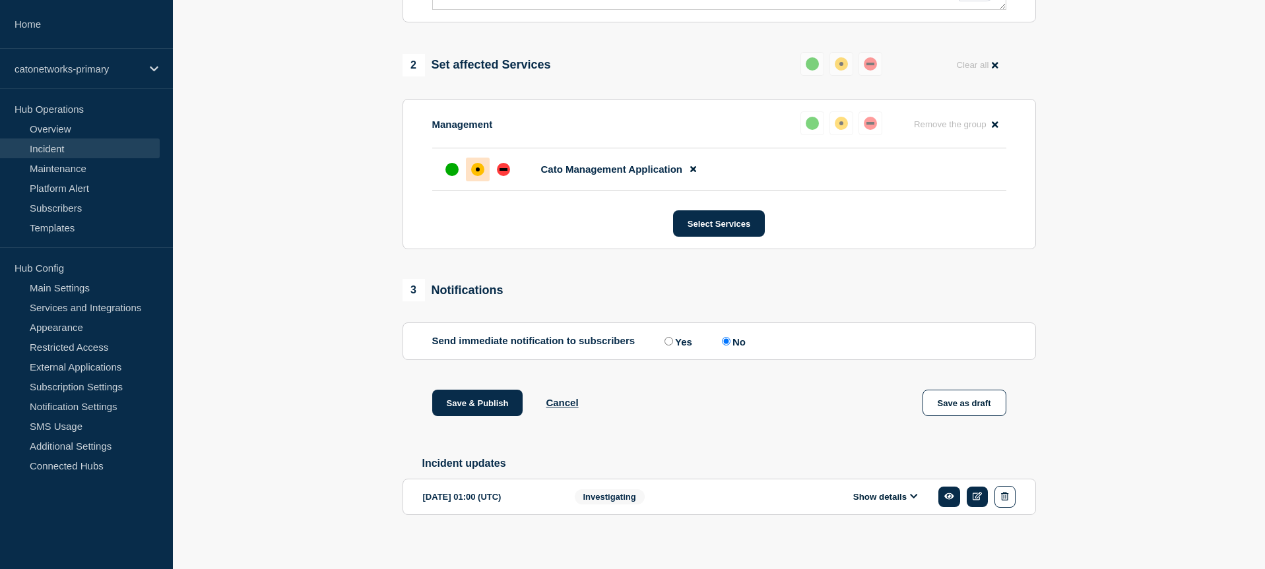
click at [666, 346] on input "Yes" at bounding box center [668, 341] width 9 height 9
radio input "true"
radio input "false"
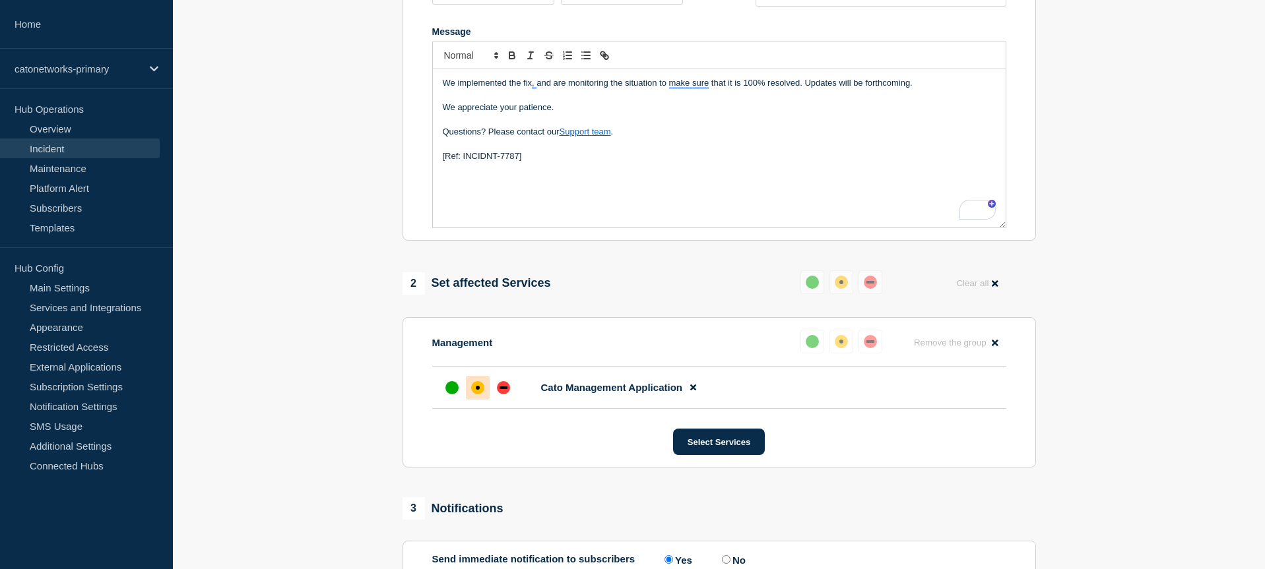
scroll to position [339, 0]
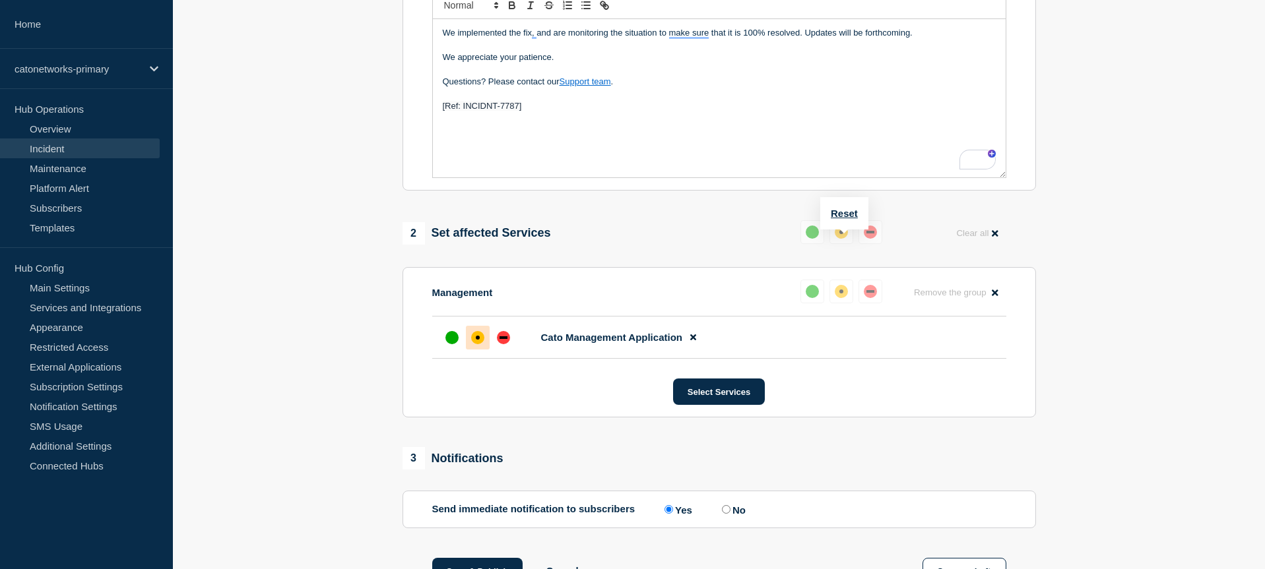
click at [812, 239] on div "up" at bounding box center [812, 232] width 13 height 13
click at [816, 239] on div "up" at bounding box center [812, 232] width 13 height 13
click at [843, 215] on button "Reset" at bounding box center [844, 213] width 27 height 11
click at [820, 239] on div "up" at bounding box center [817, 232] width 13 height 13
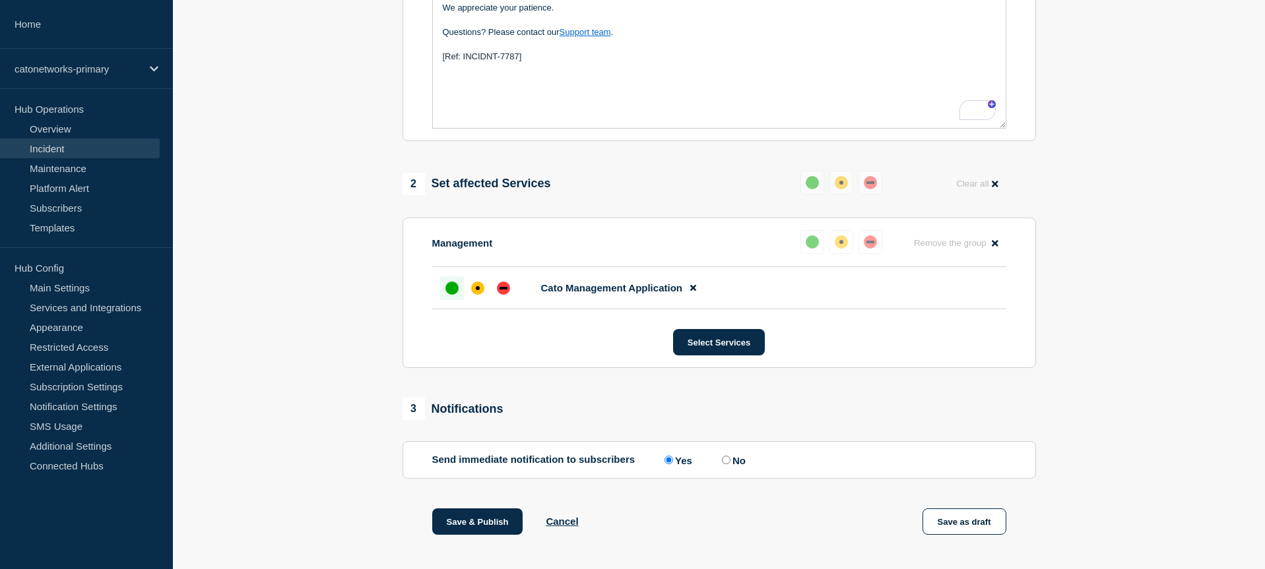
scroll to position [414, 0]
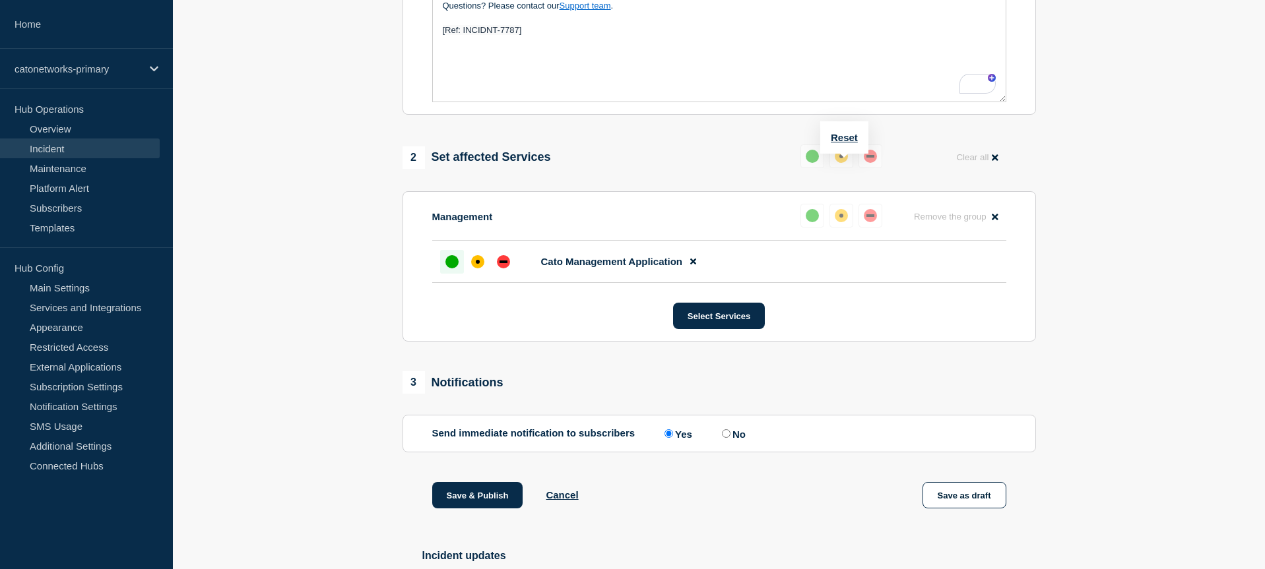
click at [811, 163] on div "up" at bounding box center [812, 156] width 13 height 13
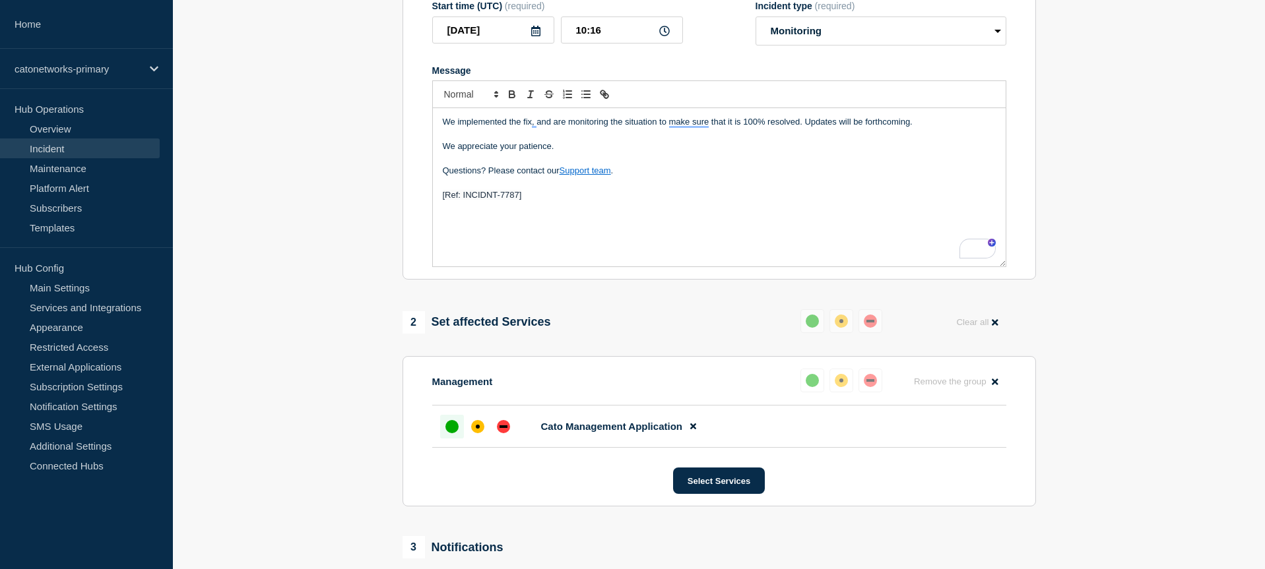
scroll to position [267, 0]
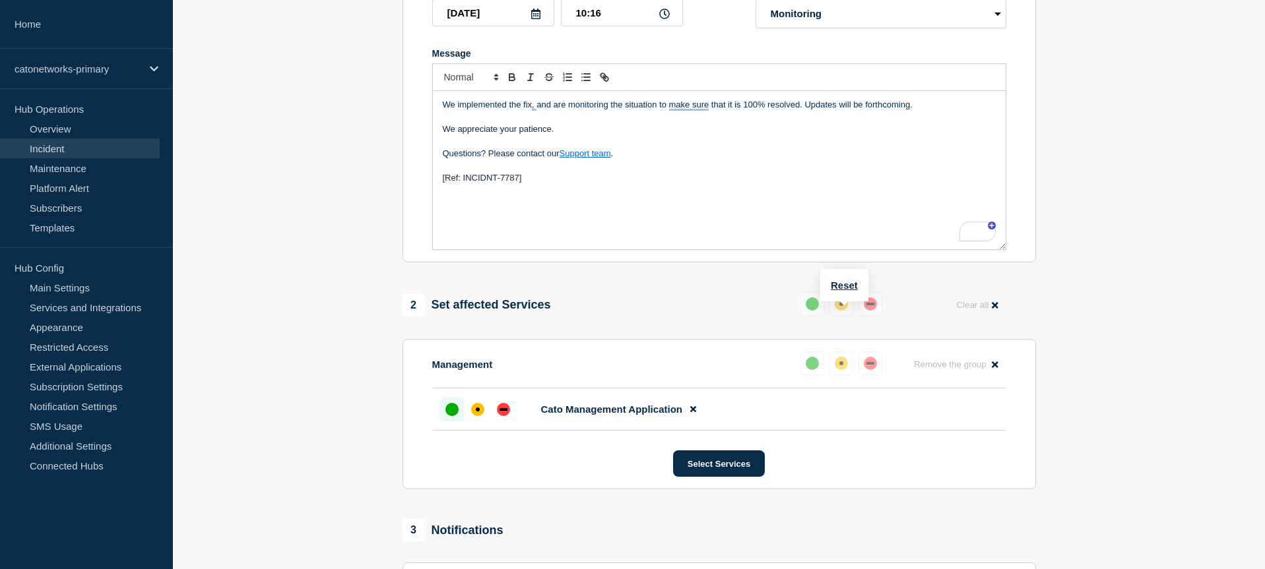
click at [813, 311] on div "up" at bounding box center [812, 304] width 13 height 13
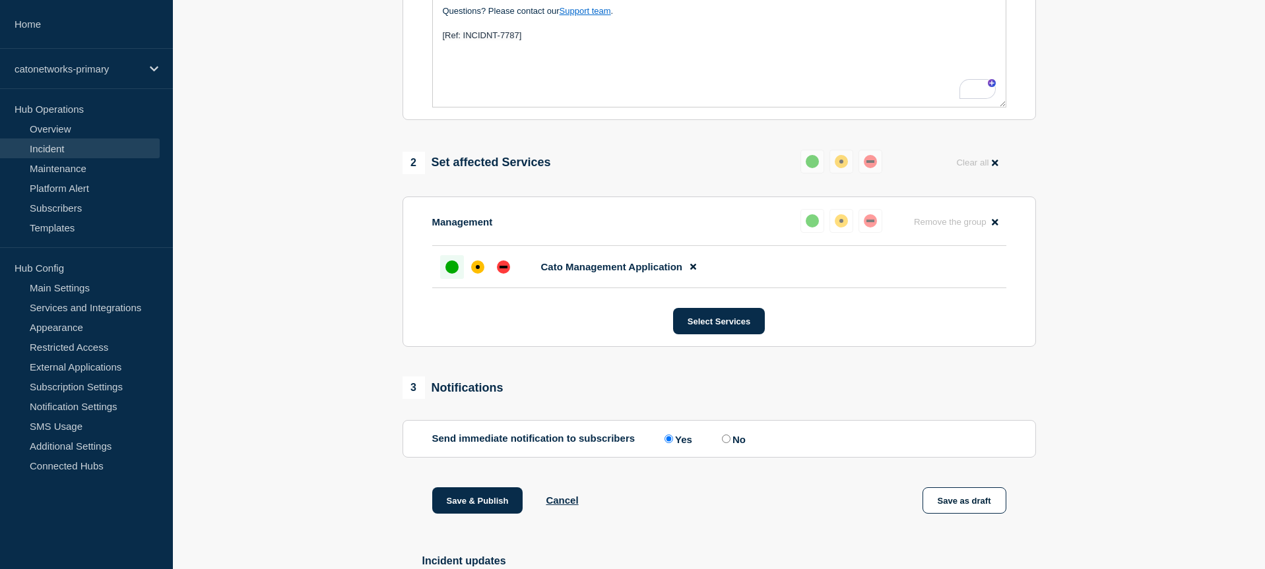
scroll to position [528, 0]
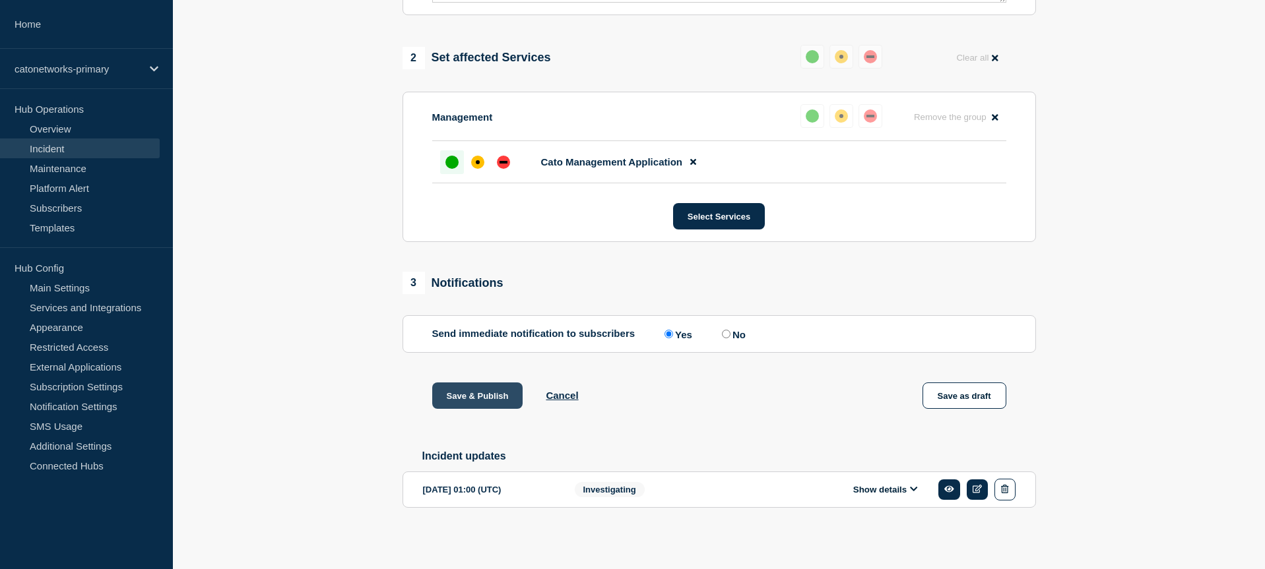
click at [481, 403] on button "Save & Publish" at bounding box center [477, 396] width 91 height 26
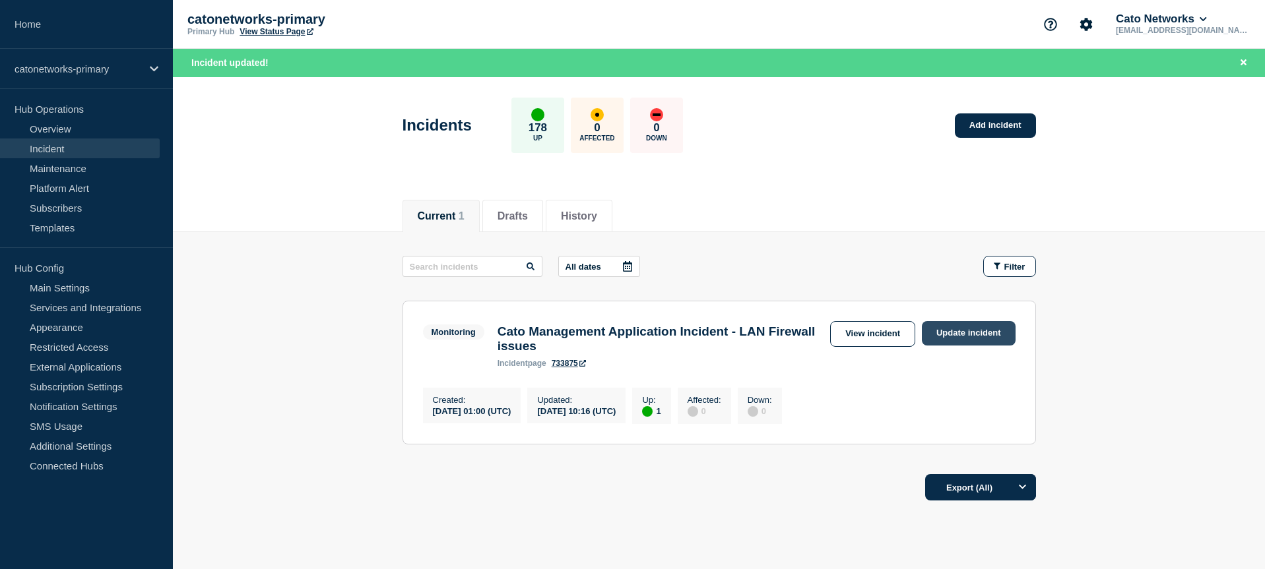
click at [959, 335] on link "Update incident" at bounding box center [969, 333] width 94 height 24
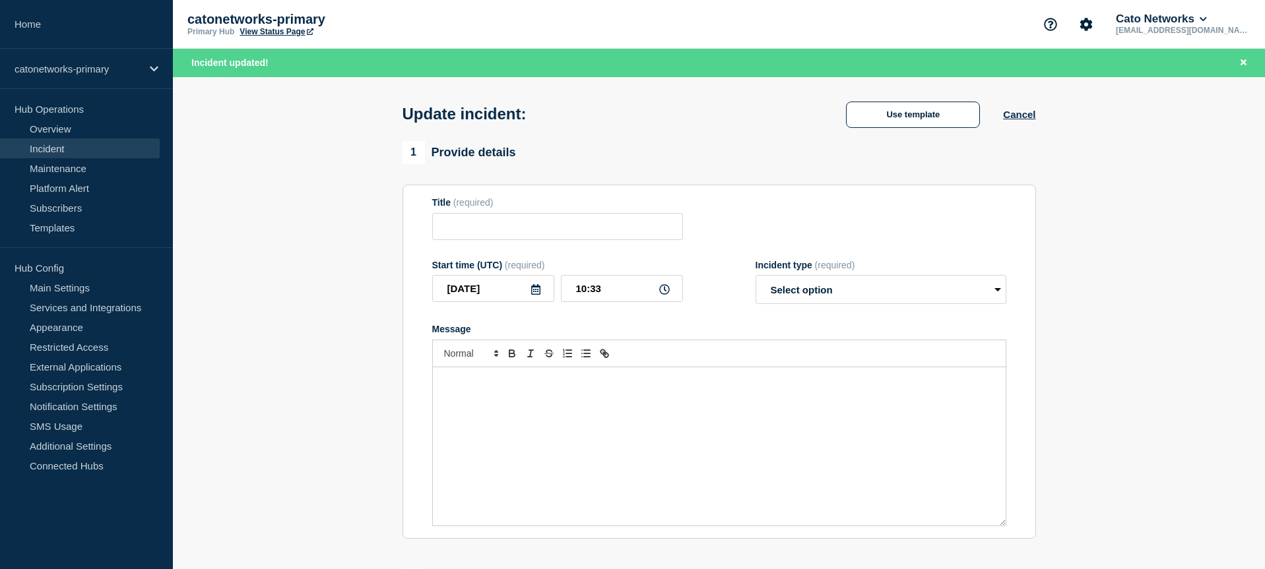
type input "Cato Management Application Incident - LAN Firewall issues"
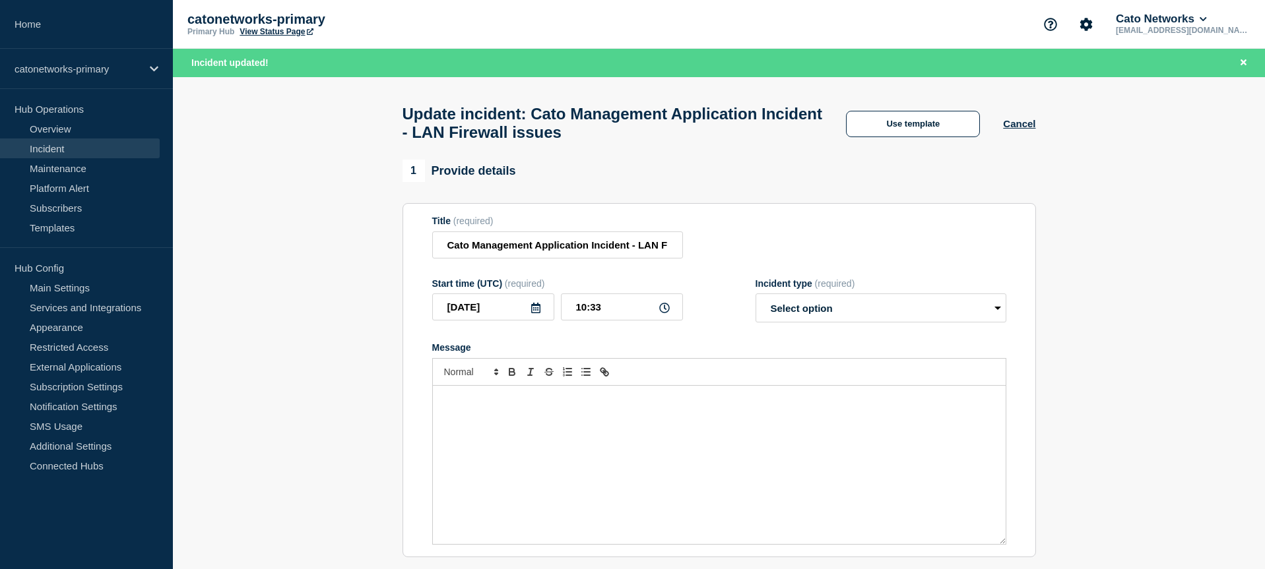
click at [903, 234] on div "Title (required) Cato Management Application Incident - LAN Firewall issues" at bounding box center [719, 237] width 574 height 43
click at [911, 128] on button "Use template" at bounding box center [913, 124] width 134 height 26
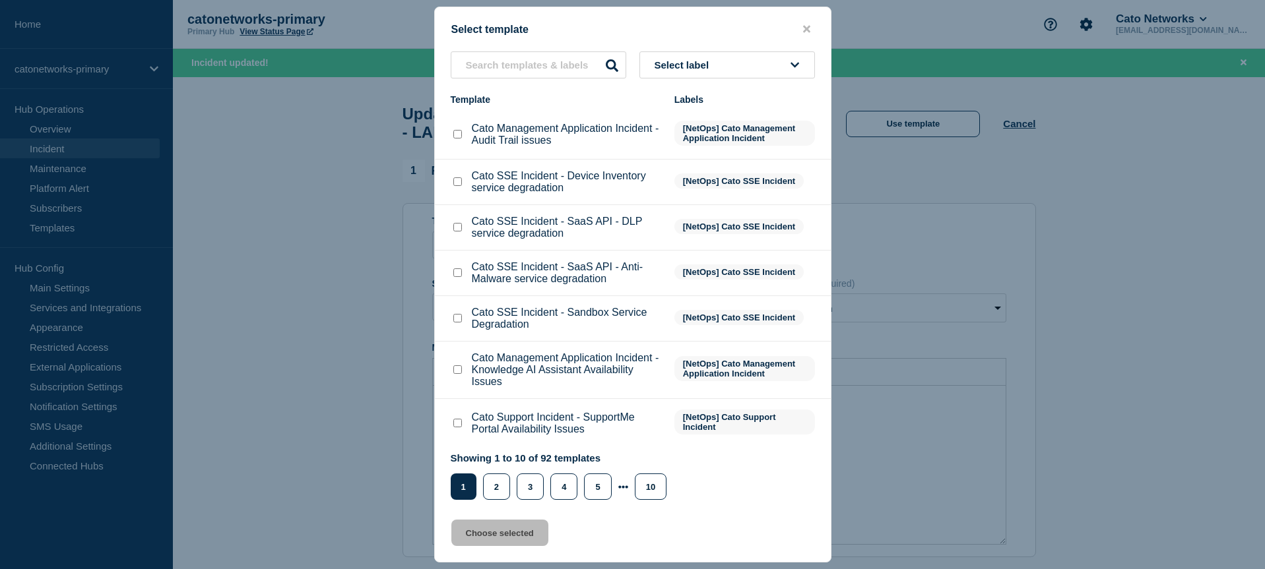
click at [698, 251] on li "Cato SSE Incident - SaaS API - DLP service degradation [NetOps] Cato SSE Incide…" at bounding box center [633, 228] width 396 height 46
click at [688, 71] on button "Select label" at bounding box center [727, 64] width 176 height 27
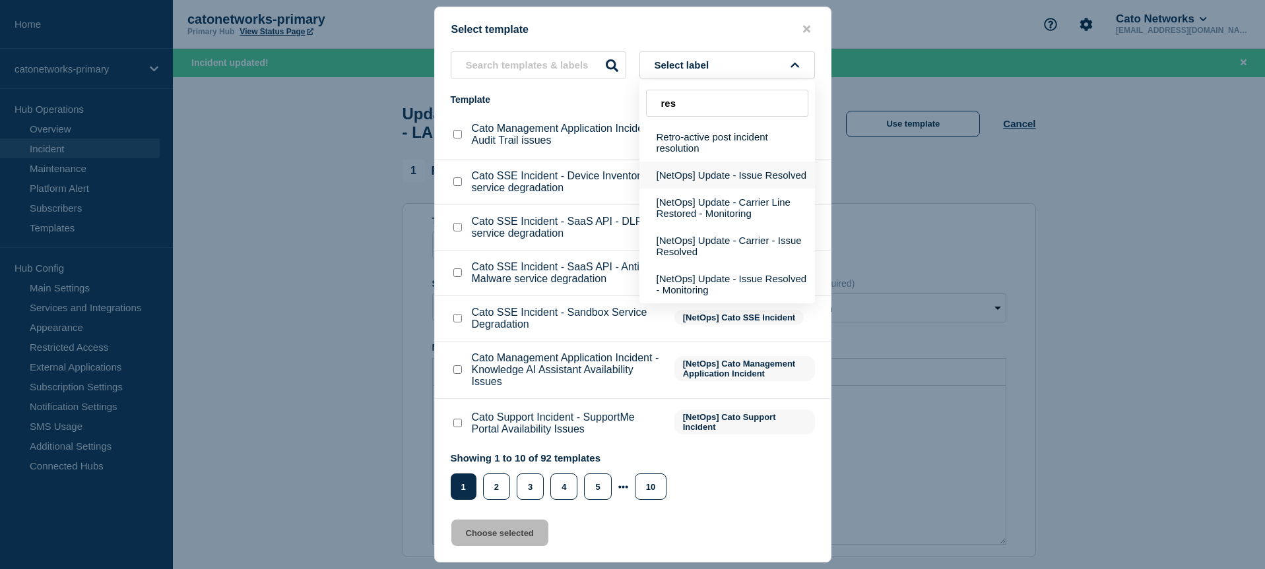
type input "res"
click at [738, 185] on button "[NetOps] Update - Issue Resolved" at bounding box center [727, 175] width 176 height 27
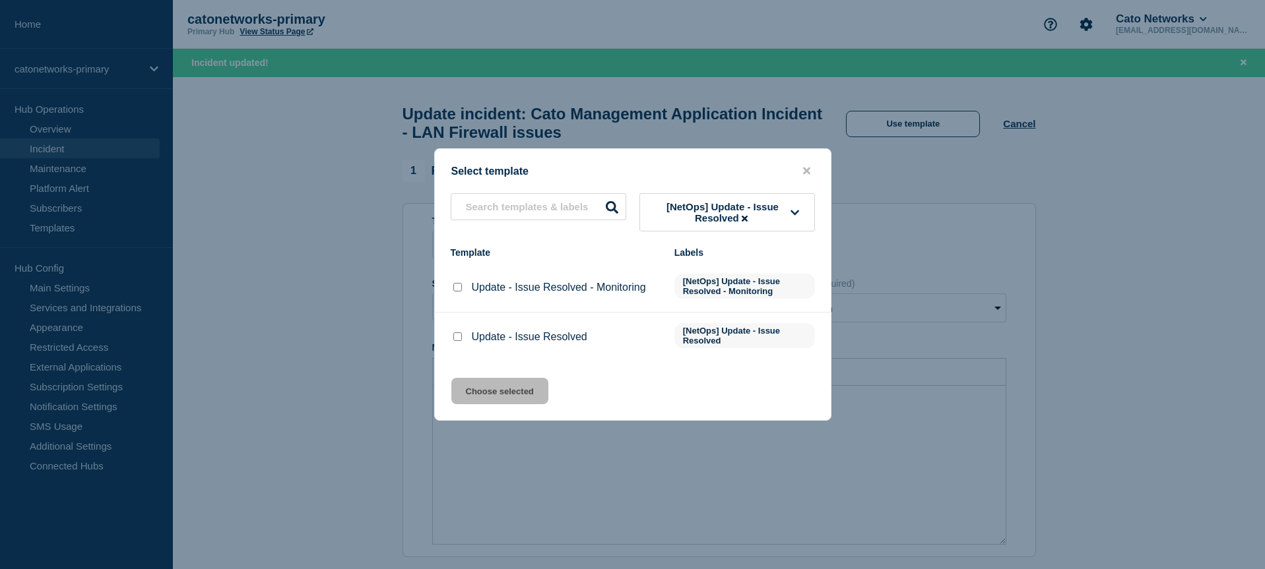
click at [459, 341] on input "Update - Issue Resolved checkbox" at bounding box center [457, 337] width 9 height 9
checkbox input "true"
click at [483, 403] on button "Choose selected" at bounding box center [499, 391] width 97 height 26
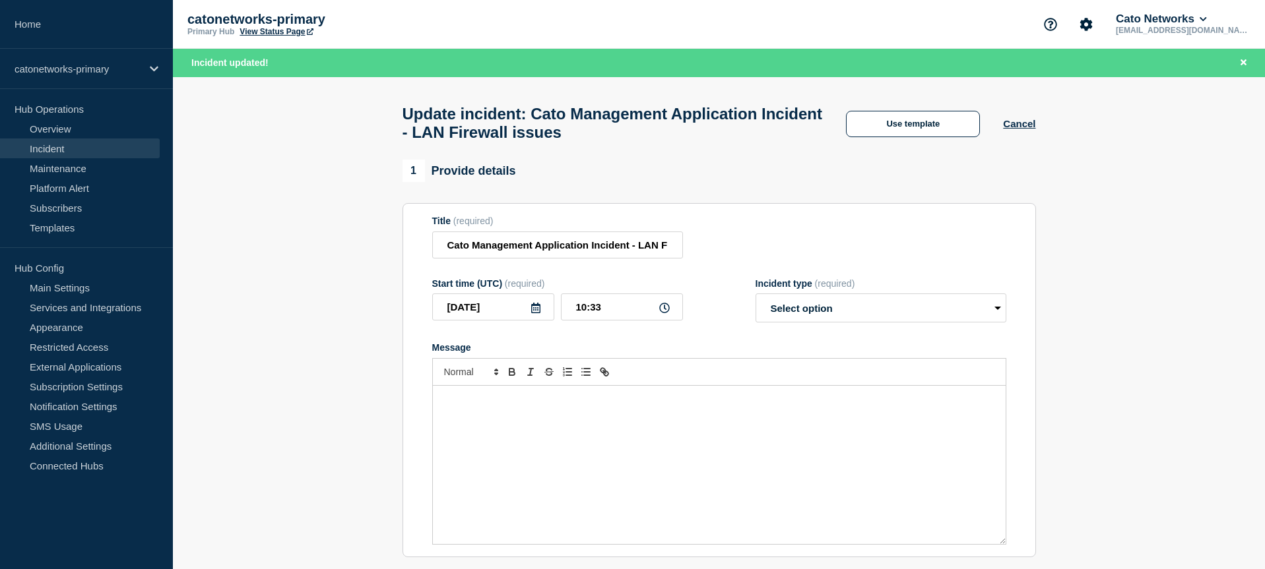
select select "resolved"
radio input "false"
radio input "true"
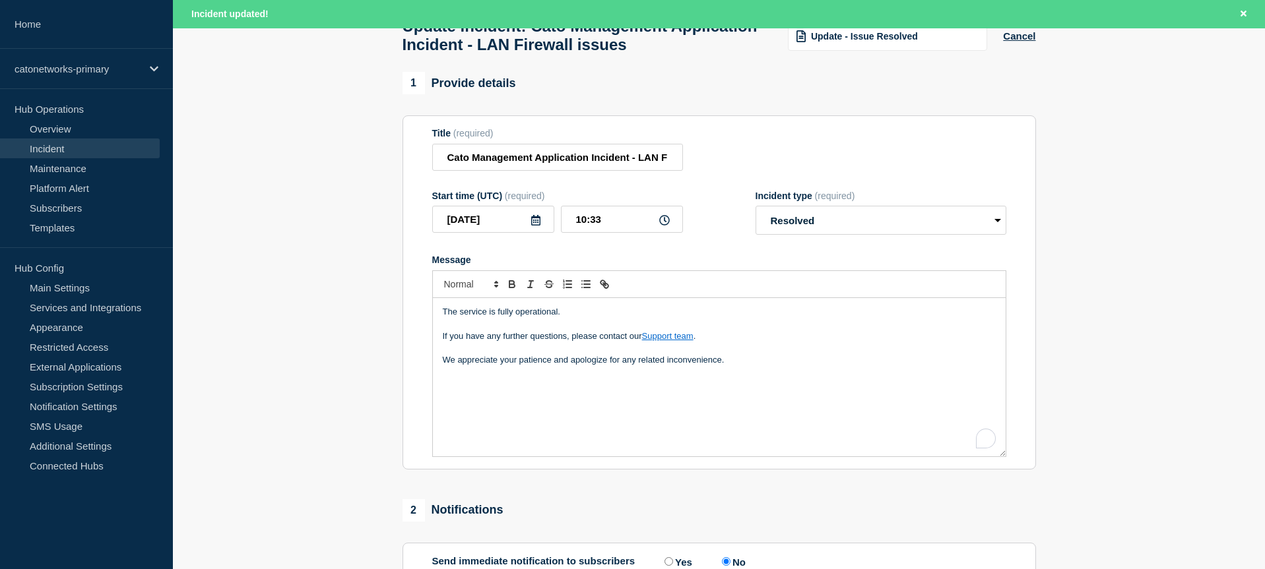
scroll to position [89, 0]
click at [784, 365] on p "We appreciate your patience and apologize for any related inconvenience." at bounding box center [719, 359] width 553 height 12
click at [626, 232] on input "10:33" at bounding box center [622, 218] width 122 height 27
type input "10:30"
click at [342, 244] on section "1 Provide details Title (required) Cato Management Application Incident - LAN F…" at bounding box center [719, 445] width 1092 height 748
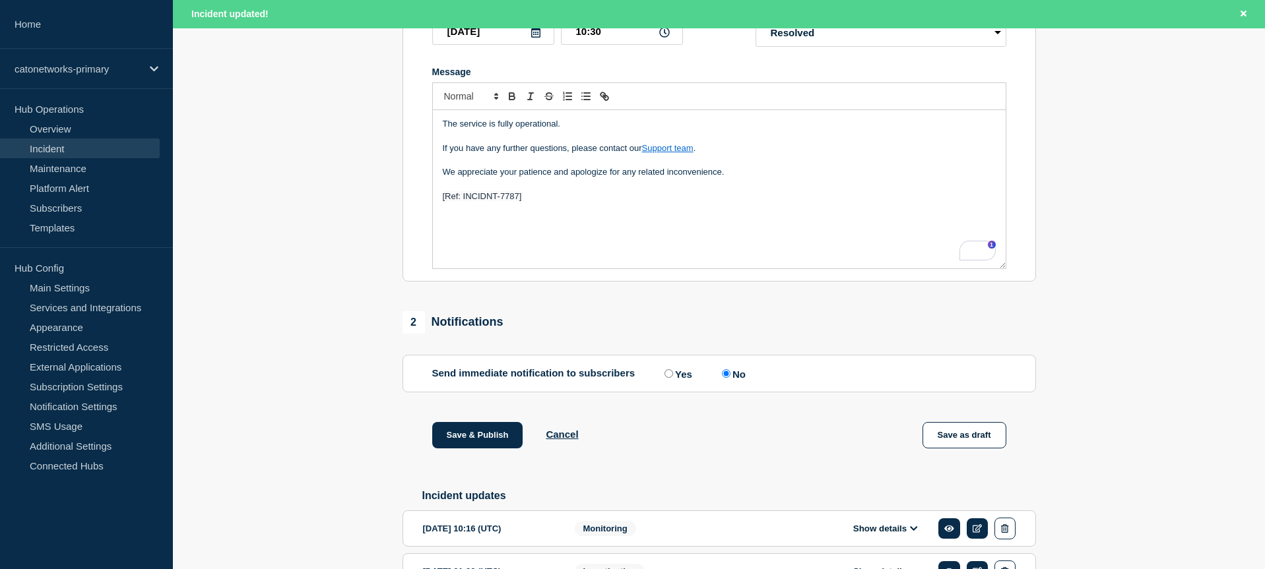
scroll to position [343, 0]
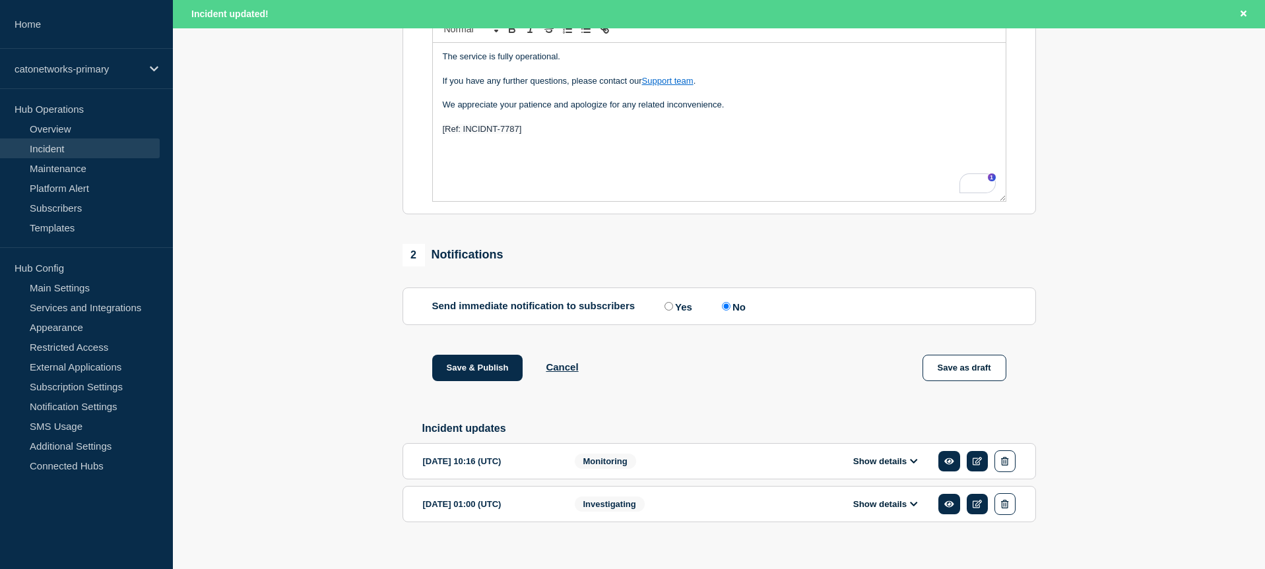
click at [662, 313] on label "Yes" at bounding box center [676, 306] width 31 height 13
click at [664, 311] on input "Yes" at bounding box center [668, 306] width 9 height 9
radio input "true"
radio input "false"
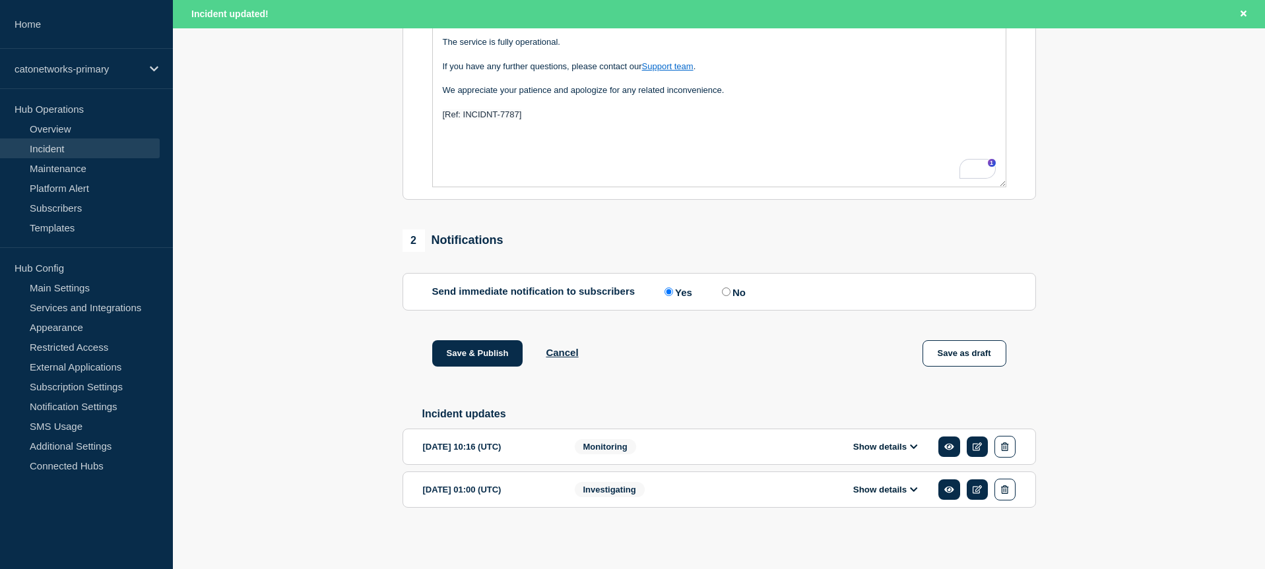
click at [648, 383] on div "Save & Publish Cancel Save as draft" at bounding box center [719, 369] width 633 height 59
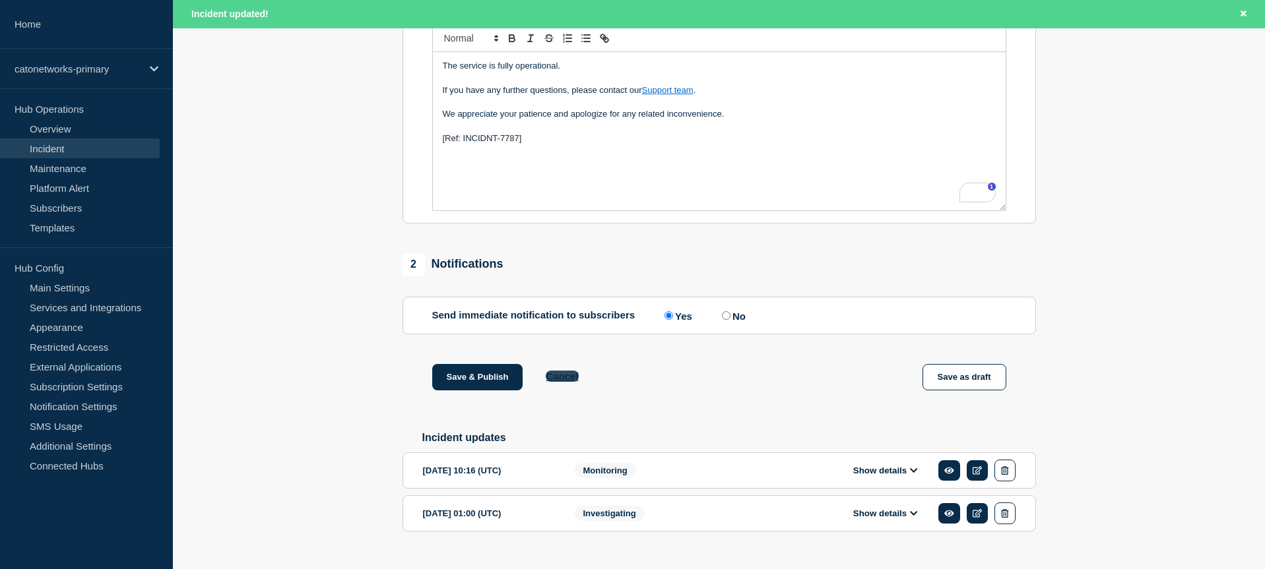
scroll to position [333, 0]
drag, startPoint x: 473, startPoint y: 391, endPoint x: 499, endPoint y: 403, distance: 28.3
click at [473, 391] on button "Save & Publish" at bounding box center [477, 378] width 91 height 26
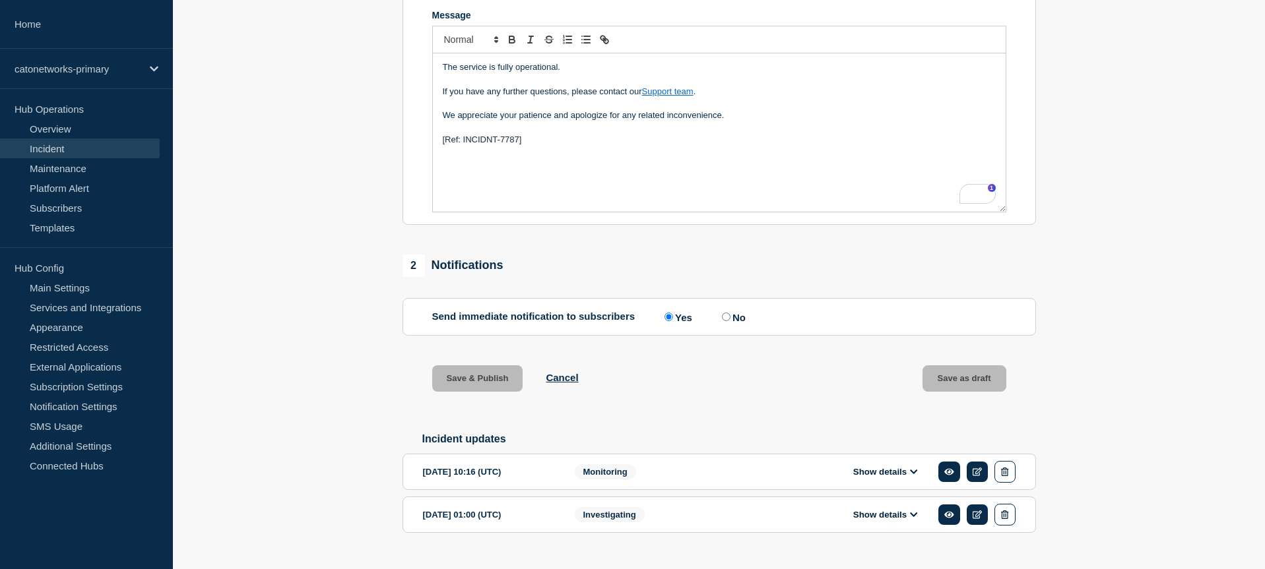
scroll to position [305, 0]
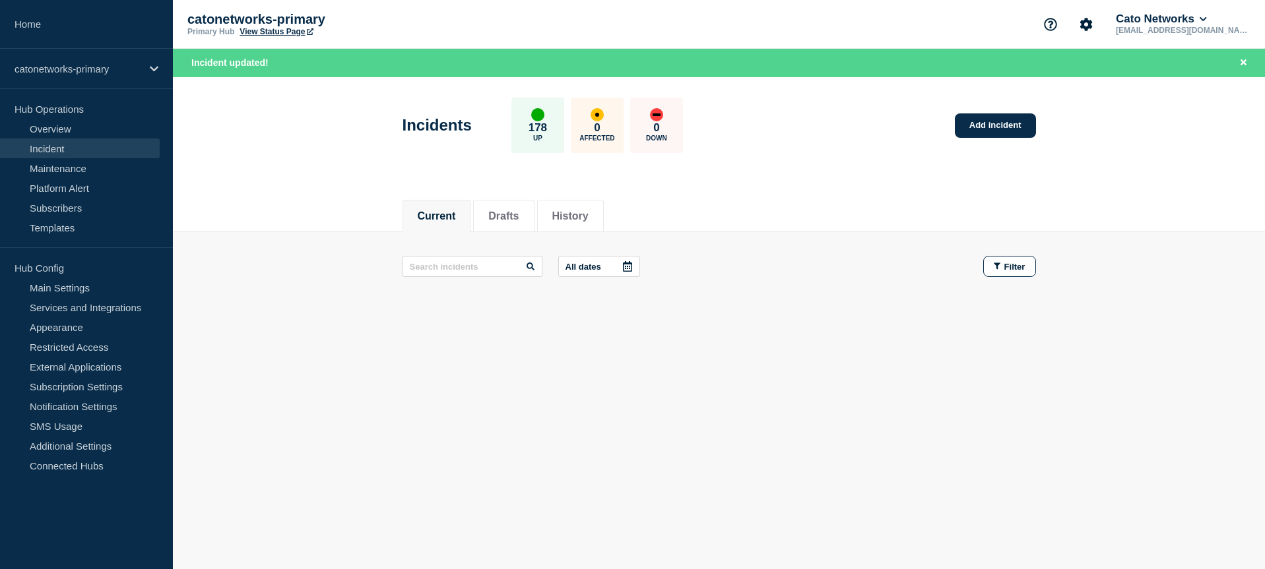
drag, startPoint x: 59, startPoint y: 146, endPoint x: 75, endPoint y: 146, distance: 15.2
click at [59, 146] on link "Incident" at bounding box center [80, 149] width 160 height 20
click at [71, 130] on link "Overview" at bounding box center [80, 129] width 160 height 20
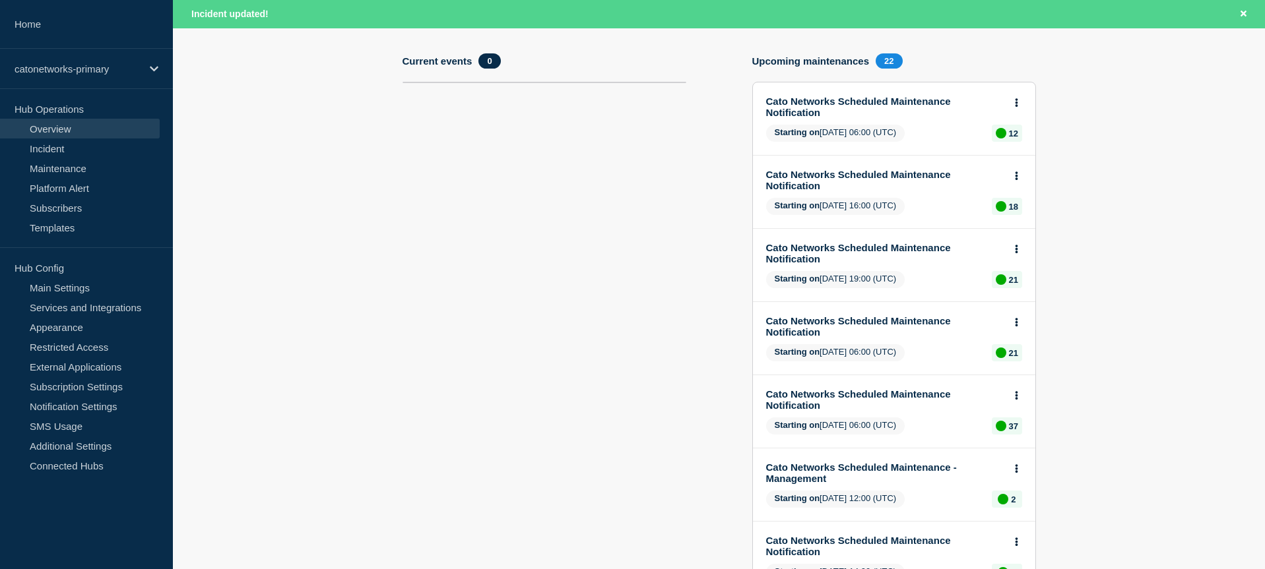
scroll to position [247, 0]
